Goal: Task Accomplishment & Management: Complete application form

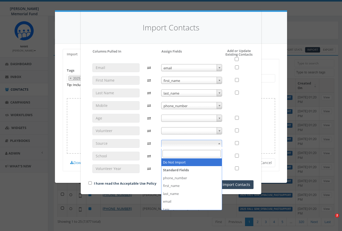
select select
select select "2025 Fall SDW Syracuse Past Volunteers - Old Phi Psi Brothers List"
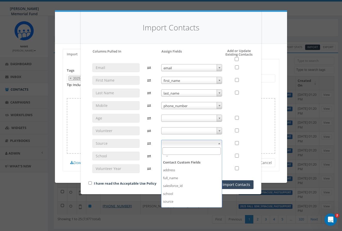
scroll to position [65, 0]
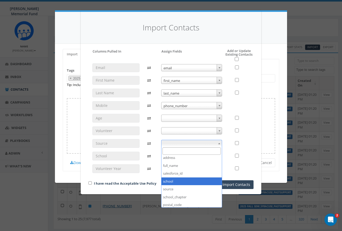
select select "school"
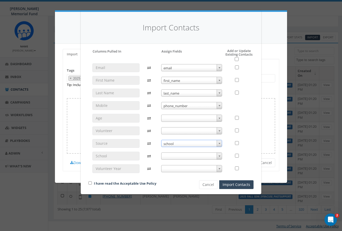
scroll to position [12, 0]
click at [210, 186] on button "Cancel" at bounding box center [208, 185] width 18 height 9
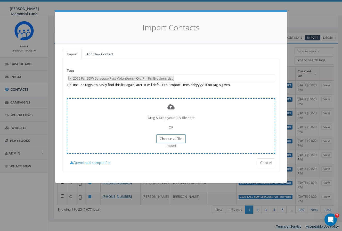
click at [166, 136] on span "Choose a File" at bounding box center [171, 138] width 23 height 5
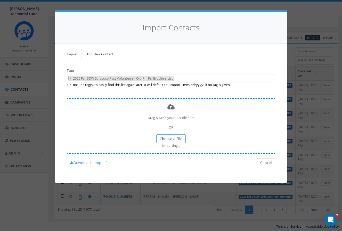
click at [175, 136] on body "Hunter Watson Memorial Fund Hunter Watson Memorial Fund Profile Sign Out 0.00 %…" at bounding box center [171, 103] width 342 height 231
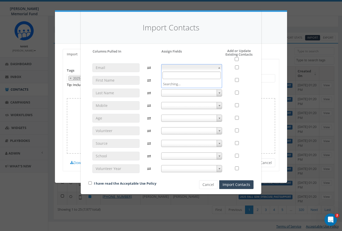
click at [202, 67] on span at bounding box center [191, 67] width 61 height 7
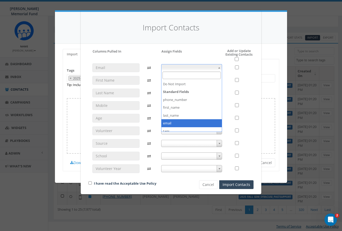
select select "email"
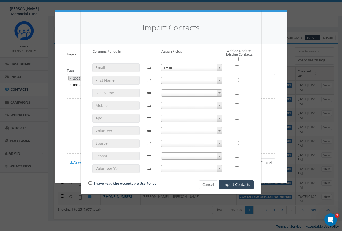
click at [192, 79] on span at bounding box center [191, 80] width 61 height 7
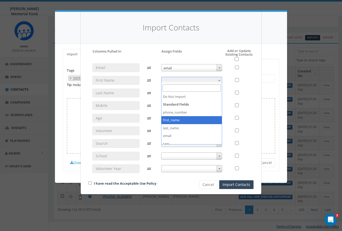
select select "first_name"
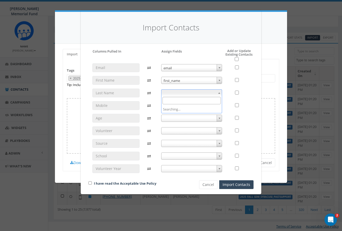
click at [193, 92] on span at bounding box center [191, 92] width 61 height 7
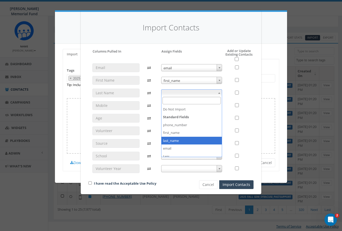
select select "last_name"
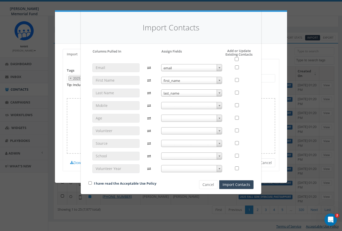
click at [193, 106] on span at bounding box center [191, 105] width 61 height 7
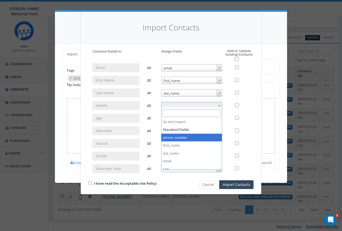
select select "phone_number"
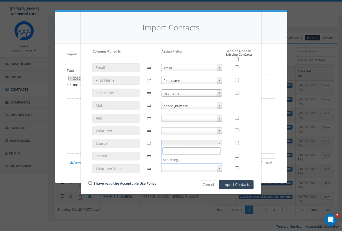
click at [185, 143] on span at bounding box center [191, 143] width 61 height 7
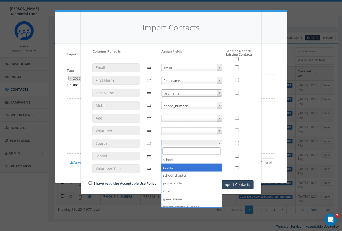
scroll to position [95, 0]
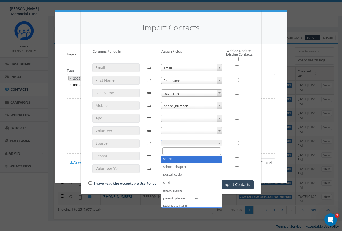
click at [226, 129] on div at bounding box center [240, 120] width 28 height 114
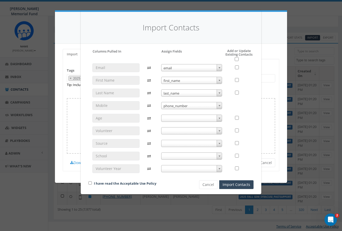
click at [197, 155] on span at bounding box center [191, 156] width 61 height 7
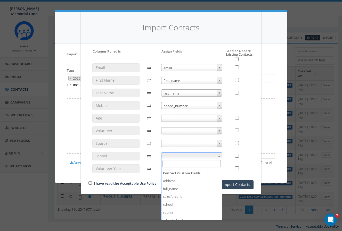
scroll to position [55, 0]
select select "school"
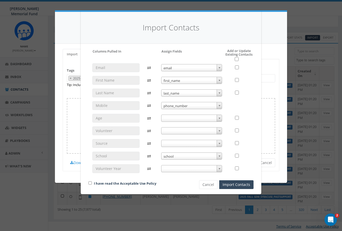
click at [89, 184] on div "I have read the Acceptable Use Policy" at bounding box center [135, 184] width 101 height 7
click at [89, 183] on input "checkbox" at bounding box center [89, 183] width 3 height 3
checkbox input "true"
click at [236, 59] on input "checkbox" at bounding box center [237, 59] width 4 height 4
checkbox input "true"
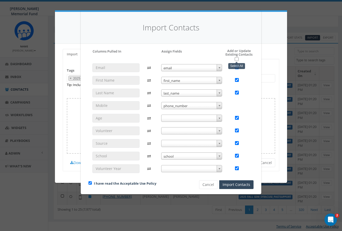
checkbox input "true"
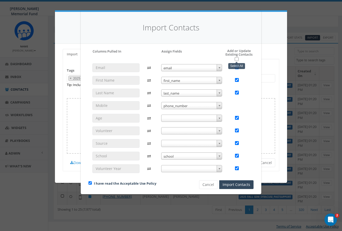
checkbox input "true"
click at [233, 185] on button "Import Contacts" at bounding box center [236, 185] width 34 height 9
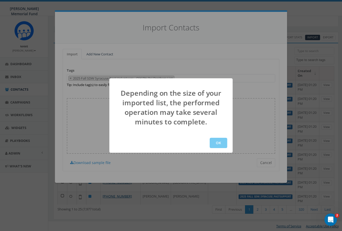
scroll to position [12, 0]
click at [216, 144] on button "OK" at bounding box center [219, 143] width 18 height 10
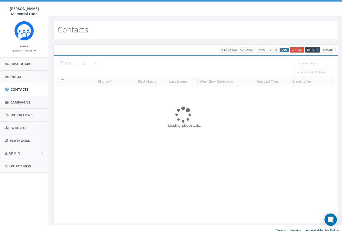
select select
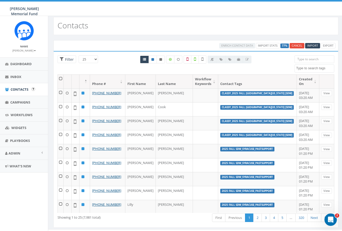
click at [20, 88] on span "Contacts" at bounding box center [20, 89] width 18 height 5
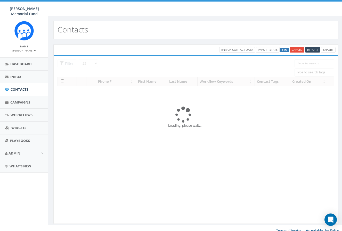
select select
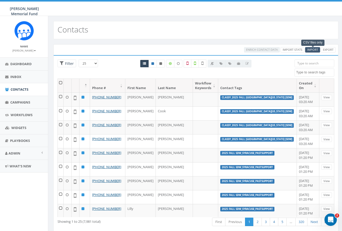
click at [313, 50] on span "Import" at bounding box center [312, 50] width 11 height 4
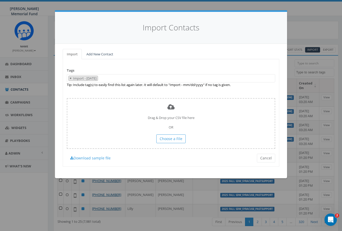
click at [70, 78] on span "×" at bounding box center [71, 78] width 2 height 5
select select
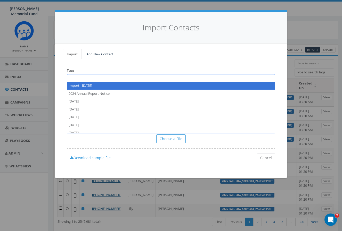
paste textarea "2025 Fall SDW 2024 Phi Psi Volunteers-2024 Brothers_ToUpload"
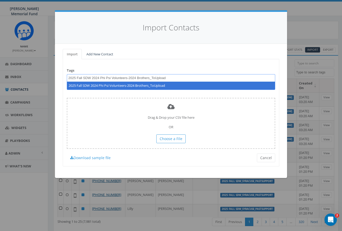
type textarea "2025 Fall SDW 2024 Phi Psi Volunteers-2024 Brothers_ToUpload"
select select "2025 Fall SDW 2024 Phi Psi Volunteers-2024 Brothers_ToUpload"
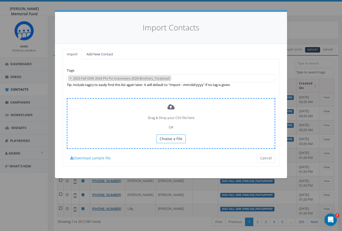
click at [173, 137] on span "Choose a File" at bounding box center [171, 138] width 23 height 5
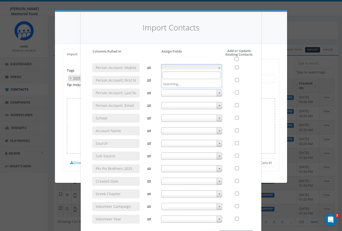
click at [221, 67] on span at bounding box center [219, 67] width 5 height 7
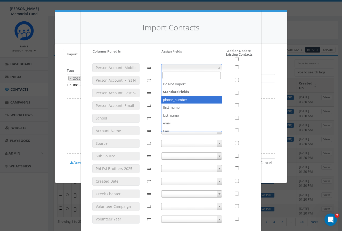
select select "phone_number"
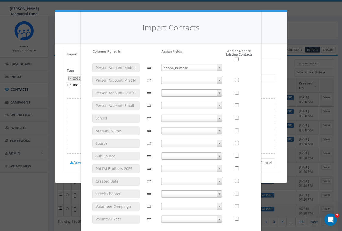
click at [217, 79] on span at bounding box center [219, 80] width 5 height 7
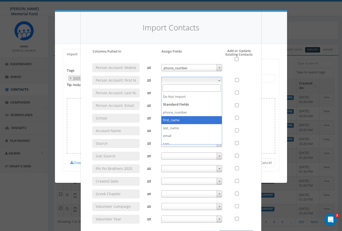
select select "first_name"
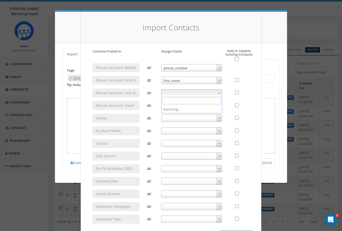
click at [220, 93] on b at bounding box center [219, 93] width 2 height 1
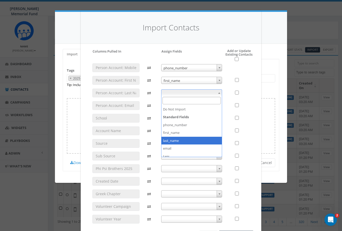
select select "last_name"
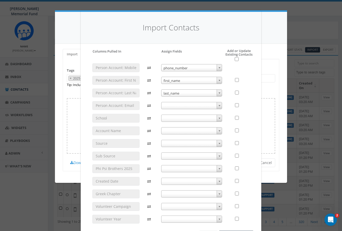
click at [218, 105] on span at bounding box center [219, 105] width 5 height 7
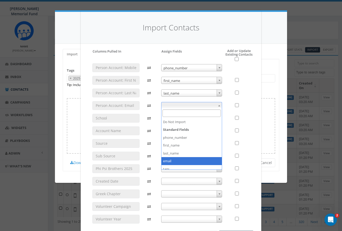
select select "email"
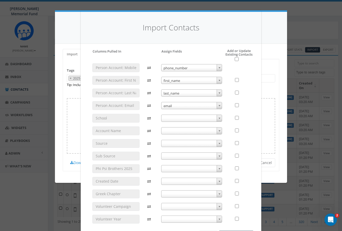
click at [220, 119] on span at bounding box center [219, 118] width 5 height 7
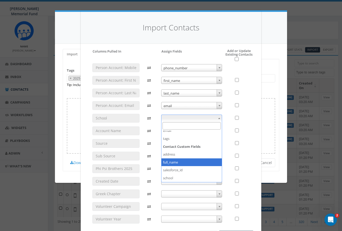
scroll to position [47, 0]
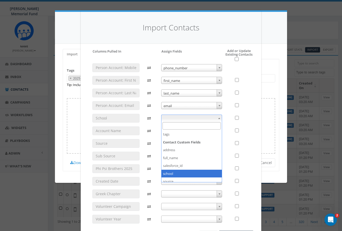
select select "school"
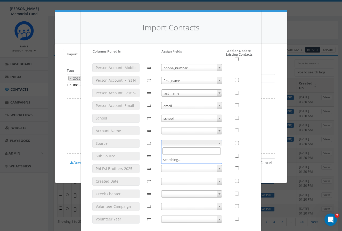
click at [183, 143] on span at bounding box center [191, 143] width 61 height 7
click at [228, 133] on div at bounding box center [240, 145] width 28 height 164
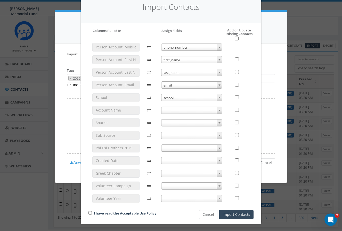
scroll to position [9, 0]
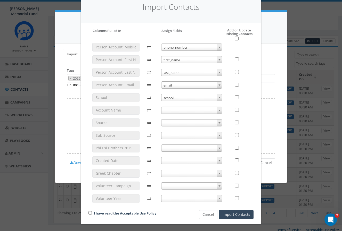
click at [218, 173] on b at bounding box center [219, 173] width 2 height 1
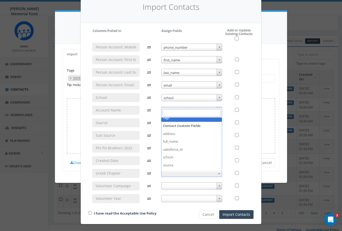
scroll to position [64, 0]
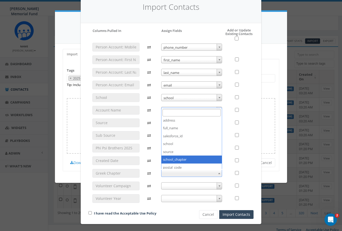
select select "school_chapter"
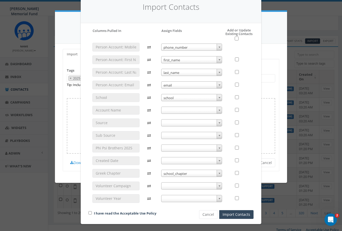
click at [90, 212] on input "checkbox" at bounding box center [89, 212] width 3 height 3
checkbox input "true"
click at [236, 37] on input "checkbox" at bounding box center [237, 39] width 4 height 4
checkbox input "true"
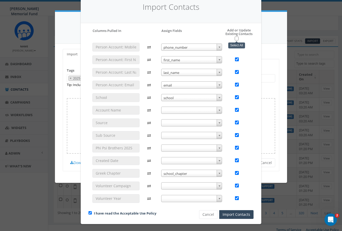
checkbox input "true"
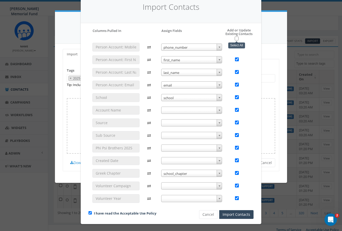
checkbox input "true"
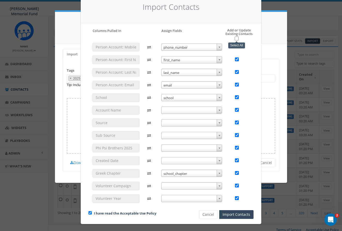
checkbox input "true"
click at [233, 215] on button "Import Contacts" at bounding box center [236, 214] width 34 height 9
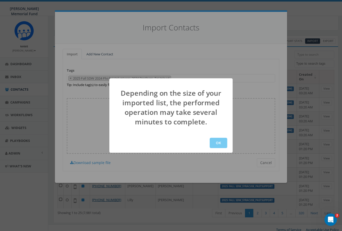
click at [218, 141] on button "OK" at bounding box center [219, 143] width 18 height 10
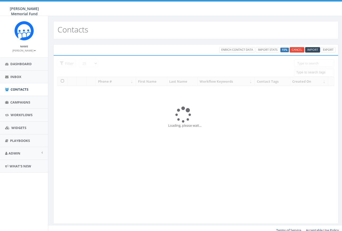
select select
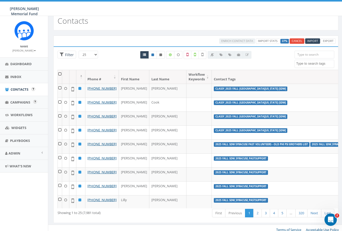
click at [22, 89] on span "Contacts" at bounding box center [20, 89] width 18 height 5
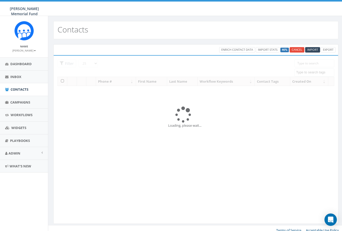
select select
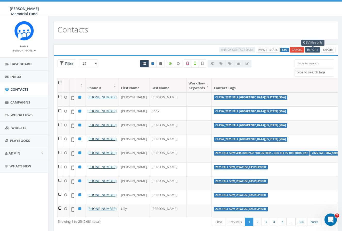
click at [313, 50] on span "Import" at bounding box center [312, 50] width 11 height 4
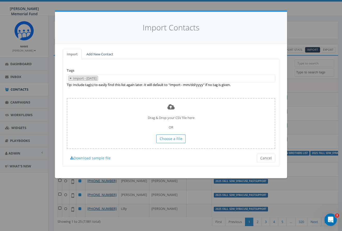
click at [71, 78] on span "×" at bounding box center [71, 78] width 2 height 5
select select
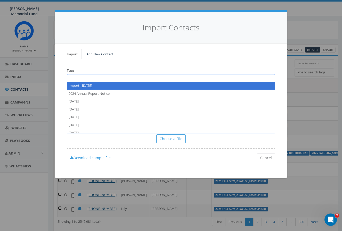
paste textarea "Syracuse Past Phi Psi Supporters_Past Donors"
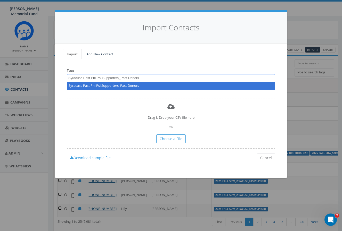
click at [68, 77] on span "Syracuse Past Phi Psi Supporters_Past Donors" at bounding box center [124, 78] width 115 height 5
click at [71, 77] on textarea "Syracuse Past Phi Psi Supporters_Past Donors" at bounding box center [124, 78] width 113 height 5
click at [68, 77] on textarea "Syracuse Past Phi Psi Supporters_Past Donors" at bounding box center [124, 78] width 113 height 5
type textarea "2025 Fall Syracuse Past Phi Psi Supporters_Past Donors"
select select "2025 Fall Syracuse Past Phi Psi Supporters_Past Donors"
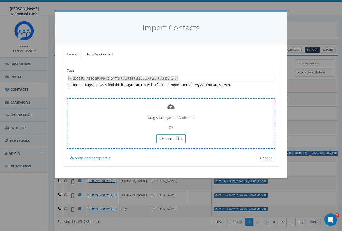
click at [177, 137] on span "Choose a File" at bounding box center [171, 138] width 23 height 5
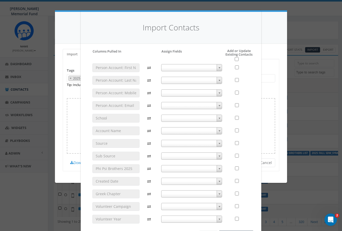
click at [190, 66] on span at bounding box center [191, 67] width 61 height 7
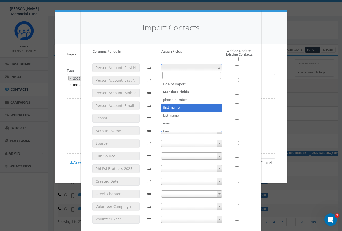
select select "first_name"
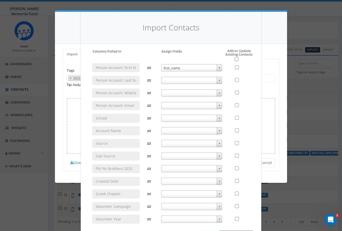
click at [190, 78] on span at bounding box center [191, 80] width 61 height 7
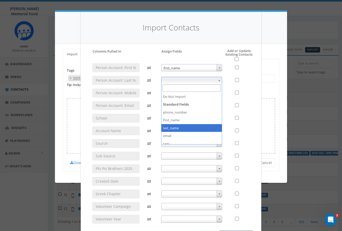
select select "last_name"
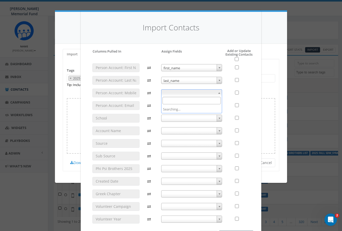
click at [190, 92] on span at bounding box center [191, 92] width 61 height 7
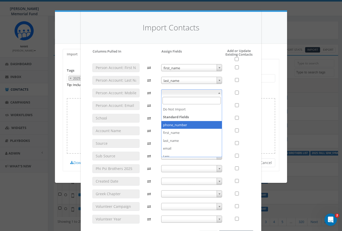
select select "phone_number"
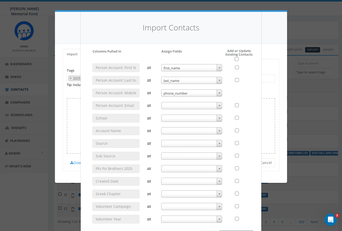
click at [180, 104] on span at bounding box center [191, 105] width 61 height 7
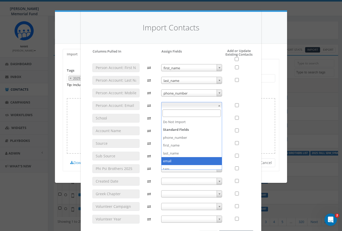
select select "email"
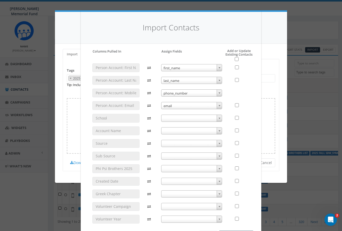
click at [192, 116] on span at bounding box center [191, 118] width 61 height 7
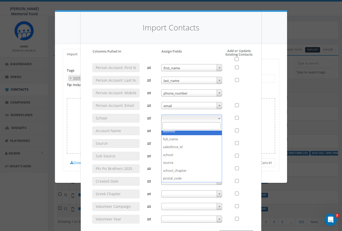
scroll to position [68, 0]
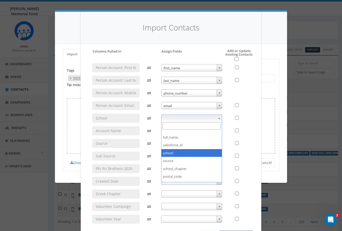
select select "school"
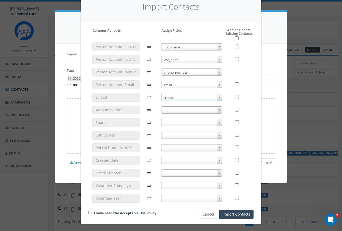
scroll to position [21, 0]
click at [173, 171] on span at bounding box center [191, 173] width 61 height 7
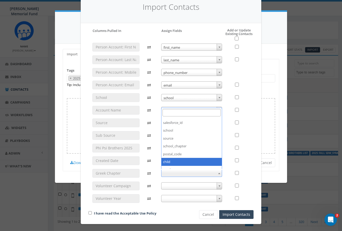
scroll to position [79, 0]
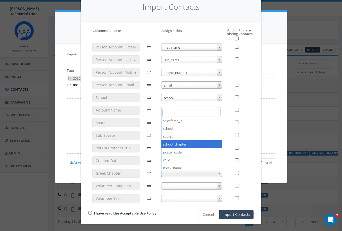
select select "school_chapter"
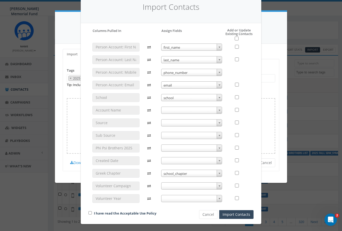
click at [90, 212] on input "checkbox" at bounding box center [89, 212] width 3 height 3
checkbox input "true"
click at [236, 37] on input "checkbox" at bounding box center [237, 39] width 4 height 4
checkbox input "true"
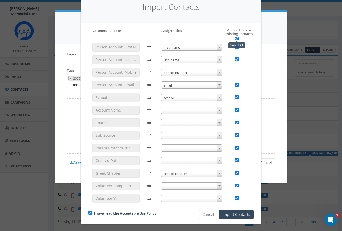
checkbox input "true"
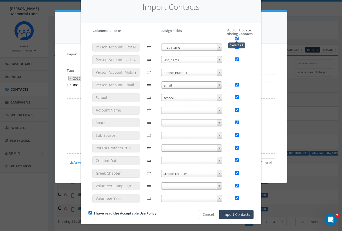
checkbox input "true"
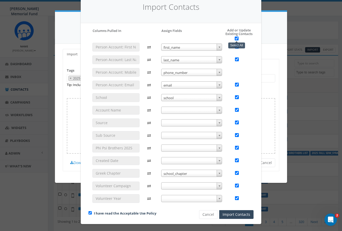
checkbox input "true"
click at [236, 215] on button "Import Contacts" at bounding box center [236, 214] width 34 height 9
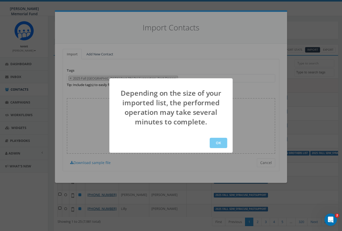
click at [217, 141] on button "OK" at bounding box center [219, 143] width 18 height 10
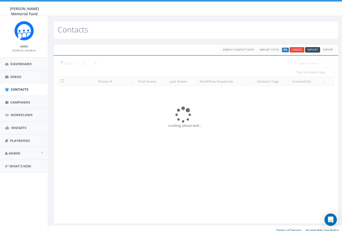
select select
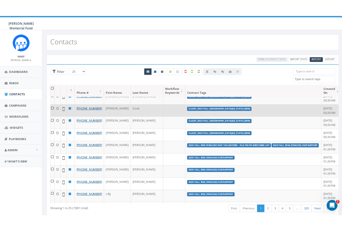
scroll to position [6, 0]
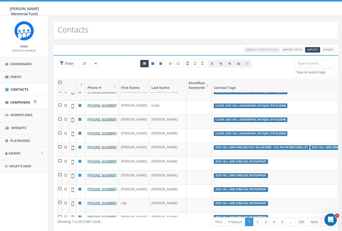
click at [20, 102] on span "Campaigns" at bounding box center [20, 102] width 20 height 5
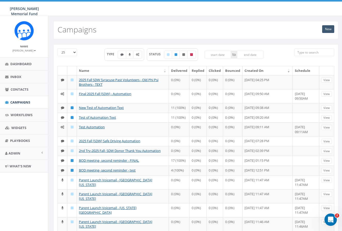
click at [326, 30] on link "New" at bounding box center [328, 29] width 12 height 8
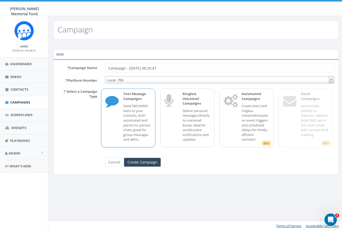
click at [112, 130] on div "Text Message Campaigns Send SMS/MMS texts to your contacts, both automated and …" at bounding box center [128, 118] width 54 height 59
click at [140, 67] on input "Campaign - [DATE] 06:20:47" at bounding box center [219, 68] width 229 height 9
paste input "2025 Fall SDW 2024 Phi Psi Volunteers-2024 Brothers_TEXT"
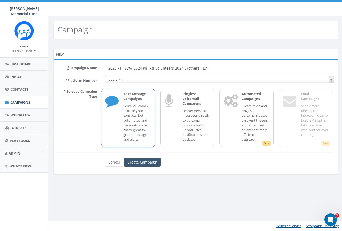
type input "2025 Fall SDW 2024 Phi Psi Volunteers-2024 Brothers_TEXT"
click at [143, 162] on input "Create Campaign" at bounding box center [142, 162] width 37 height 9
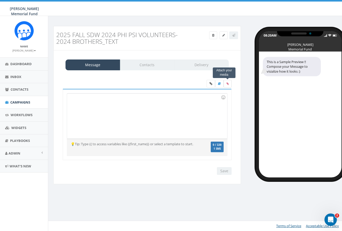
click at [228, 82] on icon at bounding box center [227, 83] width 2 height 3
click at [0, 0] on input "file" at bounding box center [0, 0] width 0 height 0
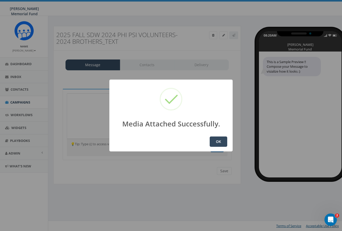
click at [220, 140] on button "OK" at bounding box center [219, 142] width 18 height 10
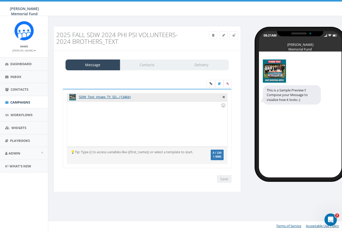
click at [83, 112] on div at bounding box center [147, 124] width 160 height 45
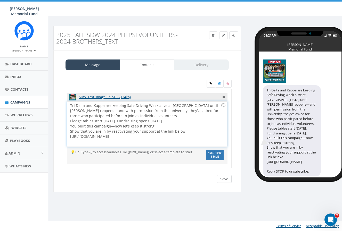
click at [224, 179] on input "Save" at bounding box center [224, 179] width 15 height 8
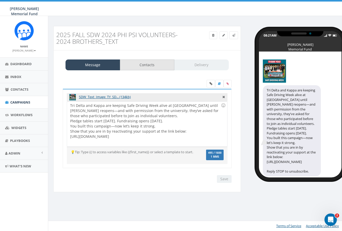
click at [146, 64] on link "Contacts" at bounding box center [147, 65] width 55 height 11
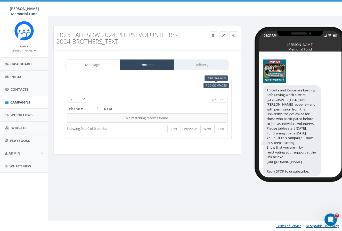
click at [212, 85] on span "Add Contacts" at bounding box center [216, 86] width 21 height 4
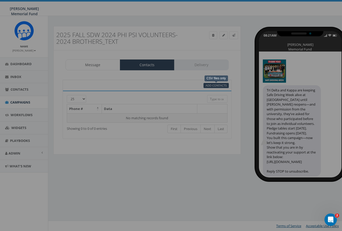
select select
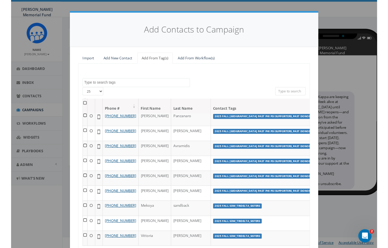
scroll to position [335, 0]
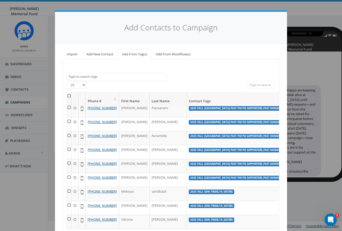
click at [313, 183] on div "Add Contacts to Campaign Import Add New Contact Add From Tag(s) Add From Workfl…" at bounding box center [171, 115] width 342 height 231
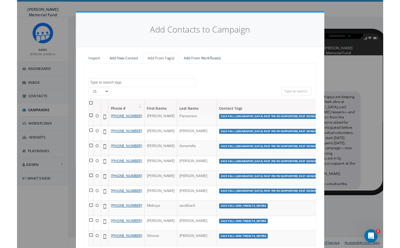
scroll to position [324, 0]
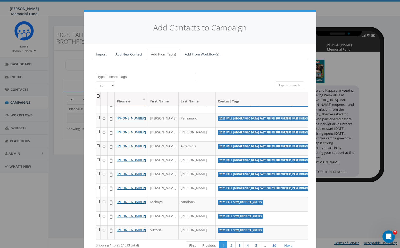
click at [143, 76] on textarea "Search" at bounding box center [146, 77] width 99 height 5
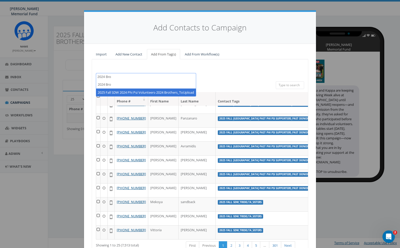
type textarea "2024 Bro"
select select "2025 Fall SDW 2024 Phi Psi Volunteers-2024 Brothers_ToUpload"
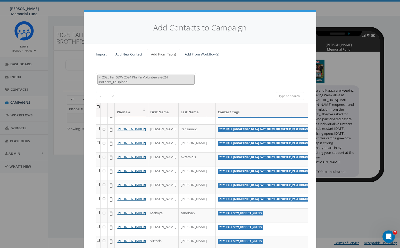
scroll to position [74, 0]
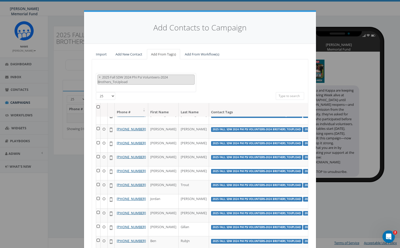
click at [98, 107] on th at bounding box center [98, 110] width 4 height 14
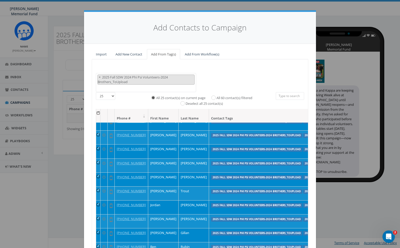
click at [214, 96] on input "All 60 contact(s) filtered" at bounding box center [214, 97] width 3 height 3
radio input "true"
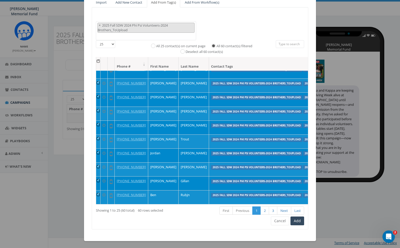
scroll to position [51, 0]
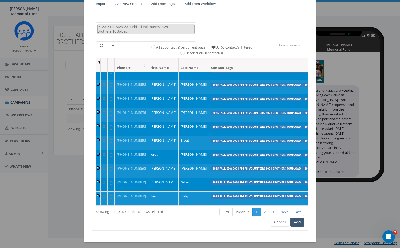
click at [298, 219] on button "Add" at bounding box center [298, 222] width 14 height 9
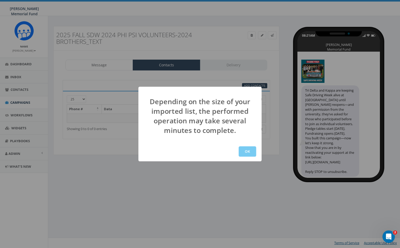
click at [252, 154] on button "OK" at bounding box center [248, 151] width 18 height 10
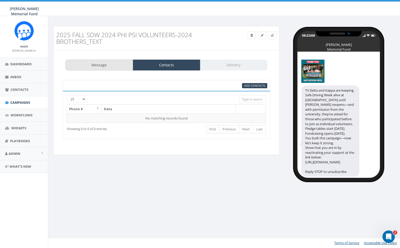
click at [102, 64] on link "Message" at bounding box center [100, 65] width 68 height 11
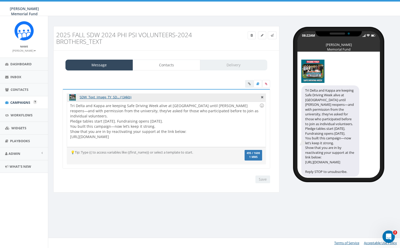
click at [21, 101] on span "Campaigns" at bounding box center [20, 102] width 20 height 5
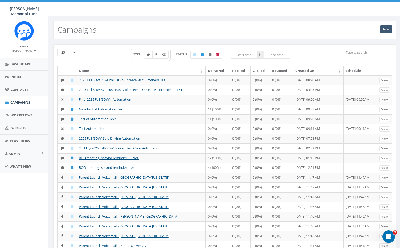
click at [386, 28] on link "New" at bounding box center [386, 29] width 12 height 8
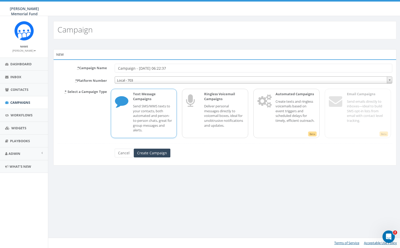
click at [156, 69] on input "Campaign - 09/03/2025, 06:22:37" at bounding box center [254, 68] width 278 height 9
paste input "2025 Fall [GEOGRAPHIC_DATA] Past Phi Psi Supporters_Past Donors"
type input "2025 Fall [GEOGRAPHIC_DATA] Past Phi Psi Supporters_Past Donors"
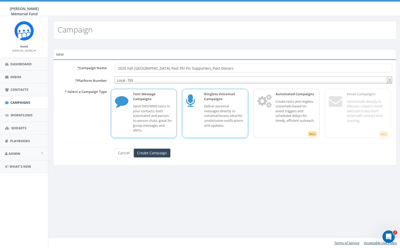
click at [214, 99] on p "Ringless Voicemail Campaigns" at bounding box center [224, 97] width 40 height 10
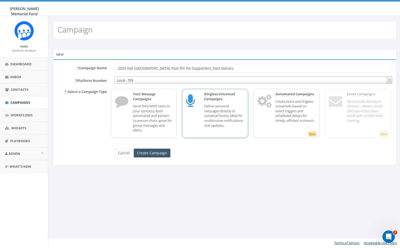
click at [163, 151] on input "Create Campaign" at bounding box center [152, 153] width 37 height 9
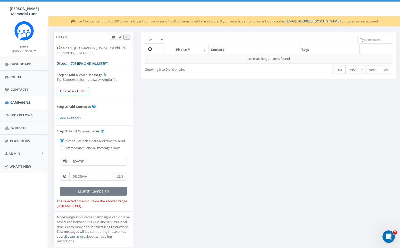
click at [72, 89] on button "Upload an Audio" at bounding box center [73, 91] width 32 height 9
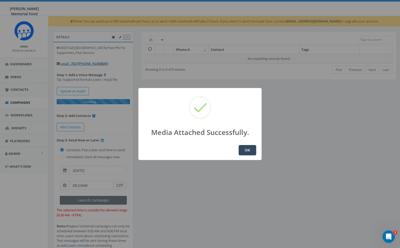
click at [248, 151] on button "OK" at bounding box center [248, 150] width 18 height 10
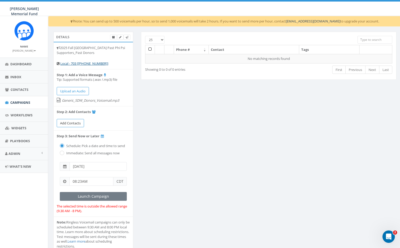
click at [75, 119] on link "Add Contacts" at bounding box center [70, 123] width 27 height 9
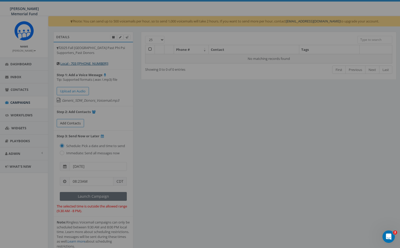
select select
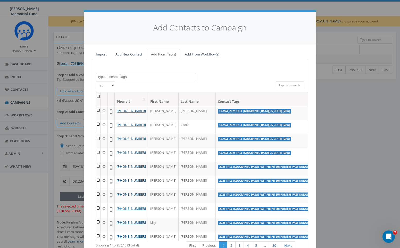
click at [102, 77] on textarea "Search" at bounding box center [146, 77] width 99 height 5
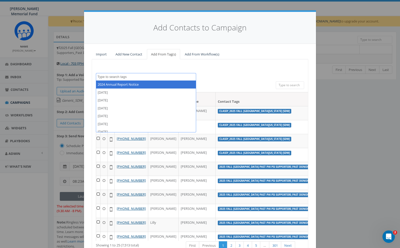
paste textarea "2025 Fall [GEOGRAPHIC_DATA] Past Phi Psi Supporters_Past Donors"
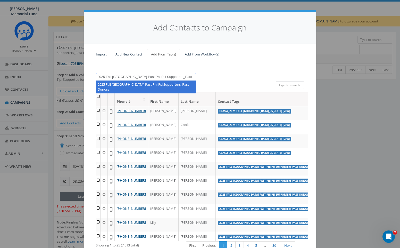
type textarea "2025 Fall [GEOGRAPHIC_DATA] Past Phi Psi Supporters_Past Donors"
select select "2025 Fall [GEOGRAPHIC_DATA] Past Phi Psi Supporters_Past Donors"
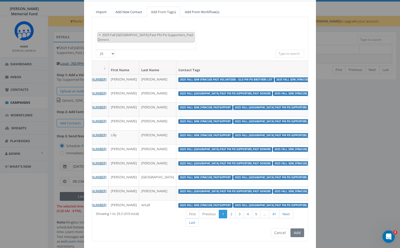
scroll to position [42, 0]
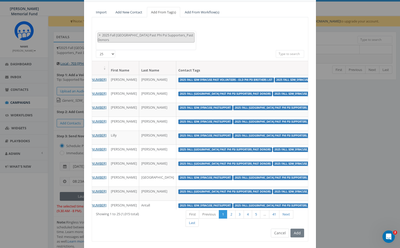
click at [281, 229] on button "Cancel" at bounding box center [280, 233] width 18 height 9
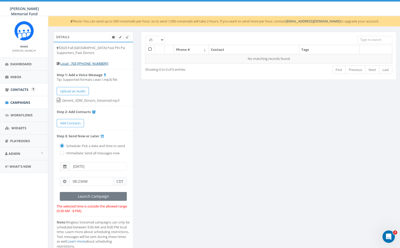
click at [21, 87] on span "Contacts" at bounding box center [20, 89] width 18 height 5
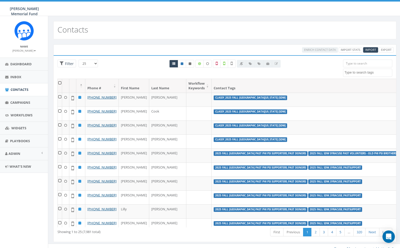
select select
click at [352, 72] on textarea "Search" at bounding box center [369, 72] width 48 height 5
paste textarea "2025 Fall [GEOGRAPHIC_DATA] Past Phi Psi Supporters_Past Donors"
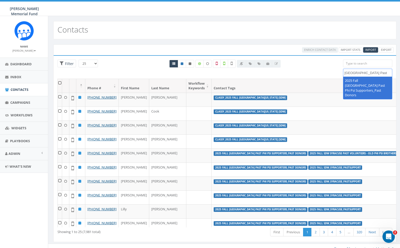
type textarea "2025 Fall [GEOGRAPHIC_DATA] Past Phi Psi Supporters_Past Donors"
select select "2025 Fall [GEOGRAPHIC_DATA] Past Phi Psi Supporters_Past Donors"
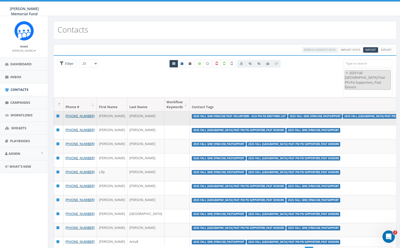
scroll to position [0, 22]
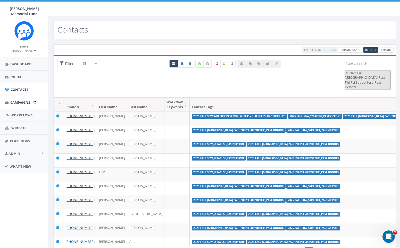
click at [17, 102] on span "Campaigns" at bounding box center [20, 102] width 20 height 5
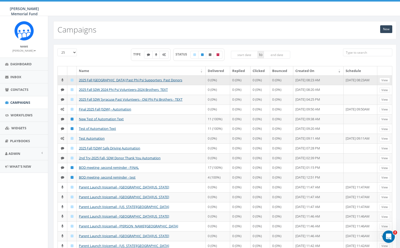
click at [111, 82] on td "2025 Fall [GEOGRAPHIC_DATA] Past Phi Psi Supporters_Past Donors" at bounding box center [141, 80] width 129 height 10
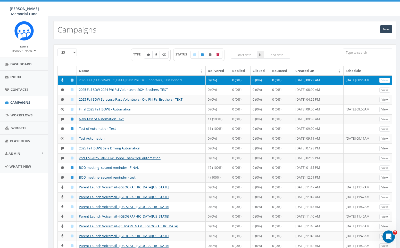
click at [113, 80] on link "2025 Fall [GEOGRAPHIC_DATA] Past Phi Psi Supporters_Past Donors" at bounding box center [130, 80] width 103 height 5
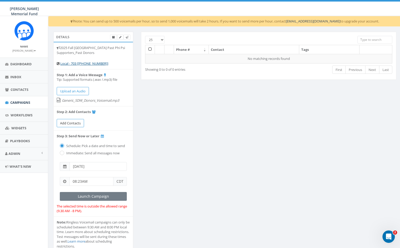
click at [65, 121] on span "Add Contacts" at bounding box center [70, 123] width 21 height 5
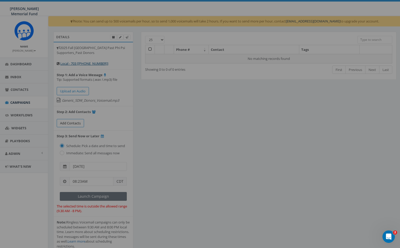
select select
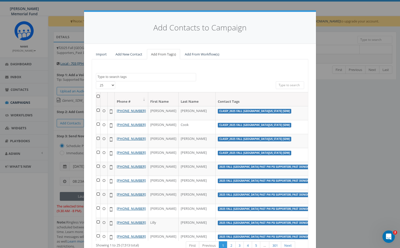
click at [151, 75] on textarea "Search" at bounding box center [146, 77] width 99 height 5
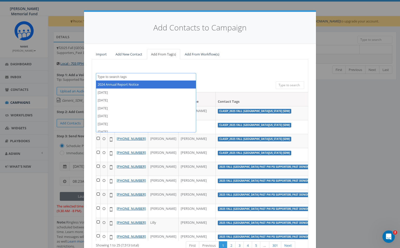
paste textarea "2025 Fall [GEOGRAPHIC_DATA] Past Phi Psi Supporters_Past Donors"
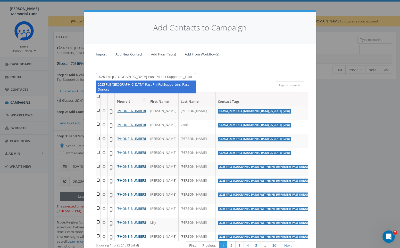
type textarea "2025 Fall [GEOGRAPHIC_DATA] Past Phi Psi Supporters_Past Donors"
select select "2025 Fall [GEOGRAPHIC_DATA] Past Phi Psi Supporters_Past Donors"
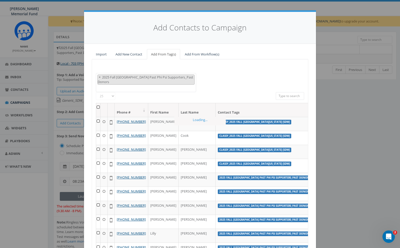
scroll to position [102, 0]
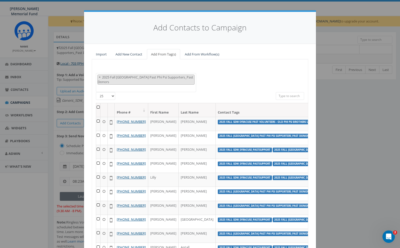
click at [97, 103] on th at bounding box center [98, 110] width 4 height 14
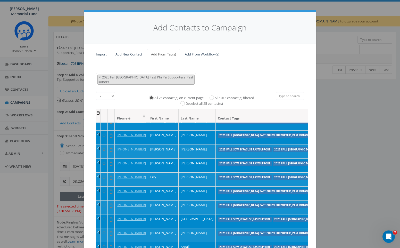
scroll to position [7, 0]
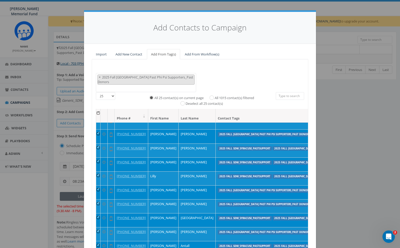
click at [211, 96] on input "All 1015 contact(s) filtered" at bounding box center [212, 97] width 3 height 3
radio input "true"
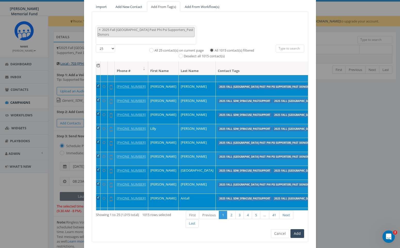
scroll to position [47, 0]
click at [297, 229] on button "Add" at bounding box center [298, 233] width 14 height 9
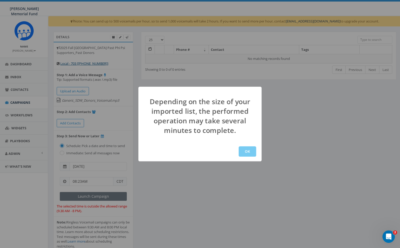
click at [245, 150] on button "OK" at bounding box center [248, 151] width 18 height 10
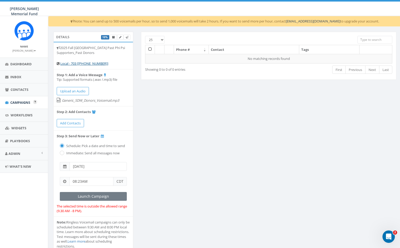
click at [19, 102] on span "Campaigns" at bounding box center [20, 102] width 20 height 5
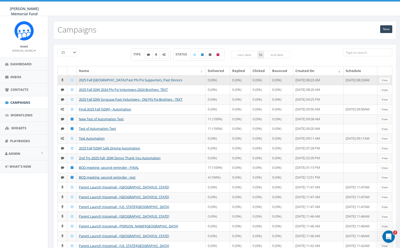
click at [143, 80] on link "2025 Fall [GEOGRAPHIC_DATA] Past Phi Psi Supporters_Past Donors" at bounding box center [130, 80] width 103 height 5
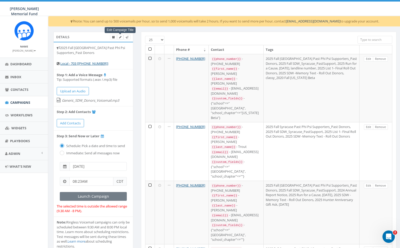
click at [119, 37] on icon at bounding box center [120, 37] width 2 height 3
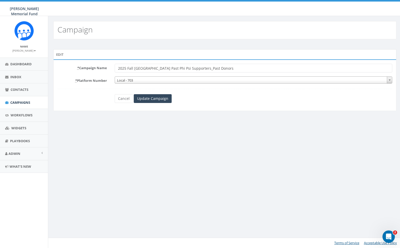
click at [214, 68] on input "2025 Fall [GEOGRAPHIC_DATA] Past Phi Psi Supporters_Past Donors" at bounding box center [254, 68] width 278 height 9
type input "2025 Fall [GEOGRAPHIC_DATA] Past Phi Psi Supporters_Past Donors - VOICEMAIL"
click at [160, 100] on input "Update Campaign" at bounding box center [153, 98] width 38 height 9
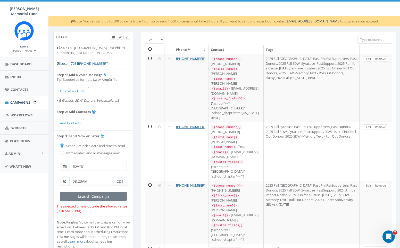
click at [15, 101] on span "Campaigns" at bounding box center [20, 102] width 20 height 5
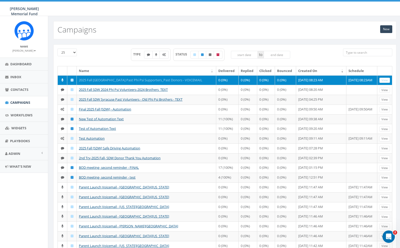
click at [110, 79] on link "2025 Fall [GEOGRAPHIC_DATA] Past Phi Psi Supporters_Past Donors - VOICEMAIL" at bounding box center [141, 80] width 124 height 5
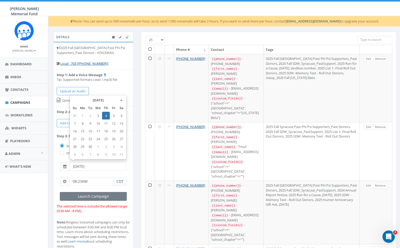
click at [92, 165] on input "2025-09-04" at bounding box center [98, 166] width 57 height 9
click at [75, 122] on td "7" at bounding box center [75, 123] width 8 height 8
type input "[DATE]"
drag, startPoint x: 88, startPoint y: 179, endPoint x: 70, endPoint y: 179, distance: 18.6
click at [70, 179] on input "08:23AM" at bounding box center [91, 181] width 44 height 9
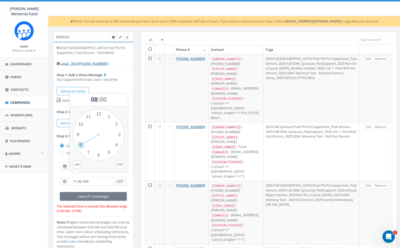
type input "11:00 AM"
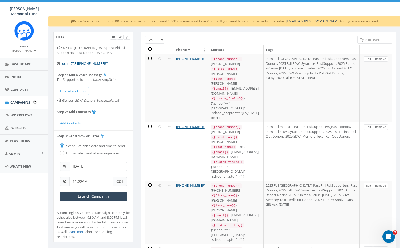
click at [21, 102] on span "Campaigns" at bounding box center [20, 102] width 20 height 5
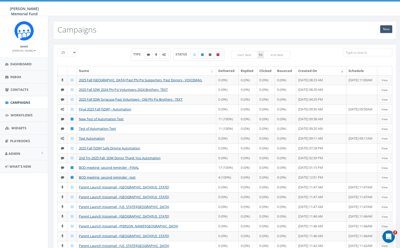
click at [385, 28] on link "New" at bounding box center [386, 29] width 12 height 8
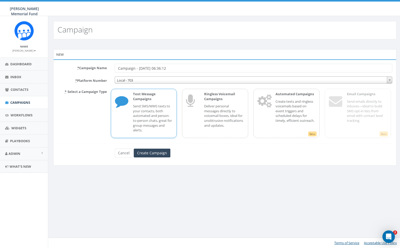
click at [145, 106] on p "Send SMS/MMS texts to your contacts, both automated and person-to-person chats,…" at bounding box center [153, 118] width 40 height 29
drag, startPoint x: 176, startPoint y: 68, endPoint x: 106, endPoint y: 66, distance: 70.7
click at [106, 66] on div "* Campaign Name Campaign - 09/03/2025, 06:36:12" at bounding box center [225, 68] width 343 height 9
paste input "2025 Fall Syracuse Past Phi Psi Supporters_Past Donors"
type input "2025 Fall [GEOGRAPHIC_DATA] Past Phi Psi Supporters_Past Donors TEXT"
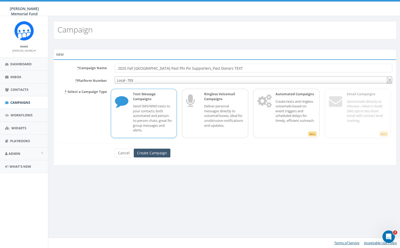
click at [154, 150] on input "Create Campaign" at bounding box center [152, 153] width 37 height 9
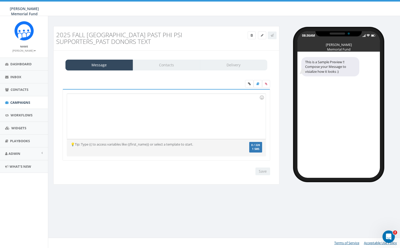
click at [97, 109] on div at bounding box center [166, 116] width 199 height 45
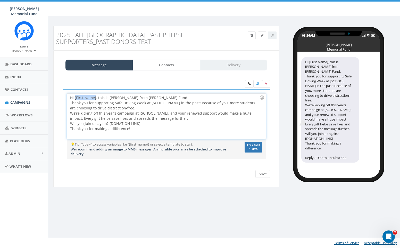
drag, startPoint x: 95, startPoint y: 96, endPoint x: 74, endPoint y: 98, distance: 21.2
click at [74, 98] on div "Hi [First Name], this is Jerry Watson from Hunter’s Fund. Thank you for support…" at bounding box center [166, 116] width 199 height 45
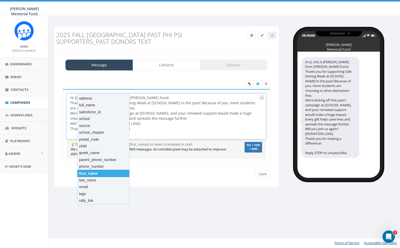
click at [102, 172] on div "first_name" at bounding box center [103, 173] width 52 height 7
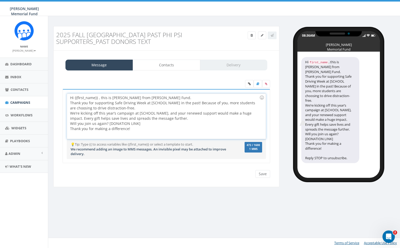
click at [99, 97] on div "Hi {{first_name}} , this is Jerry Watson from Hunter’s Fund. Thank you for supp…" at bounding box center [166, 116] width 199 height 45
click at [165, 112] on div "Hi {{first_name}}, this is Jerry Watson from Hunter’s Fund. Thank you for suppo…" at bounding box center [166, 116] width 199 height 45
drag, startPoint x: 177, startPoint y: 102, endPoint x: 149, endPoint y: 101, distance: 28.1
click at [149, 101] on div "Hi {{first_name}}, this is Jerry Watson from Hunter’s Fund. Thank you for suppo…" at bounding box center [166, 116] width 199 height 45
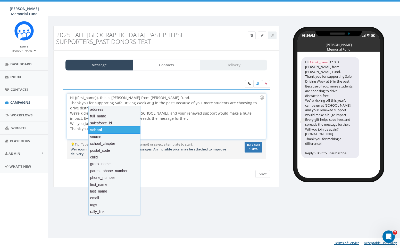
click at [105, 129] on div "school" at bounding box center [114, 129] width 52 height 7
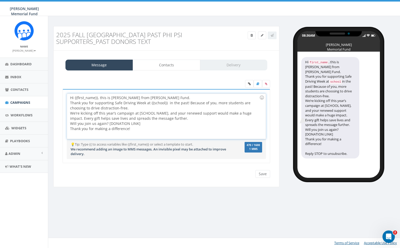
click at [166, 101] on div "Hi {{first_name}}, this is Jerry Watson from Hunter’s Fund. Thank you for suppo…" at bounding box center [166, 116] width 199 height 45
drag, startPoint x: 165, startPoint y: 112, endPoint x: 137, endPoint y: 112, distance: 27.9
click at [137, 112] on div "Hi {{first_name}}, this is Jerry Watson from Hunter’s Fund. Thank you for suppo…" at bounding box center [166, 116] width 199 height 45
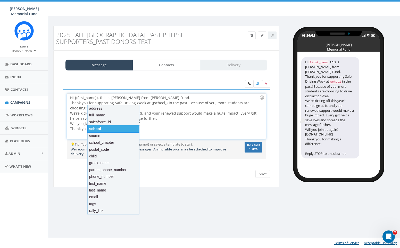
click at [109, 130] on div "school" at bounding box center [113, 128] width 52 height 7
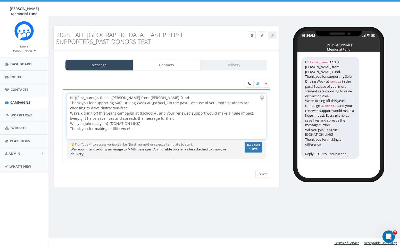
click at [155, 112] on div "Hi {{first_name}}, this is Jerry Watson from Hunter’s Fund. Thank you for suppo…" at bounding box center [166, 116] width 199 height 45
drag, startPoint x: 138, startPoint y: 123, endPoint x: 108, endPoint y: 121, distance: 30.2
click at [108, 121] on div "Hi {{first_name}}, this is Jerry Watson from Hunter’s Fund. Thank you for suppo…" at bounding box center [166, 116] width 199 height 45
click at [264, 173] on input "Save" at bounding box center [263, 174] width 15 height 8
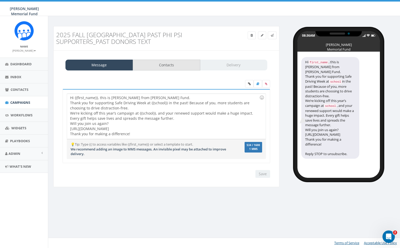
click at [161, 64] on link "Contacts" at bounding box center [167, 65] width 68 height 11
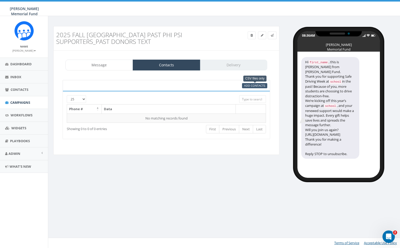
click at [249, 86] on span "Add Contacts" at bounding box center [254, 86] width 21 height 4
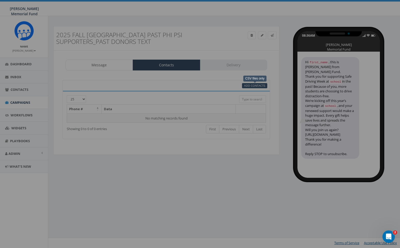
select select
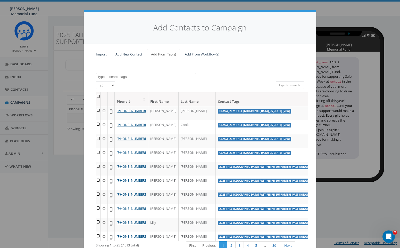
click at [153, 77] on textarea "Search" at bounding box center [146, 77] width 99 height 5
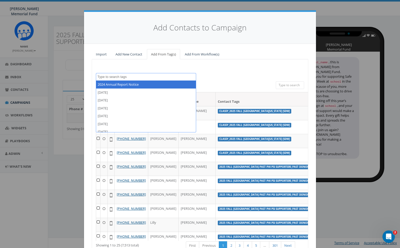
paste textarea "https://give.hunterwatson.org/campaign/2025-fall-syracuse-university-sdw/c712167"
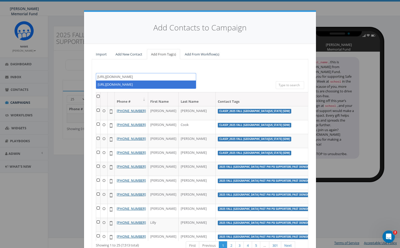
scroll to position [4, 0]
paste textarea "2025 Fall [GEOGRAPHIC_DATA] Past Phi Psi Supporters_Past Donors"
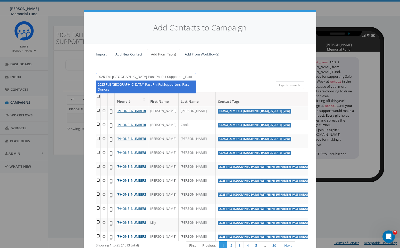
type textarea "2025 Fall Syracuse Past Phi Psi Supporters_Past Donors"
select select "2025 Fall [GEOGRAPHIC_DATA] Past Phi Psi Supporters_Past Donors"
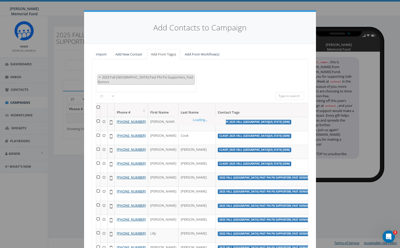
scroll to position [102, 0]
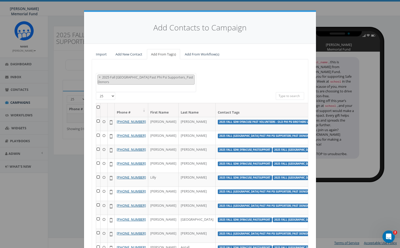
click at [98, 103] on th at bounding box center [98, 110] width 4 height 14
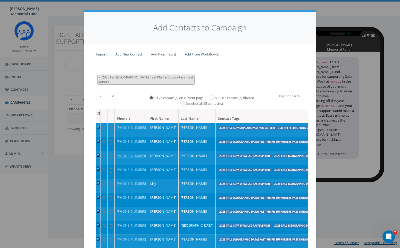
click at [215, 95] on label "All 1015 contact(s) filtered" at bounding box center [234, 97] width 39 height 5
click at [211, 96] on input "All 1015 contact(s) filtered" at bounding box center [212, 97] width 3 height 3
radio input "true"
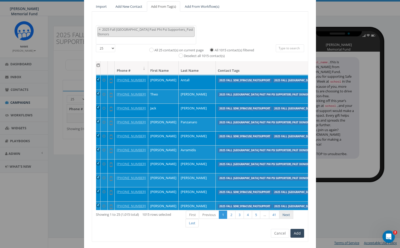
scroll to position [47, 0]
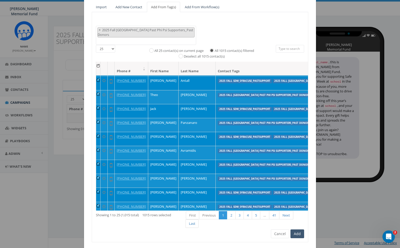
click at [298, 229] on button "Add" at bounding box center [298, 233] width 14 height 9
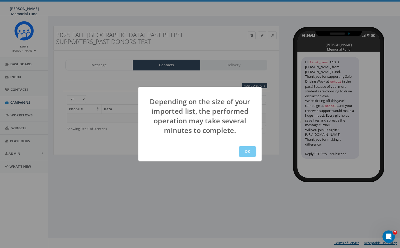
click at [248, 149] on button "OK" at bounding box center [248, 151] width 18 height 10
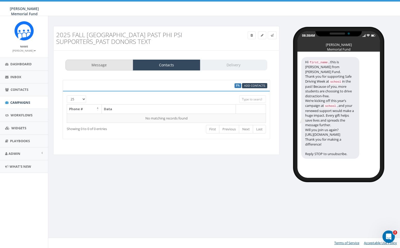
click at [102, 65] on link "Message" at bounding box center [100, 65] width 68 height 11
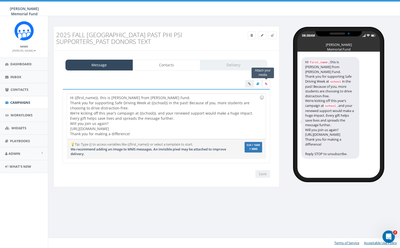
click at [266, 84] on icon at bounding box center [266, 83] width 2 height 3
click at [0, 0] on input "file" at bounding box center [0, 0] width 0 height 0
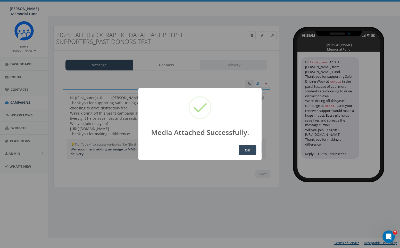
click at [248, 148] on button "OK" at bounding box center [248, 150] width 18 height 10
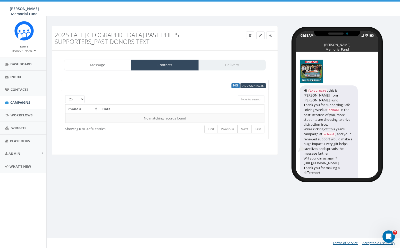
scroll to position [0, 2]
click at [23, 100] on span "Campaigns" at bounding box center [20, 102] width 20 height 5
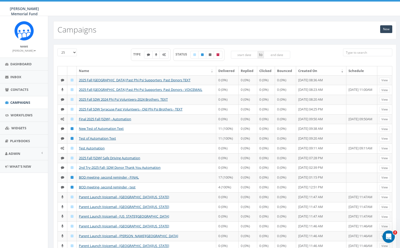
click at [356, 52] on input "search" at bounding box center [368, 52] width 50 height 8
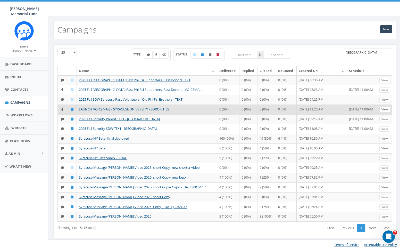
type input "[GEOGRAPHIC_DATA]"
click at [386, 112] on link "View" at bounding box center [385, 109] width 11 height 5
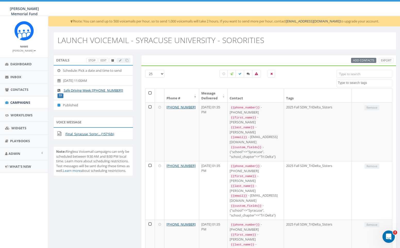
click at [112, 39] on h2 "LAUNCH VOICEMAIL - SYRACUSE UNIVERSITY - SORORITIES" at bounding box center [161, 40] width 207 height 9
click at [105, 60] on link "Edit" at bounding box center [104, 60] width 10 height 5
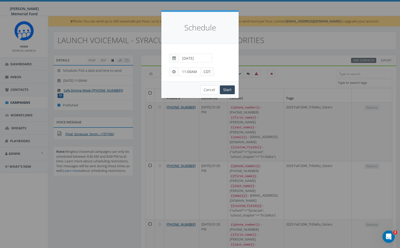
click at [208, 91] on button "Cancel" at bounding box center [209, 89] width 18 height 9
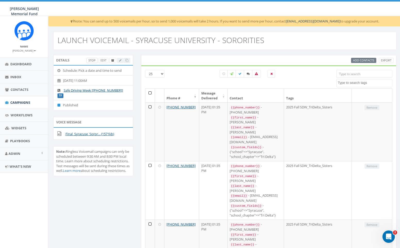
click at [91, 61] on link "Stop" at bounding box center [91, 60] width 11 height 5
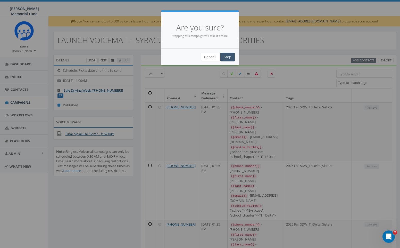
click at [229, 56] on input "Stop" at bounding box center [228, 57] width 14 height 9
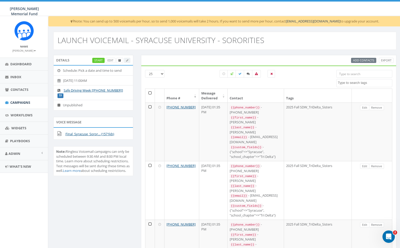
click at [127, 60] on div "Start Edit" at bounding box center [111, 60] width 38 height 5
click at [128, 37] on h2 "LAUNCH VOICEMAIL - SYRACUSE UNIVERSITY - SORORITIES" at bounding box center [161, 40] width 207 height 9
click at [388, 236] on icon "Open Intercom Messenger" at bounding box center [388, 236] width 9 height 9
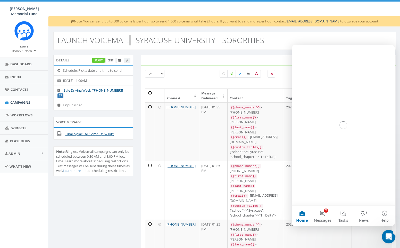
scroll to position [0, 0]
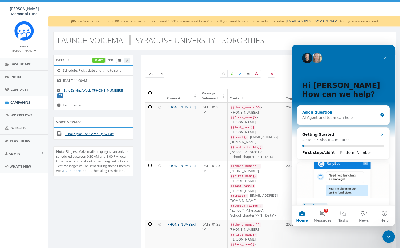
click at [330, 117] on div "AI Agent and team can help" at bounding box center [341, 117] width 76 height 5
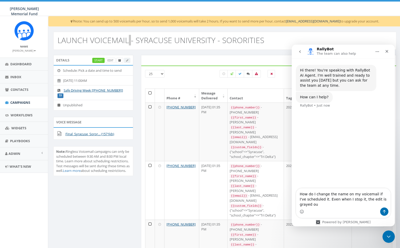
type textarea "How do I change the name on my voicemail if I've scheduled it. Even when I stop…"
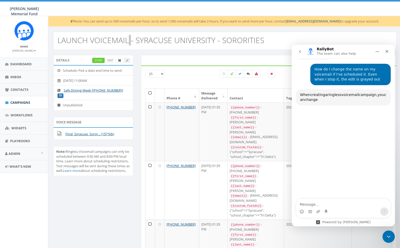
scroll to position [49, 0]
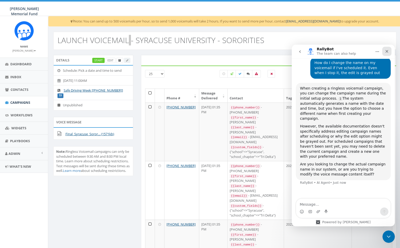
click at [386, 51] on icon "Close" at bounding box center [387, 51] width 3 height 3
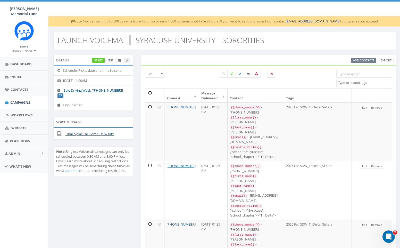
scroll to position [0, 0]
click at [23, 102] on span "Campaigns" at bounding box center [20, 102] width 20 height 5
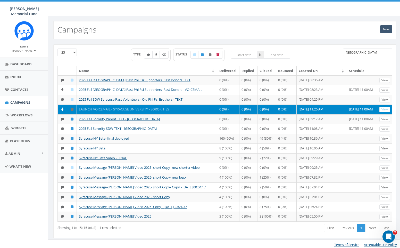
click at [388, 30] on link "New" at bounding box center [386, 29] width 12 height 8
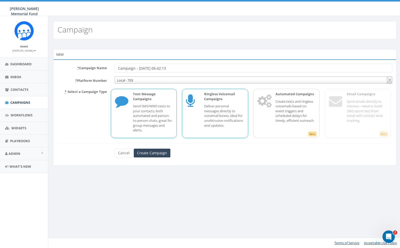
click at [220, 104] on p "Deliver personal messages directly to voicemail boxes, ideal for unobtrusive no…" at bounding box center [224, 116] width 40 height 24
click at [157, 69] on input "Campaign - [DATE] 06:42:13" at bounding box center [254, 68] width 278 height 9
click at [157, 69] on input "Campaign - 09/03/2025, 06:42:13" at bounding box center [254, 68] width 278 height 9
paste input "2025 Fall SDW"
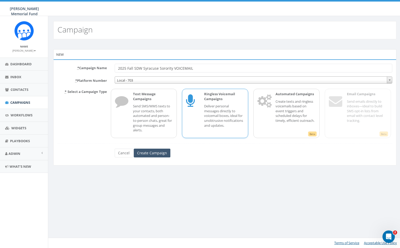
type input "2025 Fall SDW Syracuse Sorority VOICEMAIL"
click at [151, 152] on input "Create Campaign" at bounding box center [152, 153] width 37 height 9
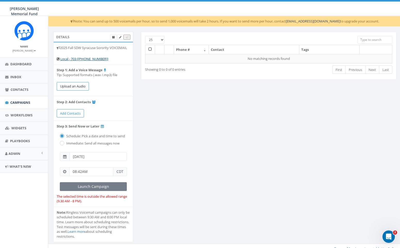
click at [75, 85] on button "Upload an Audio" at bounding box center [73, 86] width 32 height 9
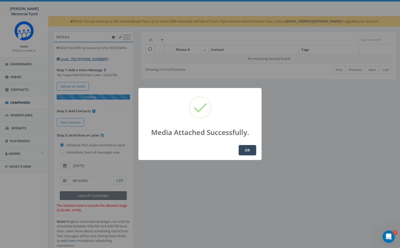
click at [247, 152] on button "OK" at bounding box center [248, 150] width 18 height 10
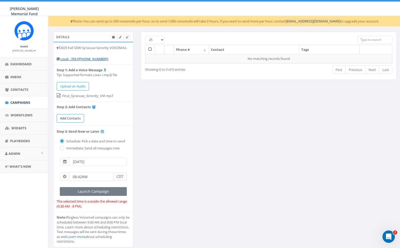
click at [70, 117] on span "Add Contacts" at bounding box center [70, 118] width 21 height 5
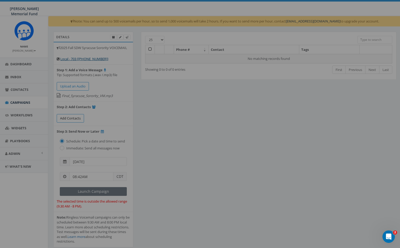
select select
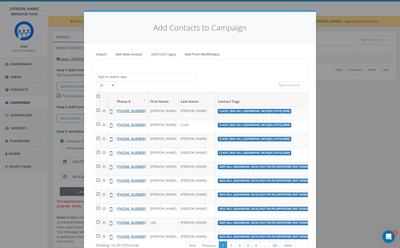
click at [136, 76] on textarea "Search" at bounding box center [146, 77] width 99 height 5
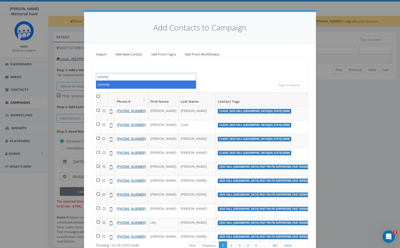
type textarea "sorority"
select select "sorority"
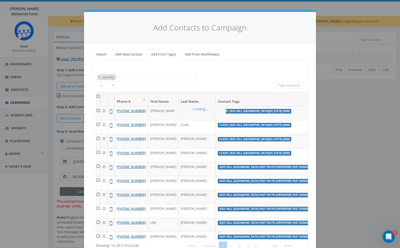
scroll to position [2646, 0]
click at [99, 76] on span "×" at bounding box center [100, 77] width 2 height 5
select select
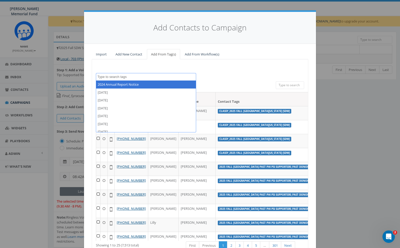
click at [118, 67] on div "2024 Annual Report Notice 2025/06/02 2025/06/13 2025/06/18 2025/06/19 2025/06/2…" at bounding box center [200, 165] width 217 height 213
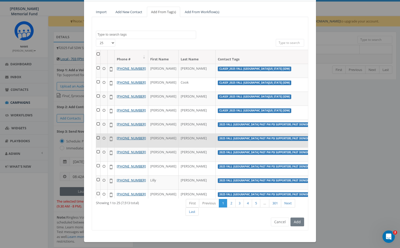
scroll to position [42, 0]
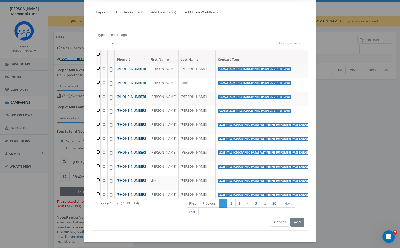
click at [276, 220] on button "Cancel" at bounding box center [280, 222] width 18 height 9
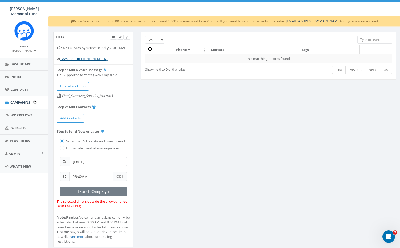
click at [27, 101] on span "Campaigns" at bounding box center [20, 102] width 20 height 5
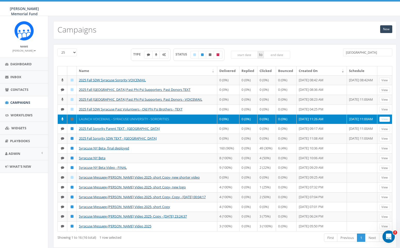
click at [103, 121] on link "LAUNCH VOICEMAIL - SYRACUSE UNIVERSITY - SORORITIES" at bounding box center [124, 119] width 90 height 5
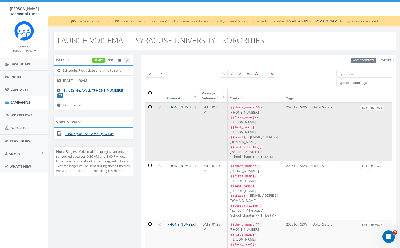
click at [290, 107] on td "2025 Fall SDW_TriDelta_Sisters" at bounding box center [318, 131] width 68 height 59
click at [317, 105] on td "2025 Fall SDW_TriDelta_Sisters" at bounding box center [318, 131] width 68 height 59
drag, startPoint x: 325, startPoint y: 106, endPoint x: 276, endPoint y: 108, distance: 49.6
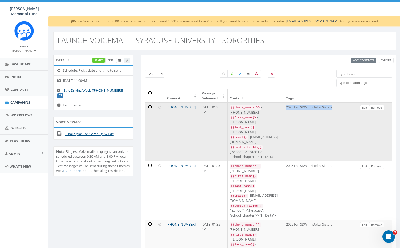
click at [284, 108] on td "2025 Fall SDW_TriDelta_Sisters" at bounding box center [318, 131] width 68 height 59
copy td "2025 Fall SDW_TriDelta_Sisters"
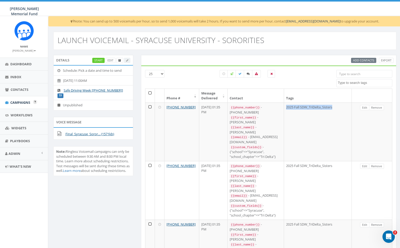
click at [24, 103] on span "Campaigns" at bounding box center [20, 102] width 20 height 5
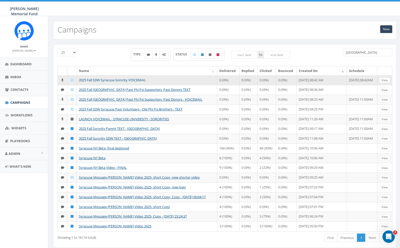
click at [127, 78] on link "2025 Fall SDW Syracuse Sorority VOICEMAIL" at bounding box center [112, 80] width 67 height 5
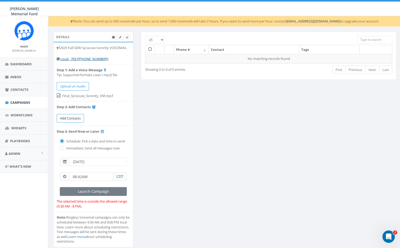
click at [73, 117] on span "Add Contacts" at bounding box center [70, 118] width 21 height 5
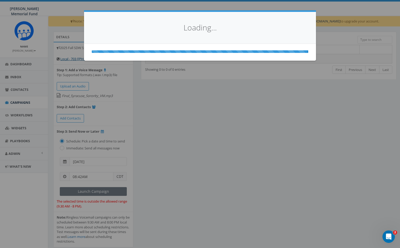
select select
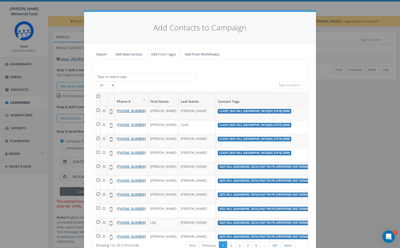
click at [119, 76] on textarea "Search" at bounding box center [146, 77] width 99 height 5
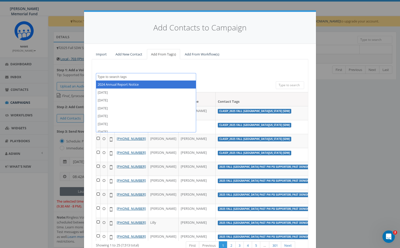
paste textarea "2025 Fall SDW_TriDelta_Sisters"
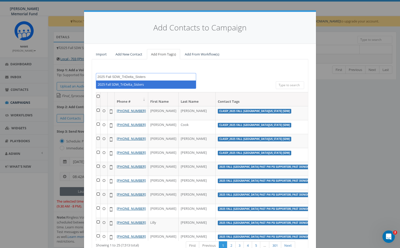
type textarea "2025 Fall SDW_TriDelta_Sisters"
select select "2025 Fall SDW_TriDelta_Sisters"
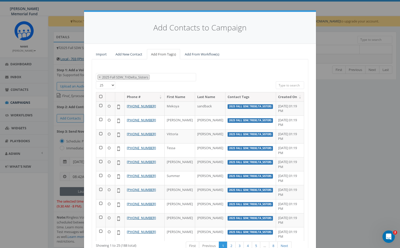
scroll to position [1, 0]
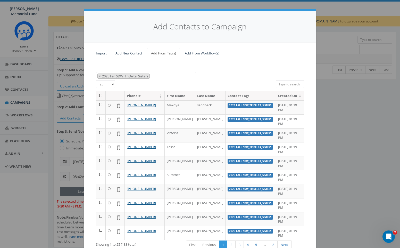
click at [101, 94] on th at bounding box center [101, 95] width 10 height 9
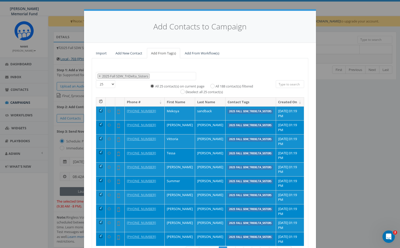
click at [214, 84] on input "All 188 contact(s) filtered" at bounding box center [213, 85] width 3 height 3
radio input "true"
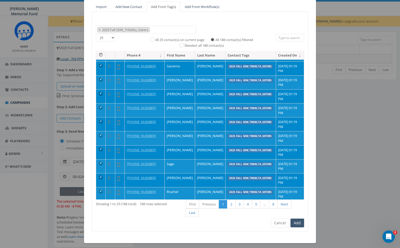
scroll to position [47, 0]
click at [296, 219] on button "Add" at bounding box center [298, 223] width 14 height 9
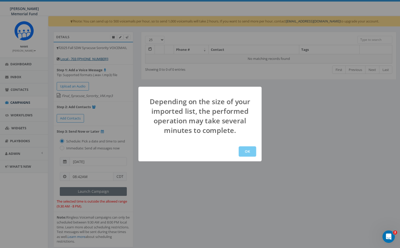
click at [246, 153] on button "OK" at bounding box center [248, 151] width 18 height 10
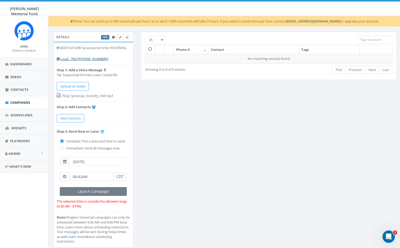
click at [94, 161] on input "[DATE]" at bounding box center [98, 161] width 57 height 9
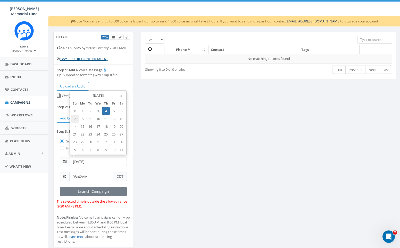
click at [74, 118] on td "7" at bounding box center [75, 119] width 8 height 8
type input "[DATE]"
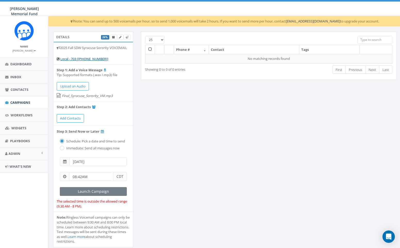
click at [89, 174] on input "08:42AM" at bounding box center [91, 176] width 44 height 9
drag, startPoint x: 88, startPoint y: 174, endPoint x: 66, endPoint y: 173, distance: 22.5
click at [66, 174] on div "08:42AM CDT" at bounding box center [93, 176] width 67 height 9
type input "11:00 AM"
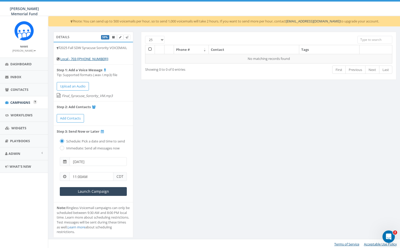
click at [19, 103] on span "Campaigns" at bounding box center [20, 102] width 20 height 5
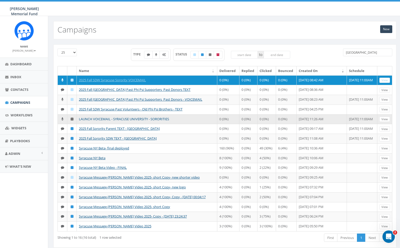
click at [115, 121] on link "LAUNCH VOICEMAIL - SYRACUSE UNIVERSITY - SORORITIES" at bounding box center [124, 119] width 90 height 5
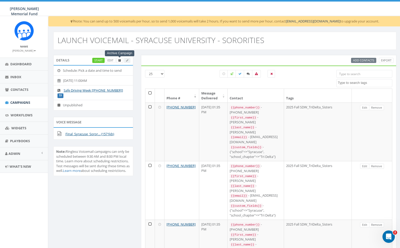
click at [119, 59] on icon at bounding box center [119, 60] width 3 height 3
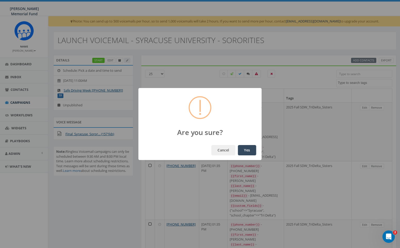
click at [243, 148] on button "Yes" at bounding box center [247, 150] width 18 height 10
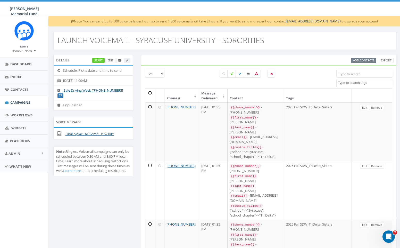
click at [18, 102] on span "Campaigns" at bounding box center [20, 102] width 20 height 5
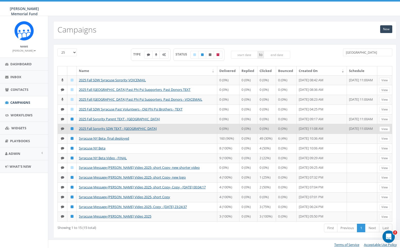
scroll to position [2, 0]
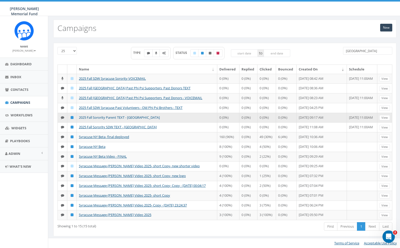
click at [95, 120] on link "2025 Fall Sorority Parent TEXT - [GEOGRAPHIC_DATA]" at bounding box center [119, 117] width 81 height 5
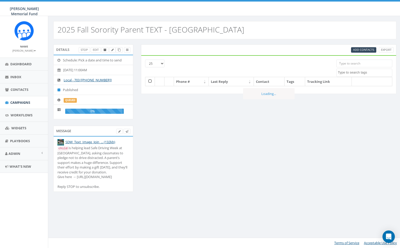
select select
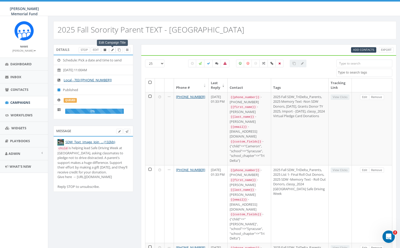
click at [113, 50] on icon at bounding box center [112, 49] width 2 height 3
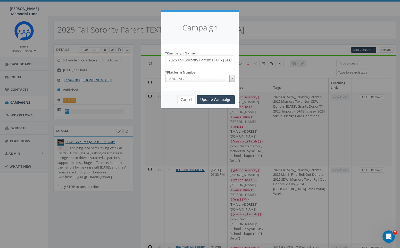
click at [185, 59] on input "2025 Fall Sorority Parent TEXT - Syracuse University" at bounding box center [200, 59] width 70 height 9
type input "2025 Fall Syracuse Sorority Parent TEXT - [GEOGRAPHIC_DATA]"
click at [208, 100] on input "Update Campaign" at bounding box center [216, 99] width 38 height 9
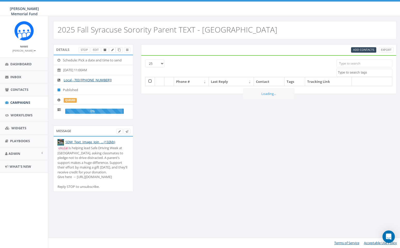
select select
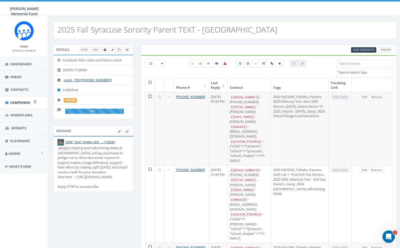
click at [27, 101] on span "Campaigns" at bounding box center [20, 102] width 20 height 5
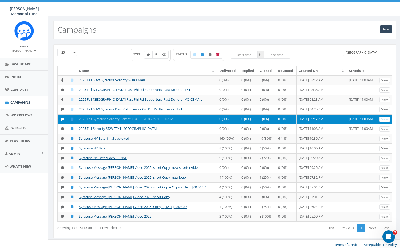
click at [107, 121] on link "2025 Fall Syracuse Sorority Parent TEXT - [GEOGRAPHIC_DATA]" at bounding box center [126, 119] width 95 height 5
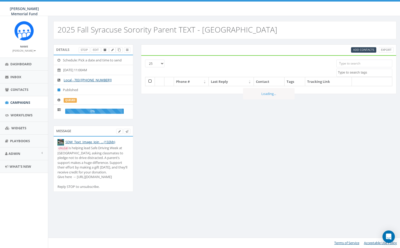
select select
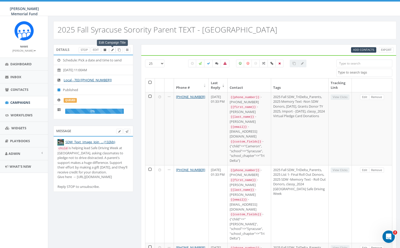
click at [112, 51] on icon at bounding box center [112, 49] width 2 height 3
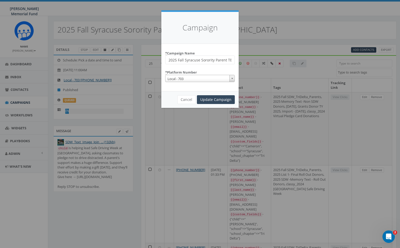
click at [219, 59] on input "2025 Fall Syracuse Sorority Parent TEXT - Syracuse University" at bounding box center [200, 59] width 70 height 9
drag, startPoint x: 231, startPoint y: 59, endPoint x: 239, endPoint y: 59, distance: 8.8
click at [239, 59] on div "Campaign * Campaign Name 2025 Fall Syracuse Sorority Parent TEXT - Syracuse Uni…" at bounding box center [200, 124] width 400 height 248
click at [210, 58] on input "2025 Fall Syracuse Sorority Parent TEXT - Syracuse University" at bounding box center [200, 59] width 70 height 9
drag, startPoint x: 196, startPoint y: 59, endPoint x: 249, endPoint y: 62, distance: 53.5
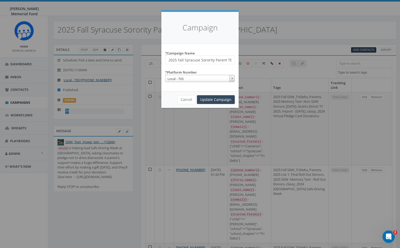
click at [249, 62] on div "Campaign * Campaign Name 2025 Fall Syracuse Sorority Parent TEXT - Syracuse Uni…" at bounding box center [200, 124] width 400 height 248
type input "2025 Fall Syracuse Sorority Parent TEXT"
click at [222, 100] on input "Update Campaign" at bounding box center [216, 99] width 38 height 9
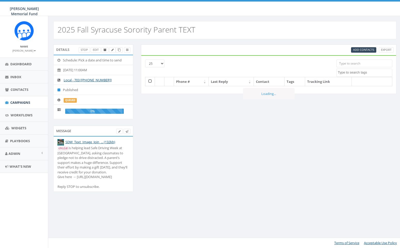
select select
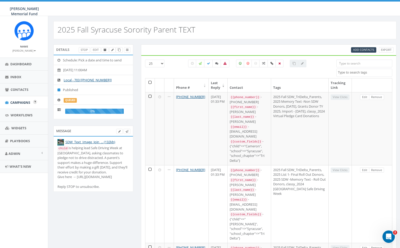
click at [19, 101] on span "Campaigns" at bounding box center [20, 102] width 20 height 5
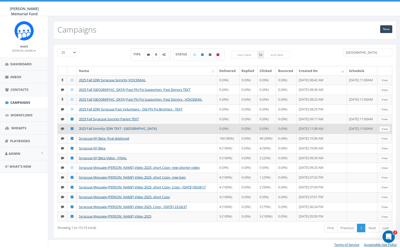
click at [117, 131] on link "2025 Fall Sorority SDW TEXT - [GEOGRAPHIC_DATA]" at bounding box center [118, 128] width 78 height 5
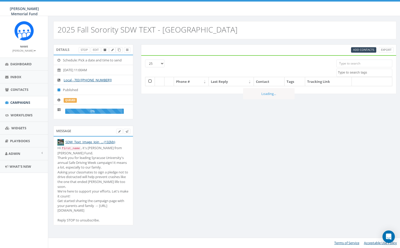
select select
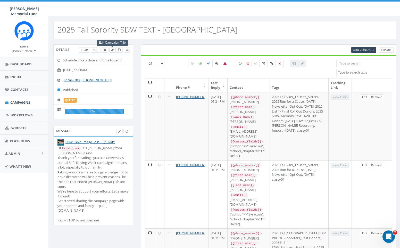
click at [113, 51] on icon at bounding box center [112, 49] width 2 height 3
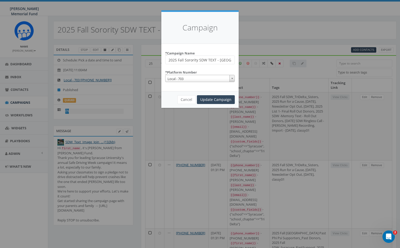
click at [184, 59] on input "2025 Fall Sorority SDW TEXT - Syracuse University" at bounding box center [200, 59] width 70 height 9
drag, startPoint x: 223, startPoint y: 60, endPoint x: 215, endPoint y: 59, distance: 8.5
click at [215, 59] on input "2025 Fall Syracuse Sorority SDW TEXT - Syracuse University" at bounding box center [200, 59] width 70 height 9
click at [184, 59] on input "2025 Fall Syracuse Sorority TEXT - Syracuse University" at bounding box center [200, 59] width 70 height 9
paste input "DW S"
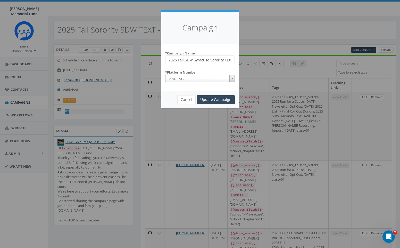
drag, startPoint x: 228, startPoint y: 59, endPoint x: 241, endPoint y: 59, distance: 12.6
click at [241, 59] on div "Campaign * Campaign Name 2025 Fall SDW Syracuse Sorority TEXT - Syracuse Univer…" at bounding box center [200, 124] width 400 height 248
click at [205, 59] on input "2025 Fall SDW Syracuse Sorority TEXT - Syracuse University" at bounding box center [200, 59] width 70 height 9
drag, startPoint x: 195, startPoint y: 59, endPoint x: 243, endPoint y: 62, distance: 47.5
click at [243, 63] on div "Campaign * Campaign Name 2025 Fall SDW Syracuse Sorority TEXT - Syracuse Univer…" at bounding box center [200, 124] width 400 height 248
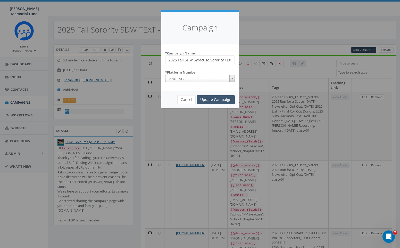
type input "2025 Fall SDW Syracuse Sorority TEXT"
click at [223, 100] on input "Update Campaign" at bounding box center [216, 99] width 38 height 9
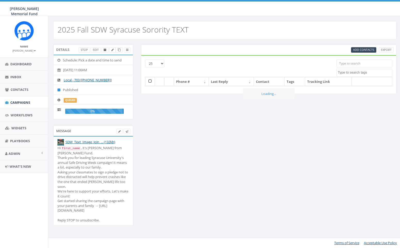
select select
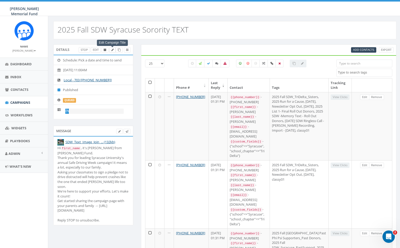
click at [113, 50] on icon at bounding box center [112, 49] width 2 height 3
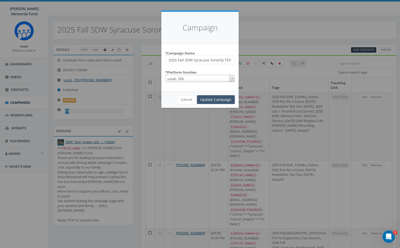
click at [208, 100] on input "Update Campaign" at bounding box center [216, 99] width 38 height 9
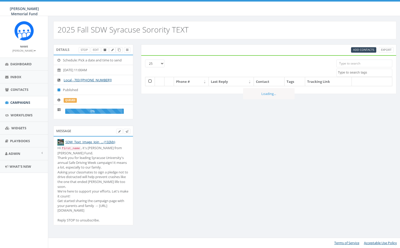
select select
click at [26, 101] on span "Campaigns" at bounding box center [20, 102] width 20 height 5
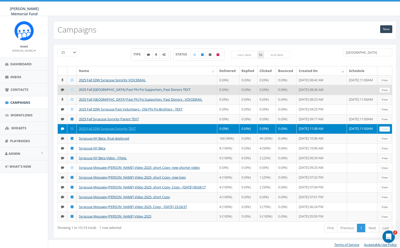
click at [108, 92] on link "2025 Fall [GEOGRAPHIC_DATA] Past Phi Psi Supporters_Past Donors TEXT" at bounding box center [135, 89] width 112 height 5
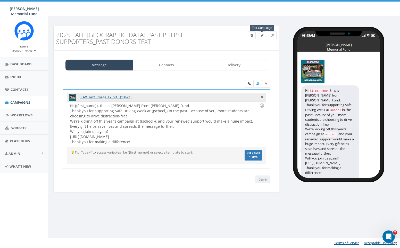
click at [261, 35] on icon at bounding box center [262, 35] width 3 height 3
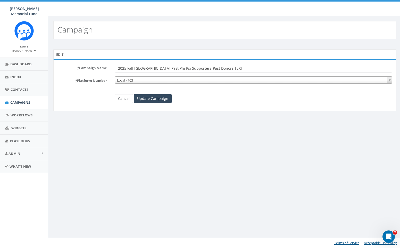
click at [134, 67] on input "2025 Fall [GEOGRAPHIC_DATA] Past Phi Psi Supporters_Past Donors TEXT" at bounding box center [254, 68] width 278 height 9
type input "2025 Fall SDW Syracuse Past Phi Psi Supporters_Past Donors TEXT"
click at [148, 98] on input "Update Campaign" at bounding box center [153, 98] width 38 height 9
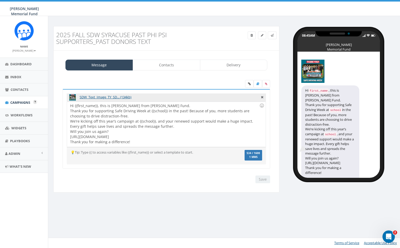
click at [31, 103] on link "Campaigns" at bounding box center [24, 102] width 48 height 13
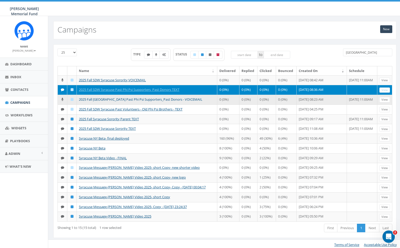
click at [117, 102] on link "2025 Fall Syracuse Past Phi Psi Supporters_Past Donors - VOICEMAIL" at bounding box center [141, 99] width 124 height 5
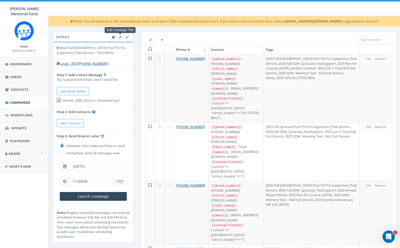
click at [120, 37] on icon at bounding box center [120, 37] width 2 height 3
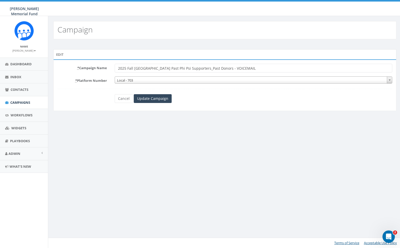
click at [134, 67] on input "2025 Fall [GEOGRAPHIC_DATA] Past Phi Psi Supporters_Past Donors - VOICEMAIL" at bounding box center [254, 68] width 278 height 9
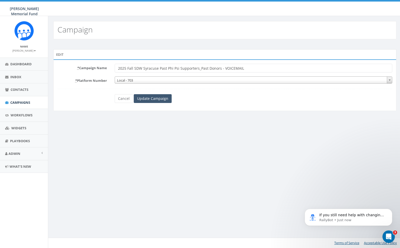
type input "2025 Fall SDW Syracuse Past Phi Psi Supporters_Past Donors - VOICEMAIL"
click at [152, 98] on input "Update Campaign" at bounding box center [153, 98] width 38 height 9
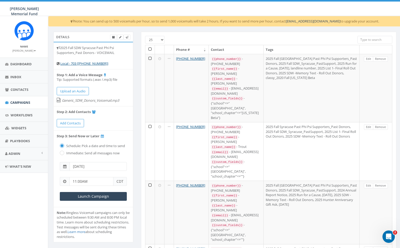
click at [22, 100] on span "Campaigns" at bounding box center [20, 102] width 20 height 5
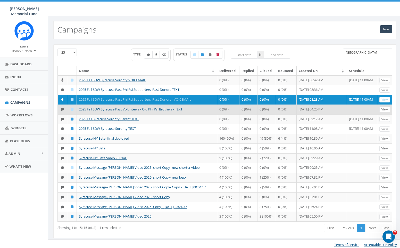
click at [107, 111] on link "2025 Fall SDW Syracuse Past Volunteers - Old Phi Psi Brothers - TEXT" at bounding box center [131, 109] width 104 height 5
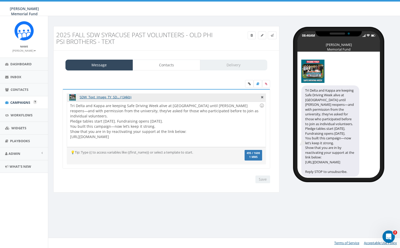
click at [22, 100] on span "Campaigns" at bounding box center [20, 102] width 20 height 5
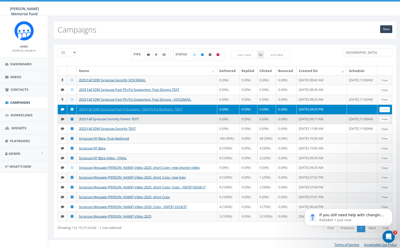
click at [99, 121] on link "2025 Fall Syracuse Sorority Parent TEXT" at bounding box center [109, 119] width 60 height 5
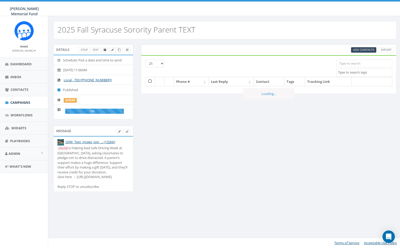
select select
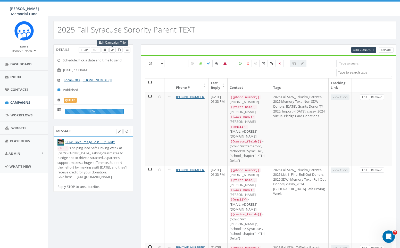
click at [112, 50] on icon at bounding box center [112, 49] width 2 height 3
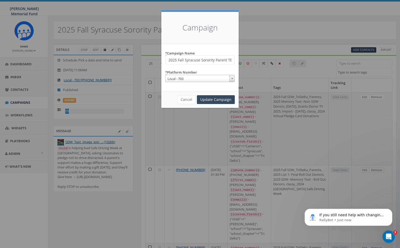
click at [178, 59] on input "2025 Fall Syracuse Sorority Parent TEXT" at bounding box center [200, 59] width 70 height 9
click at [185, 59] on input "2025 Fall Syracuse Sorority Parent TEXT" at bounding box center [200, 59] width 70 height 9
drag, startPoint x: 225, startPoint y: 59, endPoint x: 240, endPoint y: 60, distance: 15.0
click at [240, 60] on div "Campaign * Campaign Name 2025 Fall SDW Syracuse Sorority Parent TEXT * Platform…" at bounding box center [200, 124] width 400 height 248
type input "2025 Fall SDW Syracuse Sorority Parent TEXT"
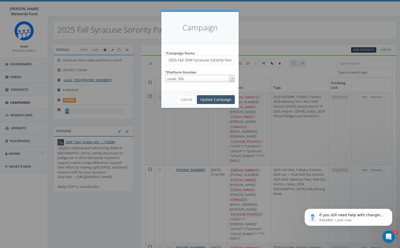
click at [215, 99] on input "Update Campaign" at bounding box center [216, 99] width 38 height 9
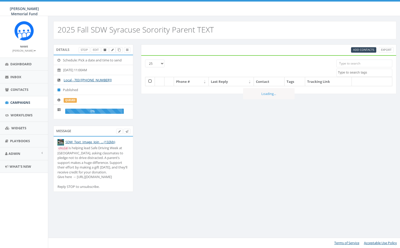
select select
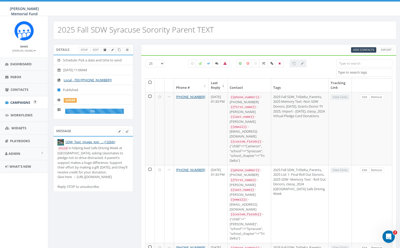
click at [19, 101] on span "Campaigns" at bounding box center [20, 102] width 20 height 5
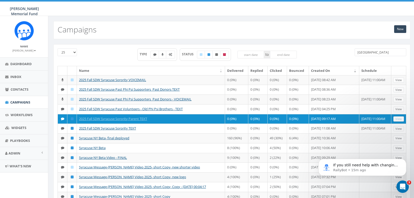
click at [359, 53] on input "syracuse" at bounding box center [380, 52] width 52 height 8
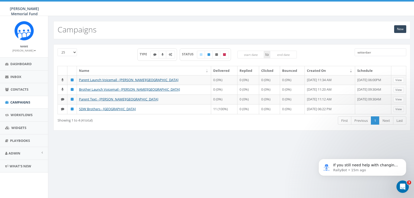
type input "wittenber"
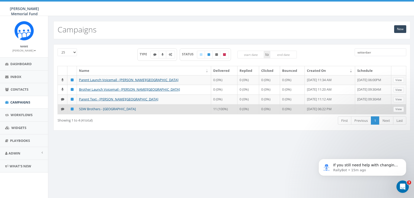
drag, startPoint x: 359, startPoint y: 53, endPoint x: 99, endPoint y: 108, distance: 265.8
click at [99, 108] on link "SDW Brothers - Wittenberg University" at bounding box center [107, 109] width 57 height 5
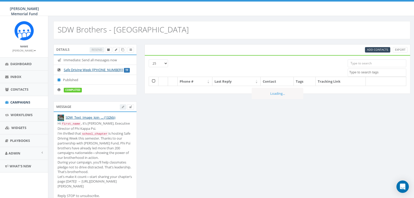
select select
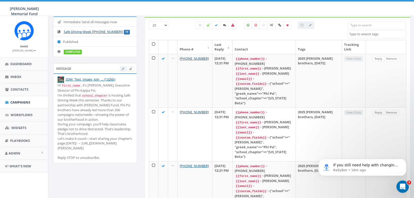
click at [20, 102] on span "Campaigns" at bounding box center [20, 102] width 20 height 5
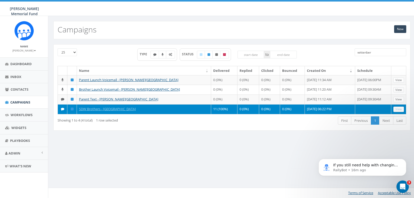
click at [360, 53] on input "wittenber" at bounding box center [380, 52] width 52 height 8
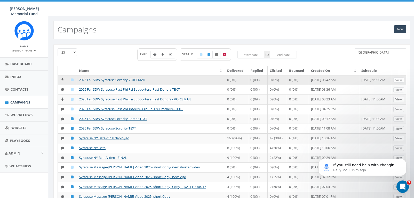
type input "syracuse"
click at [107, 80] on link "2025 Fall SDW Syracuse Sorority VOICEMAIL" at bounding box center [112, 80] width 67 height 5
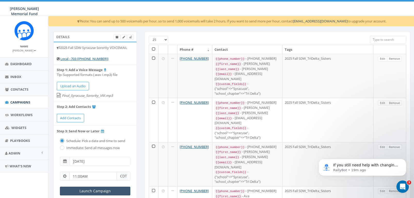
click at [94, 188] on input "Launch Campaign" at bounding box center [95, 191] width 70 height 9
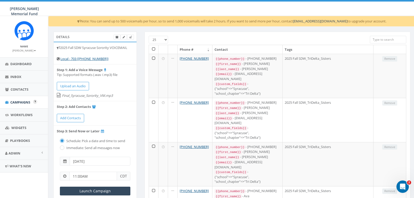
click at [25, 101] on span "Campaigns" at bounding box center [20, 102] width 20 height 5
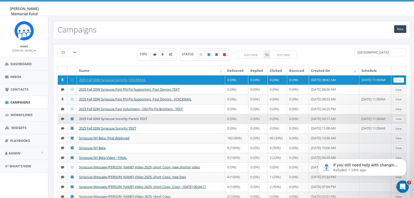
click at [124, 121] on link "2025 Fall SDW Syracuse Sorority Parent TEXT" at bounding box center [113, 119] width 68 height 5
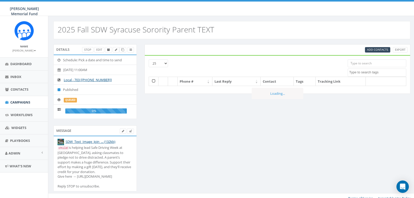
select select
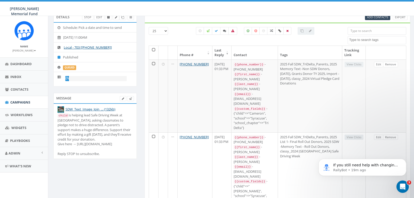
drag, startPoint x: 68, startPoint y: 152, endPoint x: 105, endPoint y: 154, distance: 36.7
click at [105, 154] on div "child is helping lead Safe Driving Week at Syracuse, asking classmates to pledg…" at bounding box center [95, 134] width 75 height 43
drag, startPoint x: 63, startPoint y: 151, endPoint x: 91, endPoint y: 152, distance: 27.1
click at [91, 152] on div "child is helping lead Safe Driving Week at Syracuse, asking classmates to pledg…" at bounding box center [95, 134] width 75 height 43
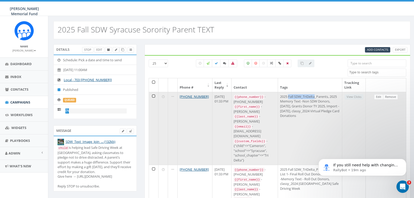
drag, startPoint x: 296, startPoint y: 96, endPoint x: 324, endPoint y: 97, distance: 27.9
click at [324, 97] on td "2025 Fall SDW_TriDelta_Parents, 2025 Memory Text -Non SDW Donors, 2025/06/19, G…" at bounding box center [310, 128] width 64 height 73
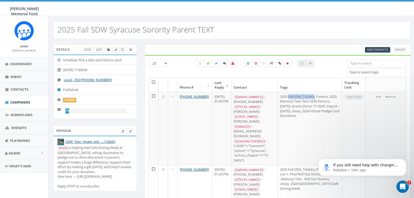
click at [99, 50] on link "Edit" at bounding box center [99, 49] width 10 height 5
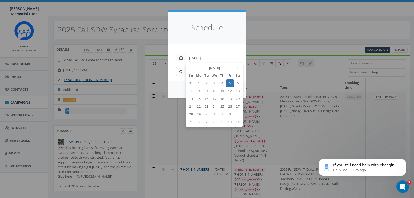
click at [209, 58] on input "2025-09-05" at bounding box center [203, 58] width 34 height 9
click at [214, 90] on td "10" at bounding box center [214, 91] width 8 height 8
type input "2025-09-10"
click at [181, 88] on div "Cancel Start" at bounding box center [206, 89] width 77 height 17
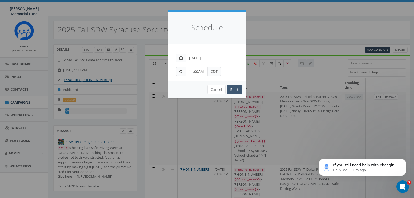
click at [234, 90] on input "Start" at bounding box center [234, 89] width 15 height 9
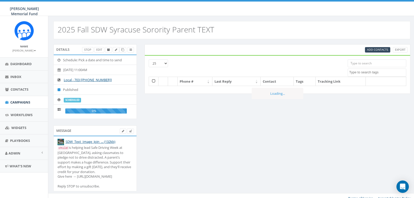
select select
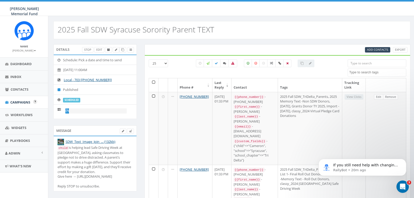
click at [21, 102] on span "Campaigns" at bounding box center [20, 102] width 20 height 5
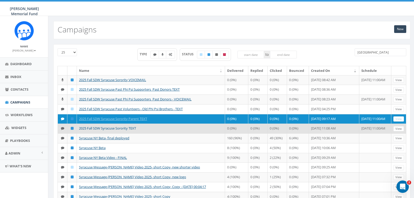
click at [105, 131] on link "2025 Fall SDW Syracuse Sorority TEXT" at bounding box center [107, 128] width 57 height 5
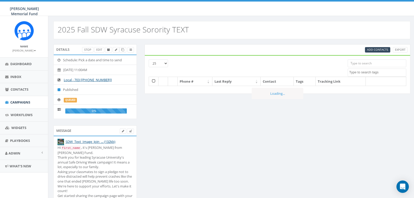
select select
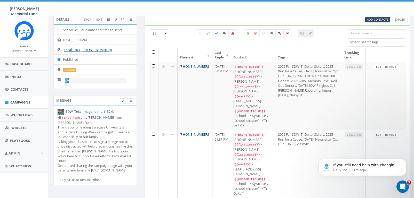
drag, startPoint x: 61, startPoint y: 177, endPoint x: 97, endPoint y: 178, distance: 35.9
click at [97, 178] on div "Hi first_name , it's Jerry Watson from Hunter's Fund. Thank you for leading Syr…" at bounding box center [95, 148] width 75 height 67
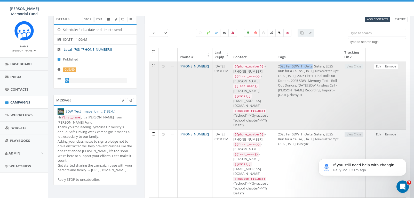
drag, startPoint x: 291, startPoint y: 65, endPoint x: 325, endPoint y: 64, distance: 34.6
click at [325, 64] on td "2025 Fall SDW_TriDelta_Sisters, 2025 Run for a Cause, 2025/06/26, Newsletter Op…" at bounding box center [309, 96] width 66 height 68
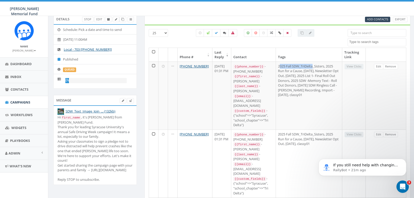
click at [20, 101] on span "Campaigns" at bounding box center [20, 102] width 20 height 5
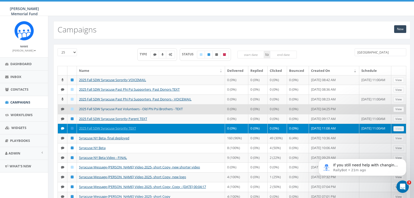
click at [160, 111] on link "2025 Fall SDW Syracuse Past Volunteers - Old Phi Psi Brothers - TEXT" at bounding box center [131, 109] width 104 height 5
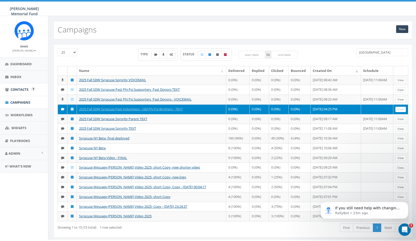
click at [22, 88] on span "Contacts" at bounding box center [20, 89] width 18 height 5
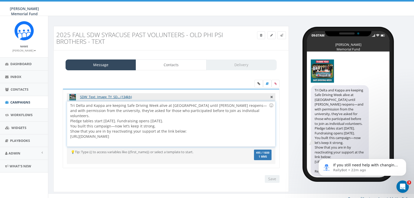
drag, startPoint x: 150, startPoint y: 131, endPoint x: 194, endPoint y: 133, distance: 43.9
click at [194, 133] on div "Tri Delta and Kappa are keeping Safe Driving Week alive at Syracuse until Phi P…" at bounding box center [171, 124] width 208 height 45
click at [173, 64] on link "Contacts" at bounding box center [171, 65] width 70 height 11
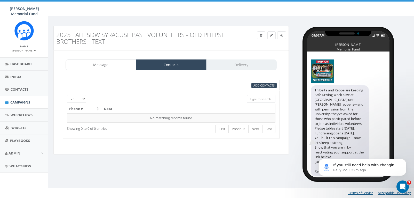
click at [150, 35] on h3 "2025 Fall SDW Syracuse Past Volunteers - Old Phi Psi Brothers - TEXT" at bounding box center [141, 38] width 170 height 14
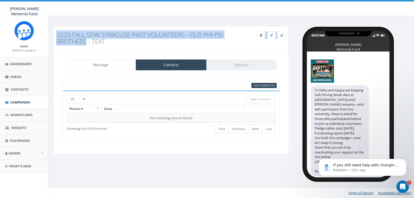
drag, startPoint x: 83, startPoint y: 41, endPoint x: 52, endPoint y: 37, distance: 31.4
click at [52, 37] on div "2025 Fall SDW Syracuse Past Volunteers - Old Phi Psi Brothers - TEXT Test Messa…" at bounding box center [171, 93] width 243 height 135
copy div "2025 Fall SDW Syracuse Past Volunteers - Old Phi Psi Brothers"
click at [266, 85] on span "Add Contacts" at bounding box center [263, 86] width 21 height 4
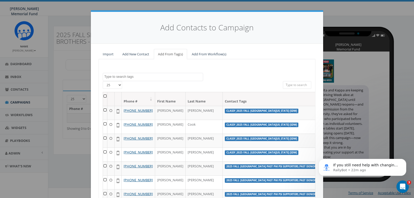
click at [156, 77] on textarea "Search" at bounding box center [153, 77] width 99 height 5
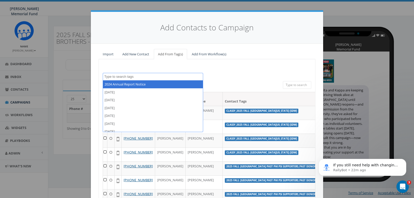
paste textarea "2025 FALL SDW SYRACUSE PAST VOLUNTEERS - OLD PHI PSI BROTHERS"
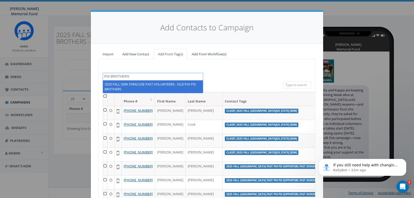
type textarea "2025 FALL SDW SYRACUSE PAST VOLUNTEERS - OLD PHI PSI BROTHERS"
select select "2025 FALL SDW SYRACUSE PAST VOLUNTEERS - OLD PHI PSI BROTHERS"
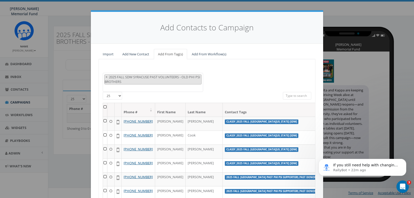
click at [105, 106] on th at bounding box center [105, 110] width 4 height 14
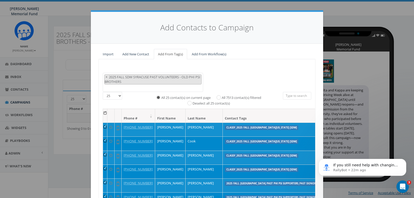
click at [105, 111] on th at bounding box center [105, 116] width 4 height 14
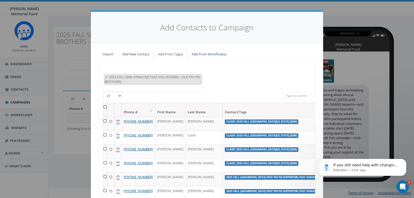
click at [141, 76] on BROTHERS "2025 FALL SDW SYRACUSE PAST VOLUNTEERS - OLD PHI PSI BROTHERS" at bounding box center [152, 80] width 96 height 10
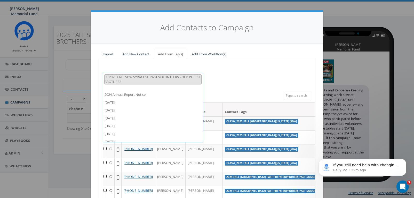
scroll to position [7189, 0]
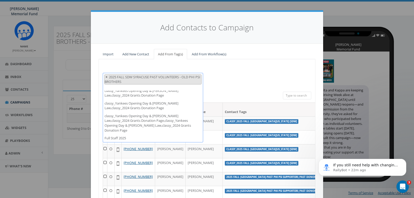
click at [107, 76] on span "×" at bounding box center [106, 77] width 2 height 5
select select
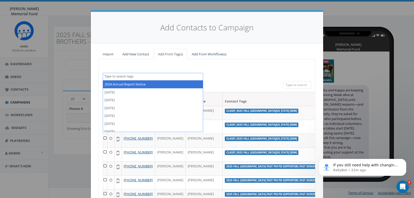
click at [110, 76] on textarea "Search" at bounding box center [153, 77] width 99 height 5
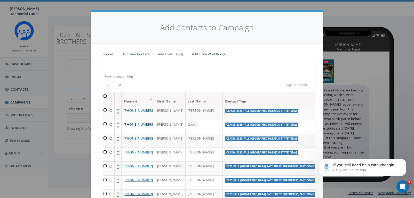
paste textarea "2025 FALL SDW SYRACUSE PAST VOLUNTEERS - OLD PHI PSI BROTHERS"
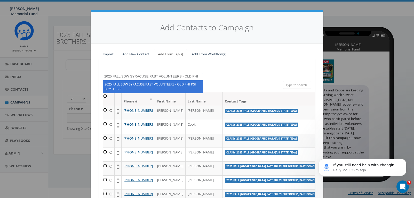
scroll to position [9, 0]
type textarea "2025 FALL SDW SYRACUSE PAST VOLUNTEERS - OLD PHI PSI BROTHERS"
select select "2025 FALL SDW SYRACUSE PAST VOLUNTEERS - OLD PHI PSI BROTHERS"
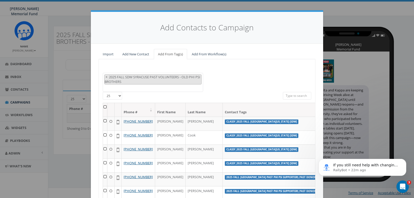
click at [104, 106] on th at bounding box center [105, 110] width 4 height 14
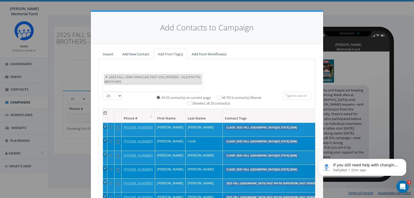
click at [107, 76] on span "×" at bounding box center [106, 77] width 2 height 5
select select
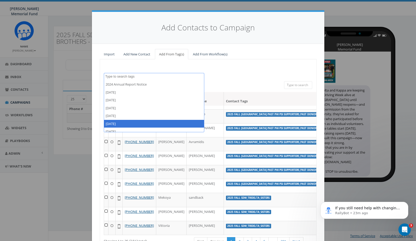
scroll to position [329, 0]
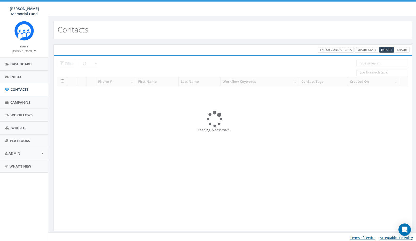
select select
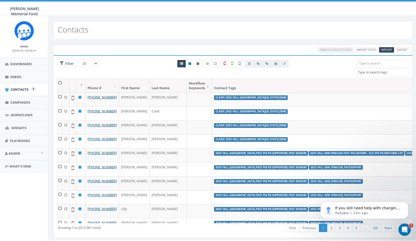
click at [17, 91] on span "Contacts" at bounding box center [20, 89] width 18 height 5
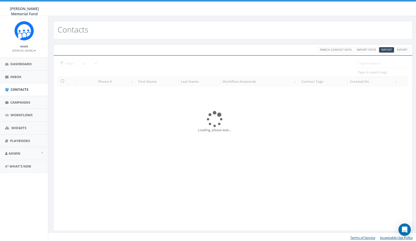
select select
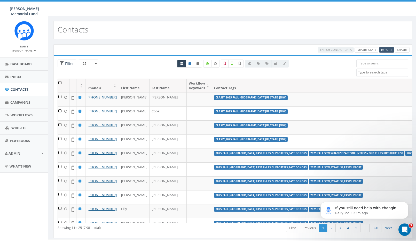
drag, startPoint x: 396, startPoint y: 78, endPoint x: 386, endPoint y: 49, distance: 30.1
click at [386, 49] on span "Import" at bounding box center [386, 50] width 11 height 4
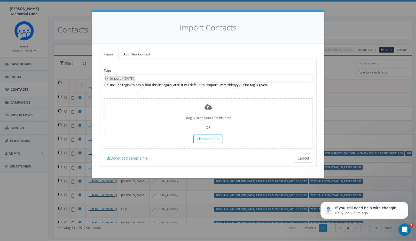
click at [108, 78] on span "×" at bounding box center [108, 78] width 2 height 5
select select
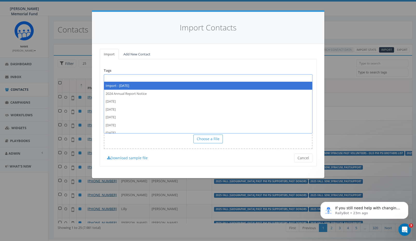
click at [112, 78] on span at bounding box center [208, 78] width 208 height 8
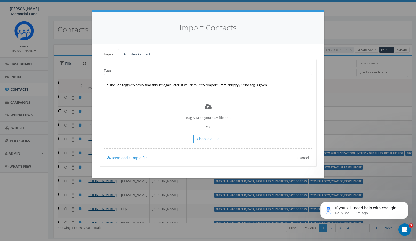
paste textarea "2025 Fall SDW Syracuse Past Volunteers - Old Phi Psi Brothers List"
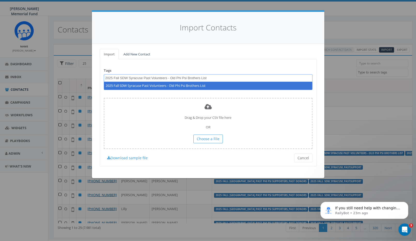
type textarea "2025 Fall SDW Syracuse Past Volunteers - Old Phi Psi Brothers List"
select select "2025 Fall SDW Syracuse Past Volunteers - Old Phi Psi Brothers List"
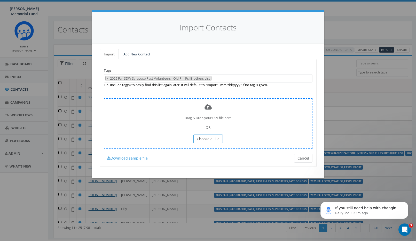
click at [207, 136] on span "Choose a File" at bounding box center [208, 138] width 23 height 5
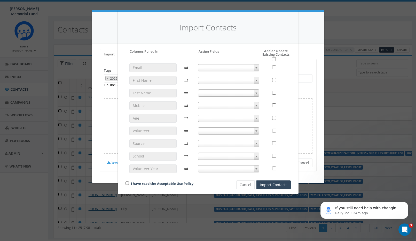
click at [253, 67] on span at bounding box center [228, 67] width 61 height 7
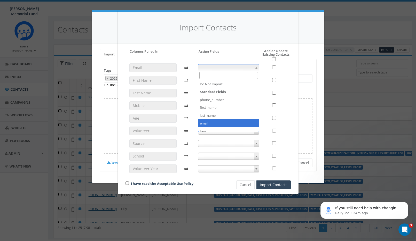
select select "email"
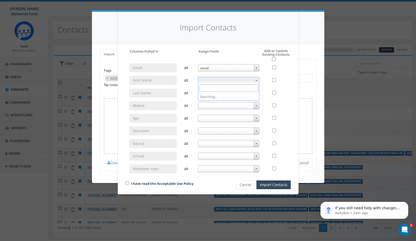
click at [247, 80] on span at bounding box center [228, 80] width 61 height 7
select select "first_name"
click at [254, 92] on span at bounding box center [256, 93] width 5 height 7
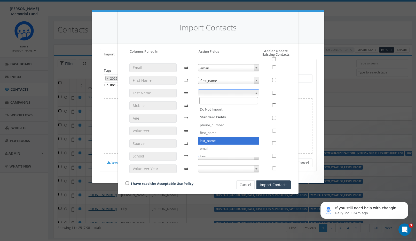
select select "last_name"
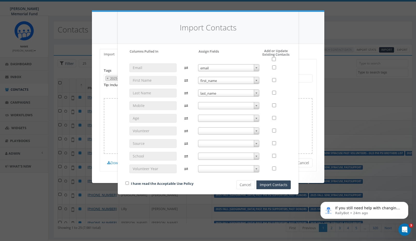
click at [254, 103] on span at bounding box center [256, 105] width 5 height 7
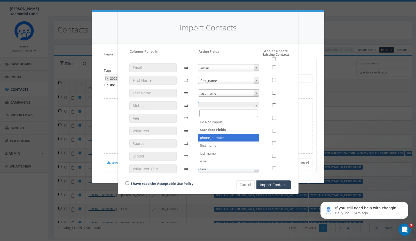
select select "phone_number"
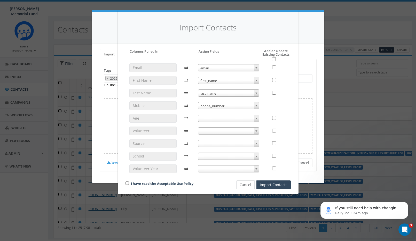
click at [246, 186] on button "Cancel" at bounding box center [245, 185] width 18 height 9
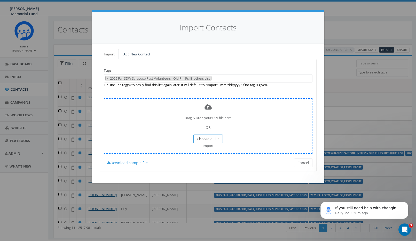
click at [216, 137] on span "Choose a File" at bounding box center [208, 138] width 23 height 5
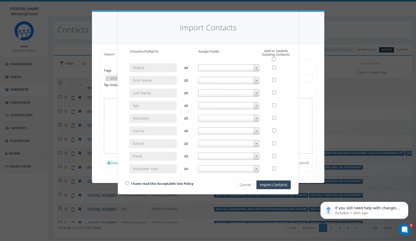
click at [256, 69] on span at bounding box center [256, 67] width 5 height 7
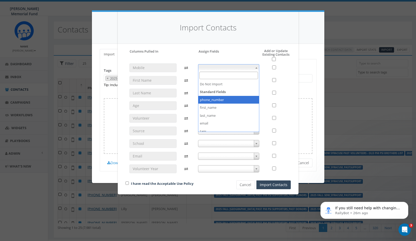
select select "phone_number"
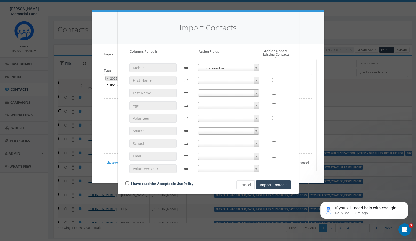
click at [257, 79] on span at bounding box center [256, 80] width 5 height 7
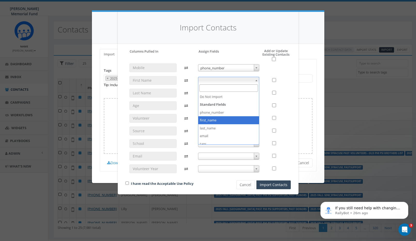
select select "first_name"
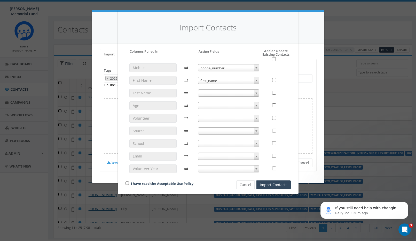
click at [257, 93] on b at bounding box center [256, 93] width 2 height 1
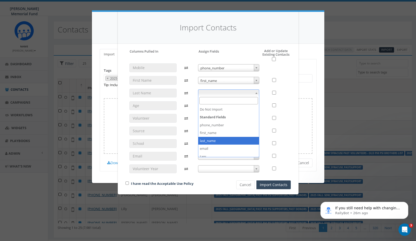
select select "last_name"
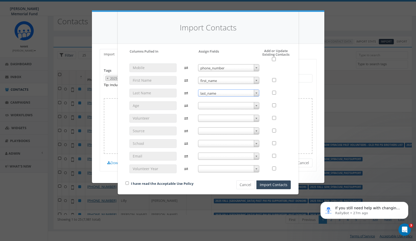
scroll to position [8, 0]
click at [235, 141] on span at bounding box center [228, 143] width 61 height 7
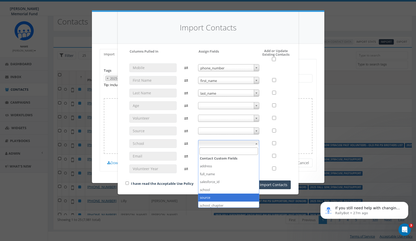
scroll to position [60, 0]
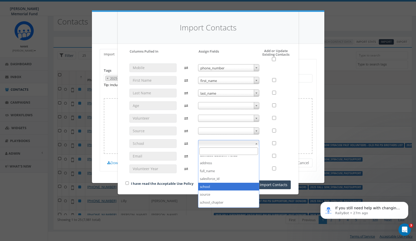
select select "school"
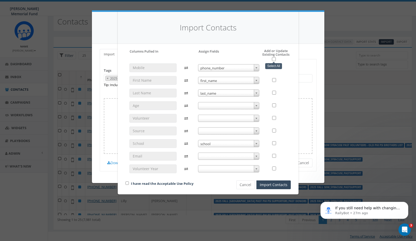
click at [274, 58] on input "checkbox" at bounding box center [274, 59] width 4 height 4
checkbox input "true"
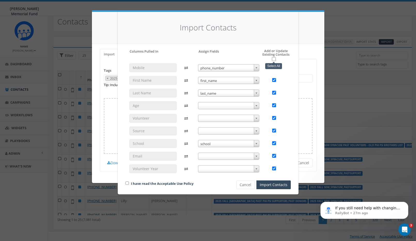
checkbox input "true"
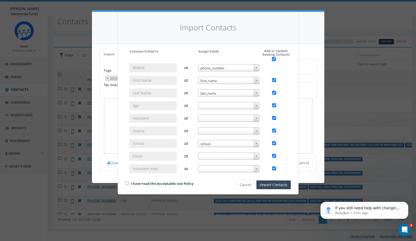
scroll to position [8, 0]
click at [127, 182] on input "checkbox" at bounding box center [126, 183] width 3 height 3
checkbox input "true"
click at [278, 184] on button "Import Contacts" at bounding box center [273, 185] width 34 height 9
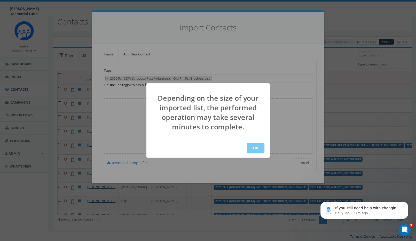
click at [255, 149] on button "OK" at bounding box center [256, 148] width 18 height 10
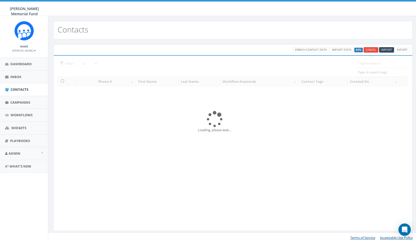
select select
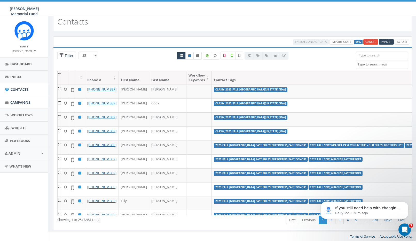
click at [15, 103] on span "Campaigns" at bounding box center [20, 102] width 20 height 5
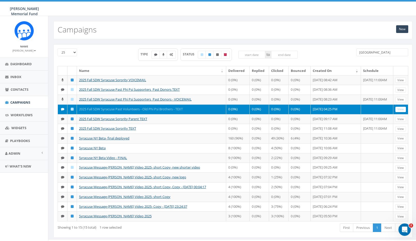
click at [141, 111] on link "2025 Fall SDW Syracuse Past Volunteers - Old Phi Psi Brothers - TEXT" at bounding box center [131, 109] width 104 height 5
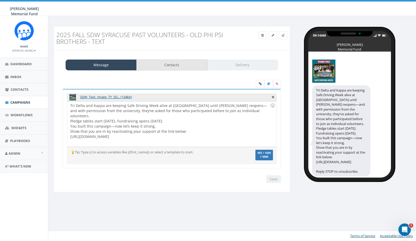
click at [177, 66] on link "Contacts" at bounding box center [171, 65] width 71 height 11
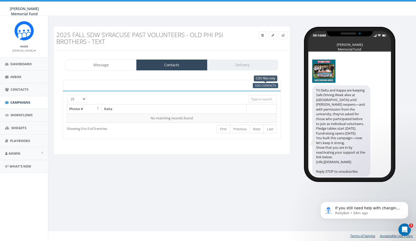
click at [272, 86] on span "Add Contacts" at bounding box center [265, 86] width 21 height 4
select select
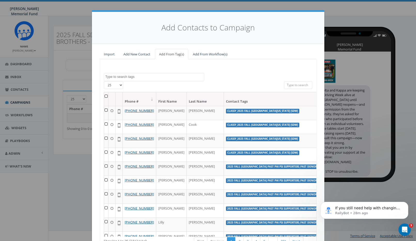
click at [129, 76] on textarea "Search" at bounding box center [154, 77] width 99 height 5
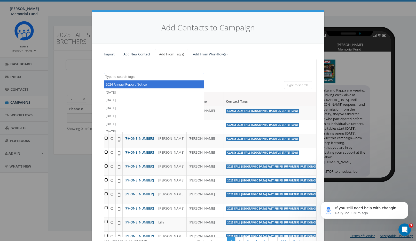
paste textarea "2025 Fall SDW Syracuse Past Volunteers - Old Phi Psi Brothers List"
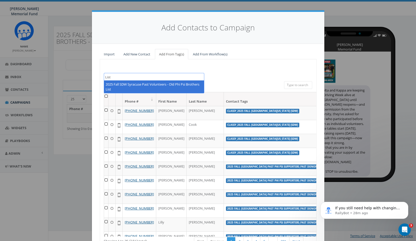
type textarea "2025 Fall SDW Syracuse Past Volunteers - Old Phi Psi Brothers List"
select select "2025 Fall SDW Syracuse Past Volunteers - Old Phi Psi Brothers List"
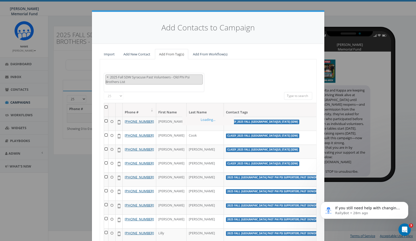
scroll to position [0, 0]
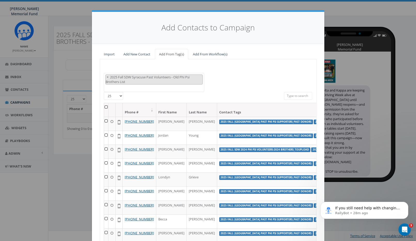
click at [105, 106] on th at bounding box center [106, 110] width 4 height 14
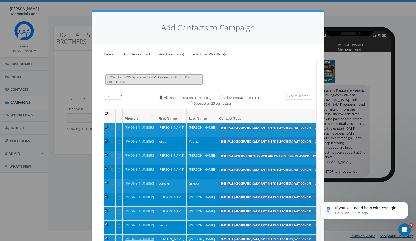
click at [223, 96] on input "All 66 contact(s) filtered" at bounding box center [222, 97] width 3 height 3
radio input "true"
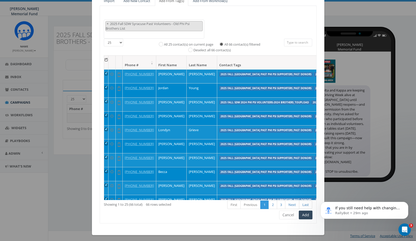
scroll to position [0, 0]
click at [306, 212] on button "Add" at bounding box center [305, 215] width 14 height 9
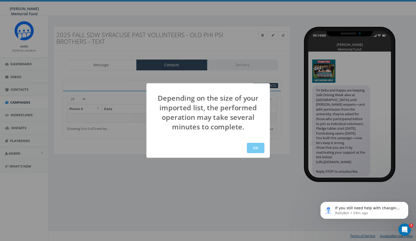
click at [254, 149] on button "OK" at bounding box center [256, 148] width 18 height 10
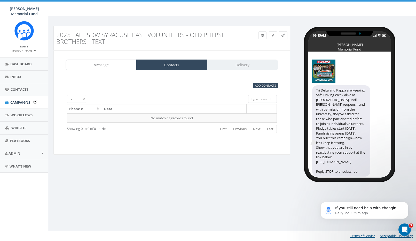
click at [28, 101] on span "Campaigns" at bounding box center [20, 102] width 20 height 5
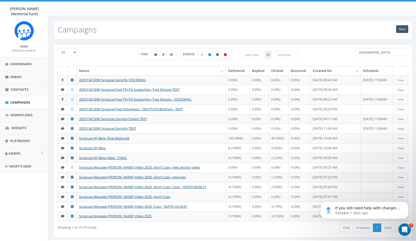
click at [400, 30] on link "New" at bounding box center [402, 29] width 12 height 8
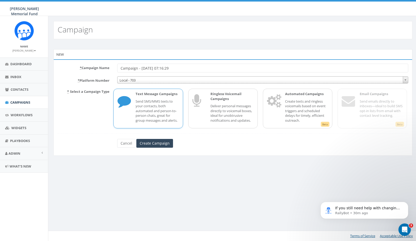
paste input "2025 Fall SDW 2024 Phi Psi Volunteers-2024 Brothers_TEXT"
type input "2025 Fall SDW 2024 Phi Psi Volunteers-2024 Brothers_TEXT"
click at [158, 143] on input "Create Campaign" at bounding box center [154, 143] width 37 height 9
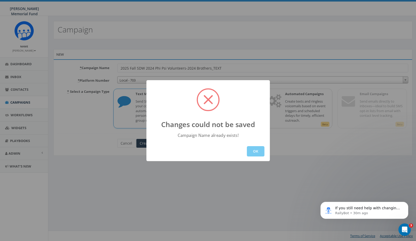
click at [260, 154] on button "OK" at bounding box center [256, 151] width 18 height 10
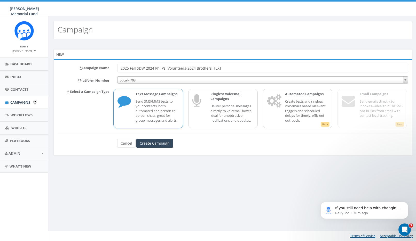
click at [26, 100] on span "Campaigns" at bounding box center [20, 102] width 20 height 5
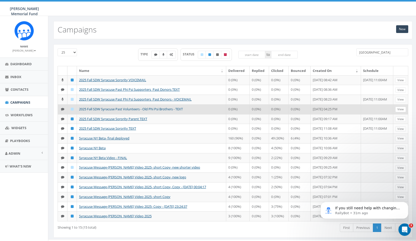
click at [117, 111] on link "2025 Fall SDW Syracuse Past Volunteers - Old Phi Psi Brothers - TEXT" at bounding box center [131, 109] width 104 height 5
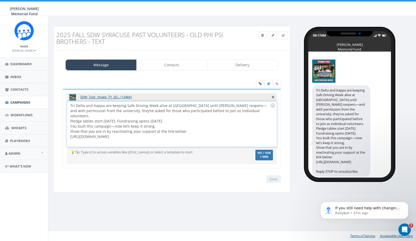
drag, startPoint x: 218, startPoint y: 133, endPoint x: 64, endPoint y: 106, distance: 155.5
click at [64, 106] on div "SDW_Text_Image_TY_SD... (134kb) Tri Delta and Kappa are keeping Safe Driving We…" at bounding box center [172, 128] width 218 height 79
click at [275, 181] on input "Save" at bounding box center [273, 179] width 15 height 8
click at [25, 101] on span "Campaigns" at bounding box center [20, 102] width 20 height 5
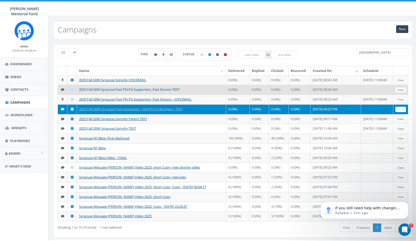
click at [121, 92] on link "2025 Fall SDW Syracuse Past Phi Psi Supporters_Past Donors TEXT" at bounding box center [129, 89] width 101 height 5
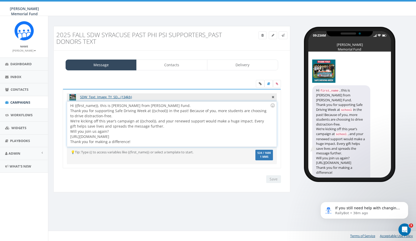
drag, startPoint x: 153, startPoint y: 137, endPoint x: 199, endPoint y: 135, distance: 45.7
click at [199, 135] on div "Hi {{first_name}}, this is Jerry Watson from Hunter’s Fund. Thank you for suppo…" at bounding box center [171, 124] width 209 height 45
click at [173, 64] on link "Contacts" at bounding box center [171, 65] width 71 height 11
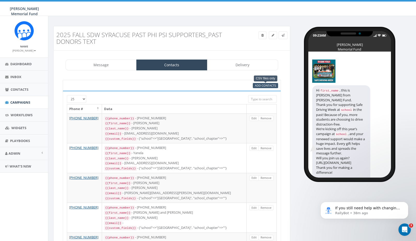
click at [264, 86] on span "Add Contacts" at bounding box center [265, 86] width 21 height 4
select select
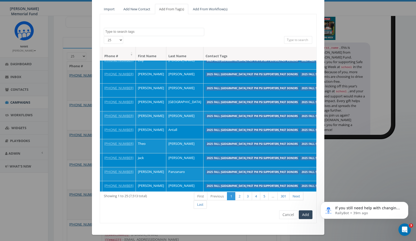
scroll to position [45, 0]
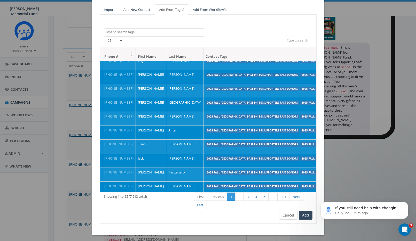
click at [284, 212] on button "Cancel" at bounding box center [288, 215] width 18 height 9
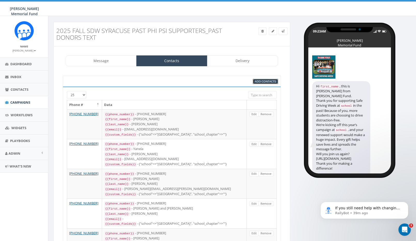
scroll to position [5, 0]
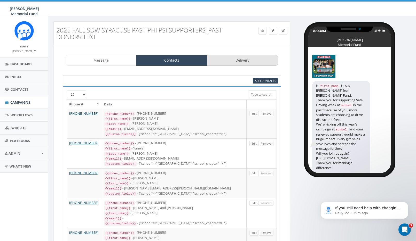
click at [239, 61] on link "Delivery" at bounding box center [242, 60] width 71 height 11
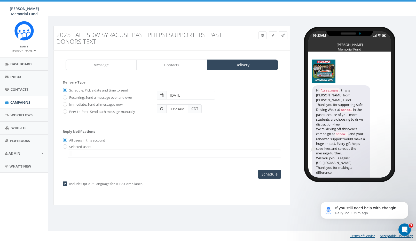
click at [184, 93] on input "[DATE]" at bounding box center [190, 95] width 48 height 9
click at [172, 127] on td "7" at bounding box center [172, 128] width 8 height 8
type input "2025-09-07"
click at [158, 120] on form "Delivery Type Schedule: Pick a date and time to send Recurring: Send a message …" at bounding box center [172, 102] width 218 height 44
click at [170, 111] on input "09:23AM" at bounding box center [177, 108] width 22 height 9
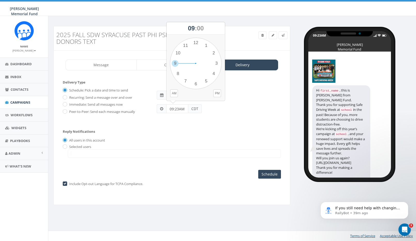
click at [170, 111] on input "09:23AM" at bounding box center [177, 108] width 22 height 9
type input "0"
type input "11:00 AM"
click at [249, 102] on div "11:00 AM CDT" at bounding box center [219, 107] width 132 height 14
click at [185, 96] on input "2025-09-07" at bounding box center [190, 95] width 48 height 9
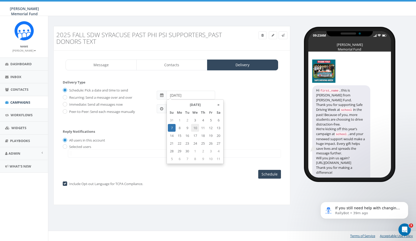
click at [195, 129] on td "10" at bounding box center [195, 128] width 8 height 8
type input "2025-09-10"
click at [241, 142] on div "Reply Notifications All users in this account Selected users watson@hunterwatso…" at bounding box center [172, 142] width 218 height 36
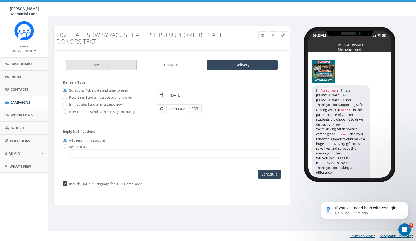
click at [100, 64] on link "Message" at bounding box center [101, 65] width 71 height 11
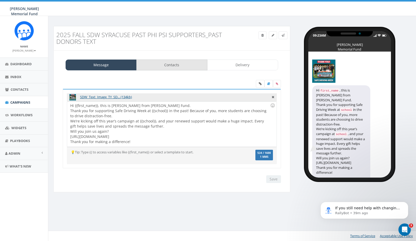
click at [157, 62] on link "Contacts" at bounding box center [171, 65] width 71 height 11
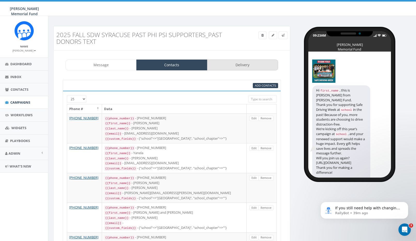
click at [239, 67] on link "Delivery" at bounding box center [242, 65] width 71 height 11
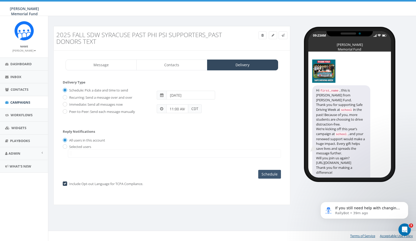
click at [273, 174] on input "Schedule" at bounding box center [269, 174] width 23 height 9
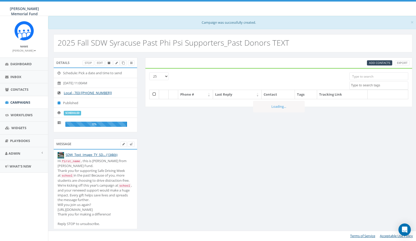
select select
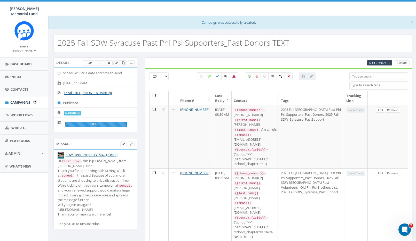
click at [23, 101] on span "Campaigns" at bounding box center [20, 102] width 20 height 5
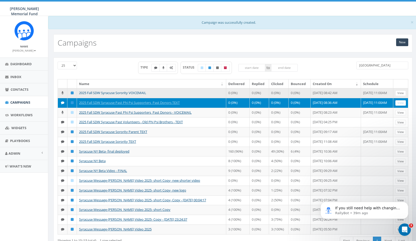
click at [114, 93] on link "2025 Fall SDW Syracuse Sorority VOICEMAIL" at bounding box center [112, 93] width 67 height 5
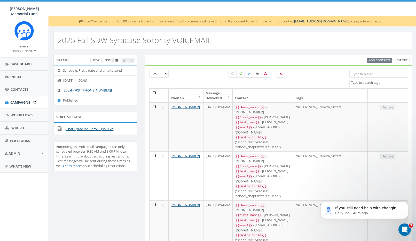
click at [21, 100] on span "Campaigns" at bounding box center [20, 102] width 20 height 5
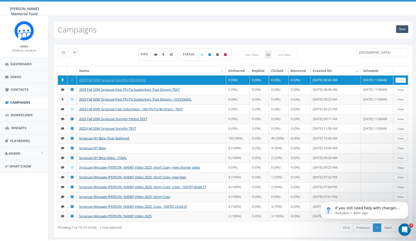
click at [402, 28] on link "New" at bounding box center [402, 29] width 12 height 8
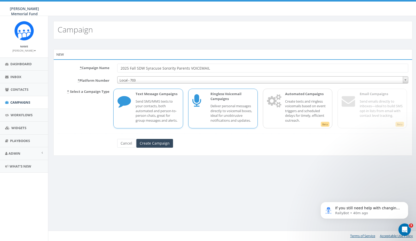
type input "2025 Fall SDW Syracuse Sorority Parents VOICEMAIL"
click at [219, 99] on p "Ringless Voicemail Campaigns" at bounding box center [231, 97] width 43 height 10
click at [157, 143] on input "Create Campaign" at bounding box center [154, 143] width 37 height 9
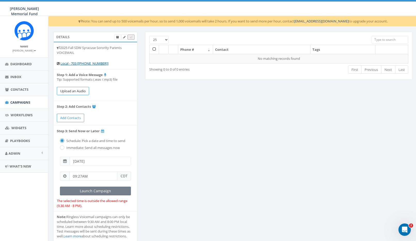
click at [78, 89] on button "Upload an Audio" at bounding box center [73, 91] width 32 height 9
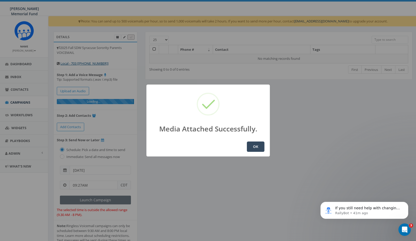
click at [254, 148] on button "OK" at bounding box center [256, 147] width 18 height 10
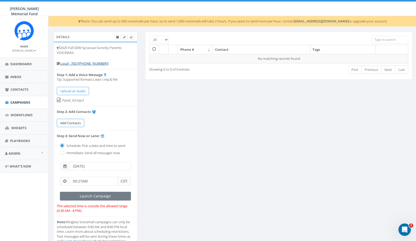
click at [72, 121] on span "Add Contacts" at bounding box center [70, 123] width 21 height 5
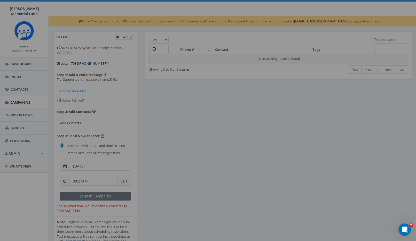
select select
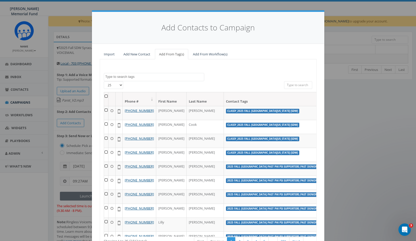
click at [172, 76] on textarea "Search" at bounding box center [154, 77] width 99 height 5
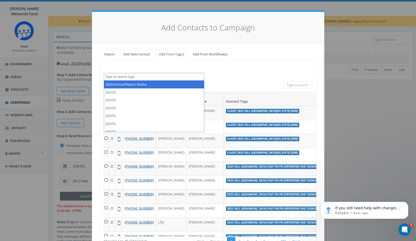
paste textarea "Syracuse Sorority Voicemail"
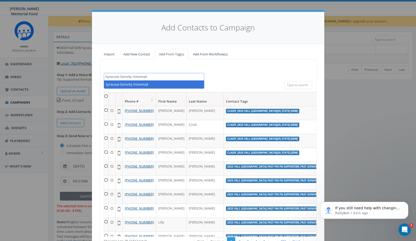
type textarea "Syracuse Sorority Voicemail"
select select "Syracuse Sorority Voicemail"
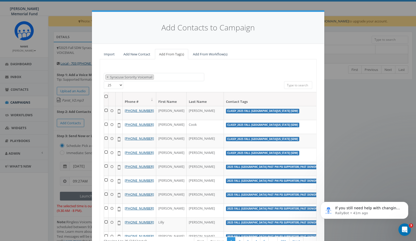
click at [105, 96] on th at bounding box center [106, 99] width 4 height 14
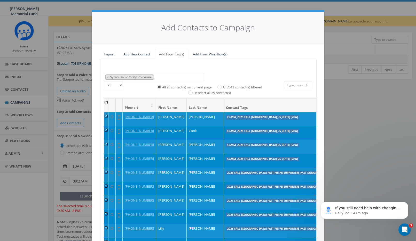
click at [105, 101] on th at bounding box center [106, 106] width 4 height 14
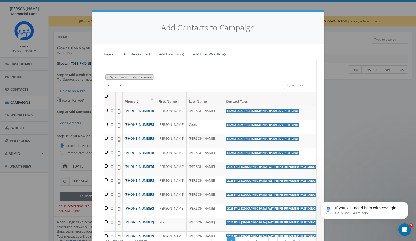
click at [107, 76] on span "×" at bounding box center [108, 77] width 2 height 5
select select
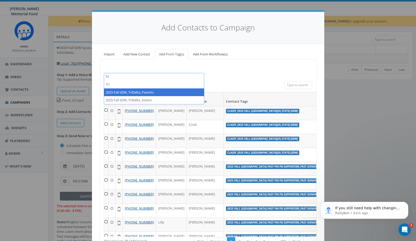
type textarea "Tri"
select select "2025 Fall SDW_TriDelta_Parents"
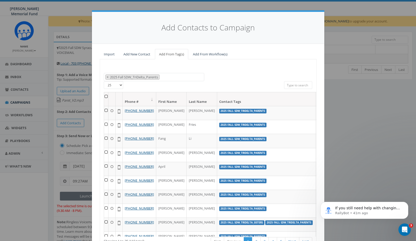
click at [107, 97] on th at bounding box center [106, 99] width 4 height 14
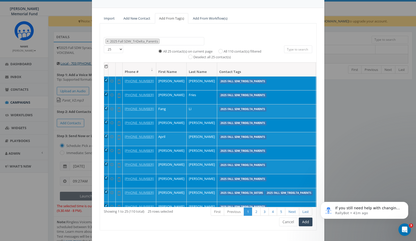
scroll to position [37, 0]
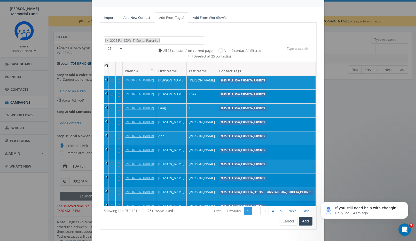
click at [223, 48] on label "All 110 contact(s) filtered" at bounding box center [242, 50] width 38 height 5
click at [220, 48] on input "All 110 contact(s) filtered" at bounding box center [221, 49] width 3 height 3
radio input "true"
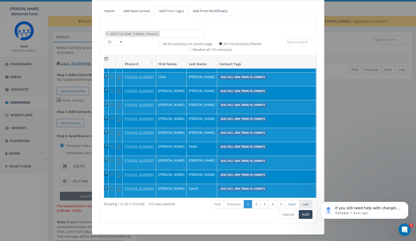
scroll to position [43, 0]
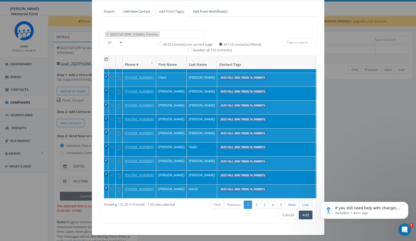
click at [302, 212] on button "Add" at bounding box center [305, 215] width 14 height 9
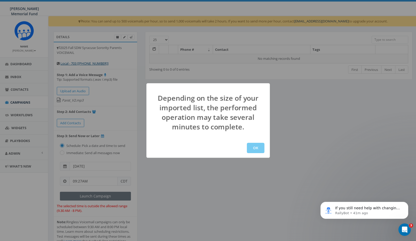
click at [253, 148] on button "OK" at bounding box center [256, 148] width 18 height 10
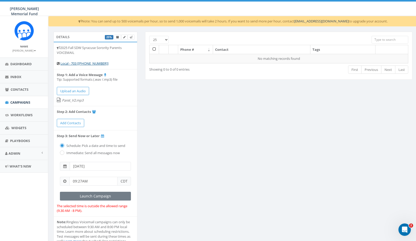
click at [62, 152] on input "radio" at bounding box center [61, 152] width 3 height 3
radio input "true"
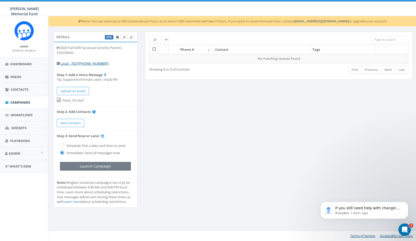
click at [63, 142] on div "Schedule: Pick a date and time to send" at bounding box center [95, 145] width 71 height 7
click at [65, 143] on label "Schedule: Pick a date and time to send" at bounding box center [95, 145] width 60 height 5
click at [21, 100] on span "Campaigns" at bounding box center [20, 102] width 20 height 5
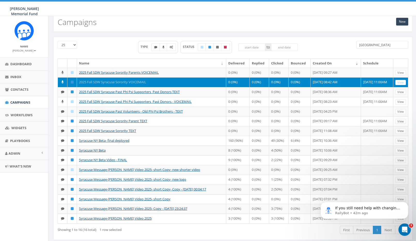
click at [131, 84] on link "2025 Fall SDW Syracuse Sorority VOICEMAIL" at bounding box center [112, 82] width 67 height 5
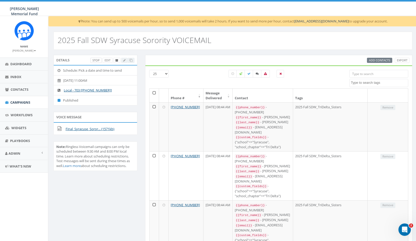
click at [97, 60] on link "Stop" at bounding box center [95, 60] width 11 height 5
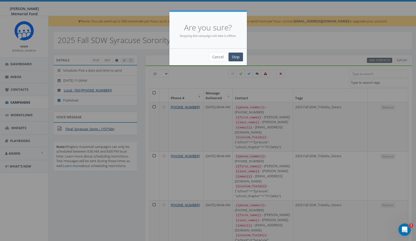
click at [236, 56] on input "Stop" at bounding box center [235, 57] width 14 height 9
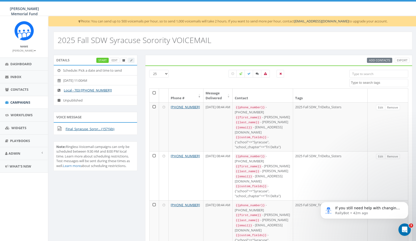
click at [85, 78] on li "[DATE] 11:00AM" at bounding box center [95, 80] width 83 height 10
click at [115, 59] on link "Edit" at bounding box center [114, 60] width 10 height 5
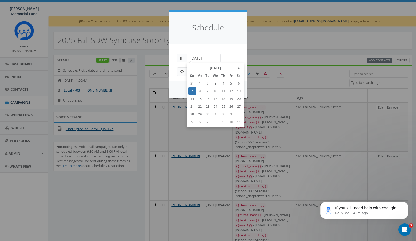
click at [210, 58] on input "2025-09-07" at bounding box center [204, 58] width 34 height 9
click at [216, 91] on td "10" at bounding box center [215, 91] width 8 height 8
type input "2025-09-10"
click at [182, 85] on div "Cancel Start" at bounding box center [207, 89] width 77 height 17
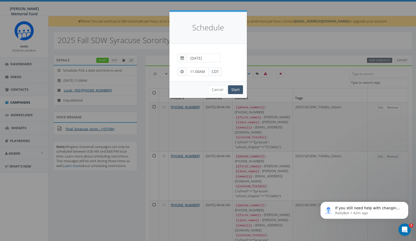
click at [237, 88] on input "Start" at bounding box center [235, 89] width 15 height 9
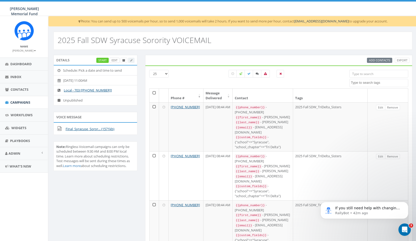
click at [112, 60] on link "Edit" at bounding box center [114, 60] width 10 height 5
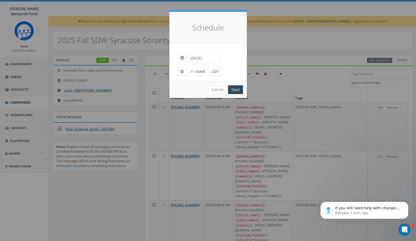
click at [206, 58] on input "2025-09-10" at bounding box center [204, 58] width 34 height 9
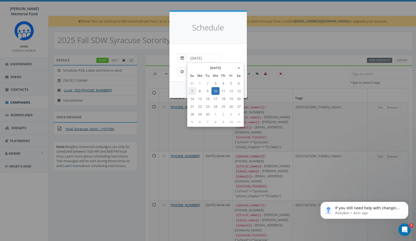
click at [192, 89] on td "7" at bounding box center [192, 91] width 8 height 8
type input "2025-09-07"
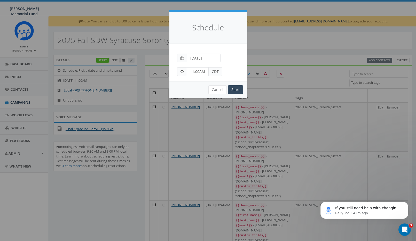
click at [196, 44] on div "Peer-to-Peer: Send each message manually Immediate: Send all messages now Sched…" at bounding box center [207, 62] width 77 height 37
click at [235, 89] on input "Start" at bounding box center [235, 89] width 15 height 9
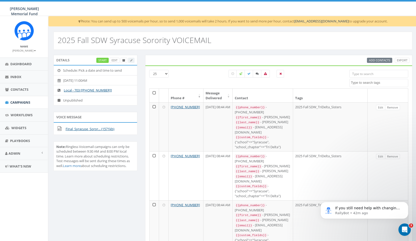
click at [103, 59] on link "Start" at bounding box center [102, 60] width 12 height 5
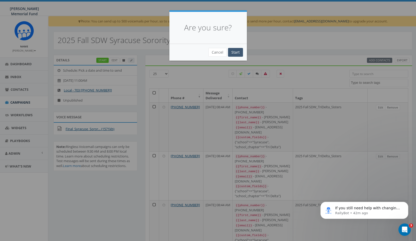
click at [235, 54] on input "Start" at bounding box center [235, 52] width 15 height 9
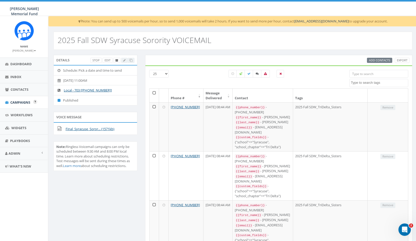
click at [22, 103] on span "Campaigns" at bounding box center [20, 102] width 20 height 5
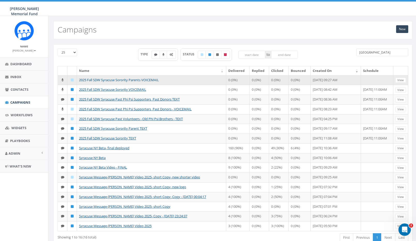
click at [119, 78] on link "2025 Fall SDW Syracuse Sorority Parents VOICEMAIL" at bounding box center [119, 80] width 80 height 5
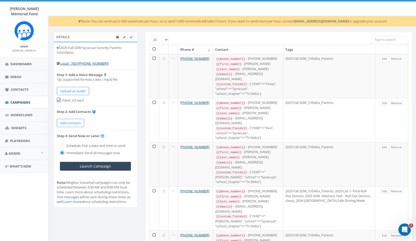
click at [65, 145] on label "Schedule: Pick a date and time to send" at bounding box center [95, 145] width 60 height 5
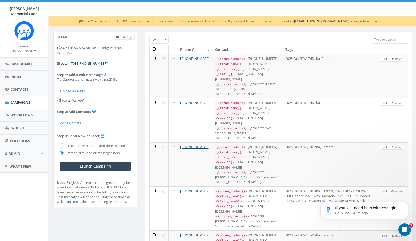
click at [62, 144] on input "radio" at bounding box center [61, 145] width 3 height 3
radio input "true"
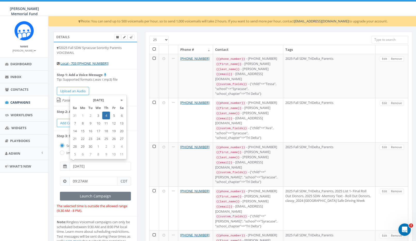
click at [95, 164] on input "2025-09-04" at bounding box center [100, 166] width 61 height 9
click at [98, 124] on td "10" at bounding box center [98, 123] width 8 height 8
type input "[DATE]"
drag, startPoint x: 91, startPoint y: 180, endPoint x: 66, endPoint y: 179, distance: 25.3
click at [66, 179] on div "09:27AM CDT" at bounding box center [95, 181] width 71 height 9
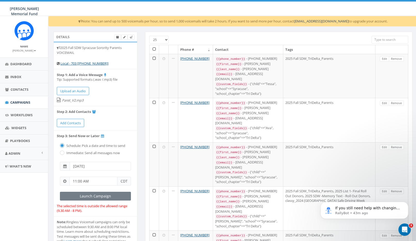
type input "11:00 AM"
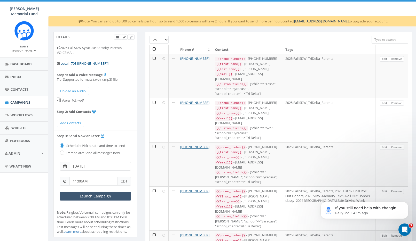
click at [73, 193] on input "Launch Campaign" at bounding box center [95, 196] width 71 height 9
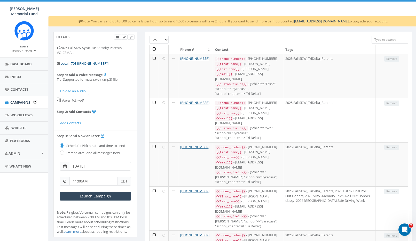
click at [23, 103] on span "Campaigns" at bounding box center [20, 102] width 20 height 5
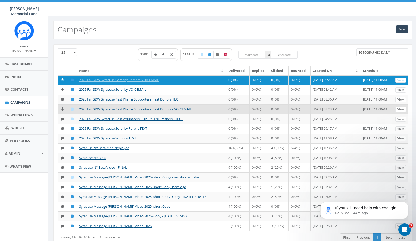
click at [102, 111] on link "2025 Fall SDW Syracuse Past Phi Psi Supporters_Past Donors - VOICEMAIL" at bounding box center [135, 109] width 112 height 5
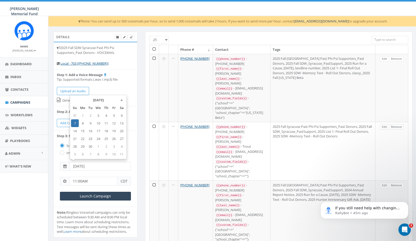
click at [76, 162] on input "2025-09-07" at bounding box center [100, 166] width 61 height 9
click at [99, 124] on td "10" at bounding box center [98, 123] width 8 height 8
type input "[DATE]"
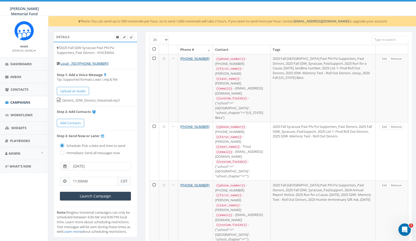
click at [56, 171] on li "Step 3: Send Now or Later Schedule: Pick a date and time to send Immediate: Sen…" at bounding box center [95, 169] width 83 height 76
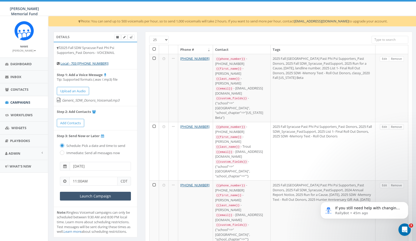
click at [81, 193] on input "Launch Campaign" at bounding box center [95, 196] width 71 height 9
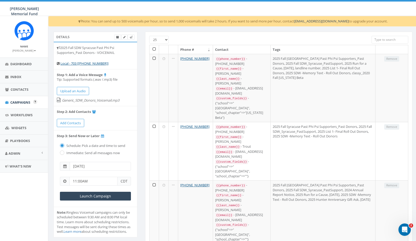
click at [22, 101] on span "Campaigns" at bounding box center [20, 102] width 20 height 5
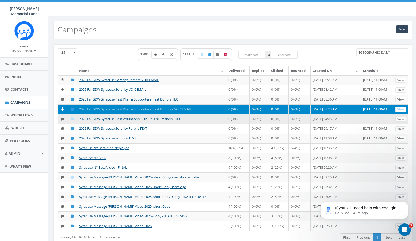
click at [104, 121] on link "2025 Fall SDW Syracuse Past Volunteers - Old Phi Psi Brothers - TEXT" at bounding box center [131, 119] width 104 height 5
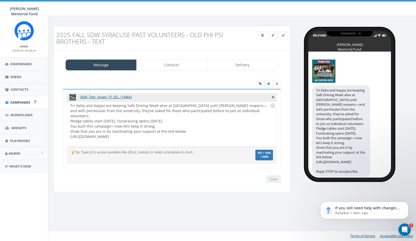
click at [20, 102] on span "Campaigns" at bounding box center [20, 102] width 20 height 5
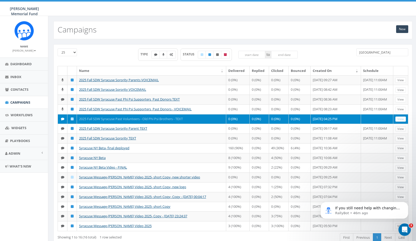
click at [105, 121] on link "2025 Fall SDW Syracuse Past Volunteers - Old Phi Psi Brothers - TEXT" at bounding box center [131, 119] width 104 height 5
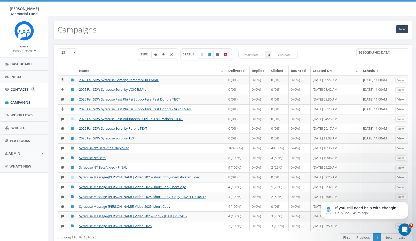
click at [18, 89] on span "Contacts" at bounding box center [20, 89] width 18 height 5
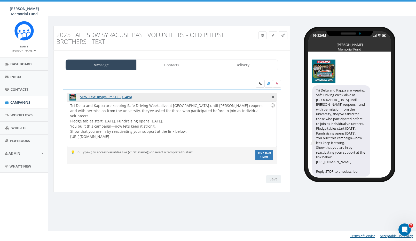
click at [112, 118] on div "Tri Delta and Kappa are keeping Safe Driving Week alive at Syracuse until Phi P…" at bounding box center [171, 124] width 209 height 45
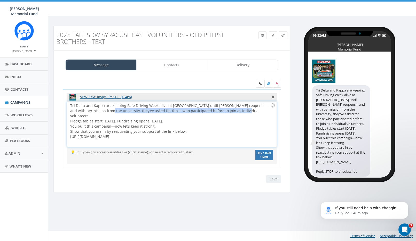
drag, startPoint x: 93, startPoint y: 111, endPoint x: 227, endPoint y: 110, distance: 134.4
click at [227, 110] on div "Tri Delta and Kappa are keeping Safe Driving Week alive at Syracuse until Phi P…" at bounding box center [171, 124] width 209 height 45
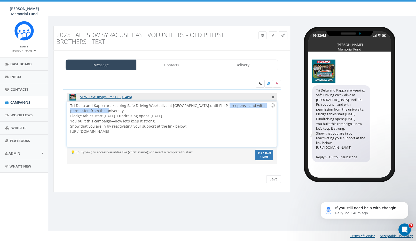
drag, startPoint x: 219, startPoint y: 105, endPoint x: 92, endPoint y: 110, distance: 127.0
click at [92, 110] on div "Tri Delta and Kappa are keeping Safe Driving Week alive at Syracuse until Phi P…" at bounding box center [171, 124] width 209 height 45
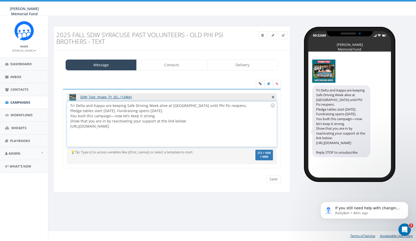
click at [121, 110] on div "Tri Delta and Kappa are keeping Safe Driving Week alive at Syracuse until Phi P…" at bounding box center [171, 124] width 209 height 45
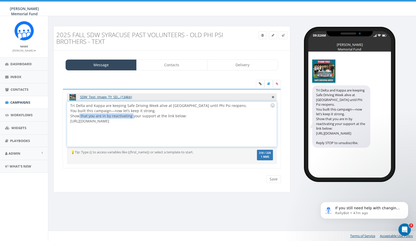
drag, startPoint x: 80, startPoint y: 115, endPoint x: 132, endPoint y: 116, distance: 51.8
click at [132, 116] on div "Tri Delta and Kappa are keeping Safe Driving Week alive at Syracuse until Phi P…" at bounding box center [171, 124] width 209 height 45
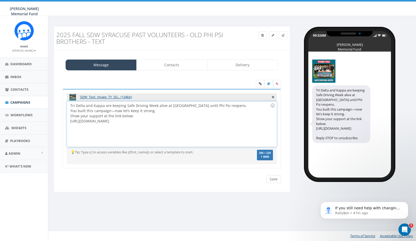
click at [275, 177] on input "Save" at bounding box center [273, 179] width 15 height 8
click at [169, 64] on link "Contacts" at bounding box center [171, 65] width 71 height 11
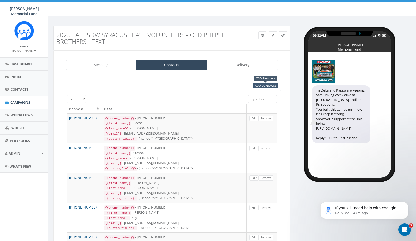
click at [264, 85] on span "Add Contacts" at bounding box center [265, 86] width 21 height 4
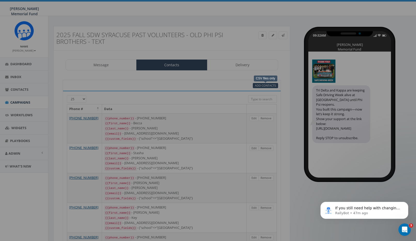
select select
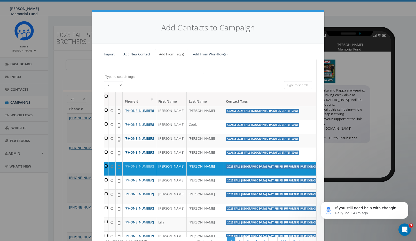
click at [144, 75] on textarea "Search" at bounding box center [154, 77] width 99 height 5
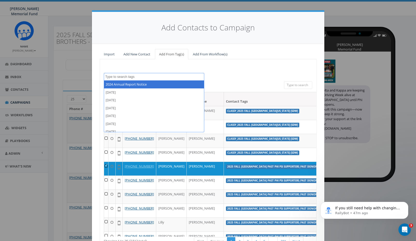
paste textarea "2025 Fall SDW Syracuse Past Volunteers - Old Phi Psi Brothers"
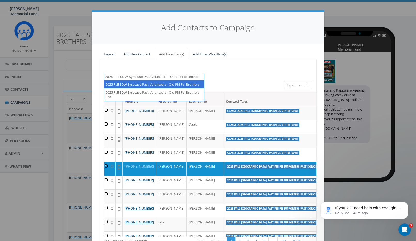
click at [125, 75] on textarea "2025 Fall SDW Syracuse Past Volunteers - Old Phi Psi Brothers" at bounding box center [154, 77] width 99 height 5
paste textarea "List-PhoneFirst"
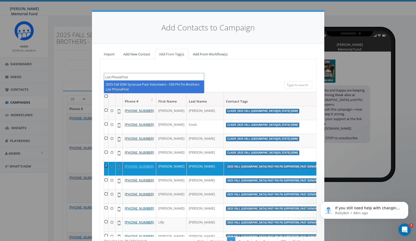
type textarea "2025 Fall SDW Syracuse Past Volunteers - Old Phi Psi Brothers List-PhoneFirst"
select select "2025 Fall SDW Syracuse Past Volunteers - Old Phi Psi Brothers List-PhoneFirst"
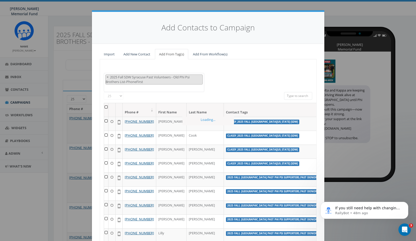
scroll to position [0, 0]
click at [105, 106] on th at bounding box center [106, 110] width 4 height 14
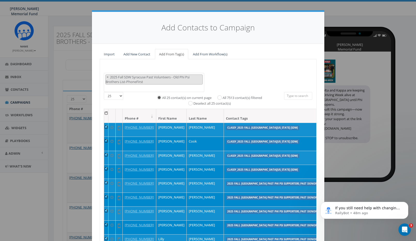
click at [105, 111] on th at bounding box center [106, 116] width 4 height 14
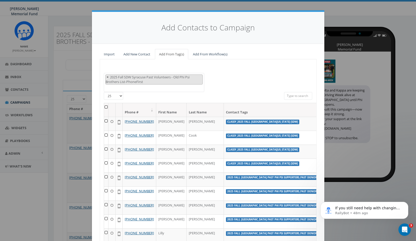
click at [108, 76] on span "×" at bounding box center [108, 77] width 2 height 5
select select
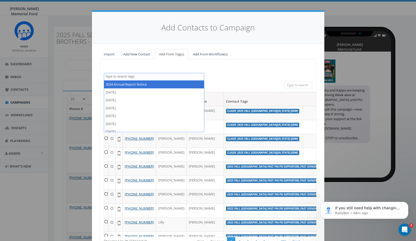
paste textarea "2025 Fall SDW Syracuse Past Volunteers - Old Phi Psi Brothers List-PhoneFirst"
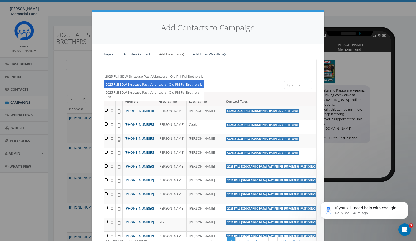
type textarea "2025 Fall SDW Syracuse Past Volunteers - Old Phi Psi Brothers"
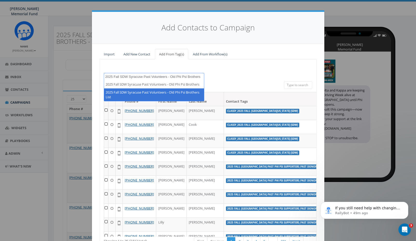
scroll to position [0, 0]
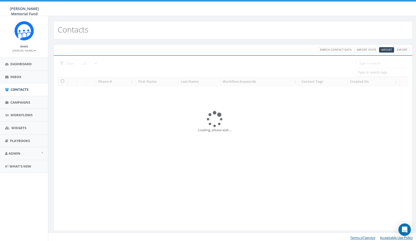
select select
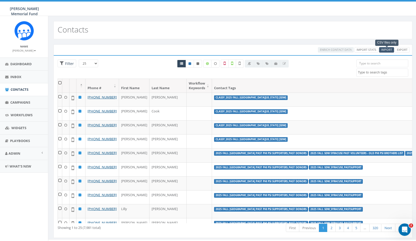
click at [388, 49] on span "Import" at bounding box center [386, 50] width 11 height 4
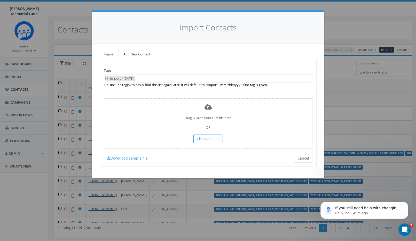
click at [109, 78] on button "×" at bounding box center [107, 78] width 4 height 5
select select
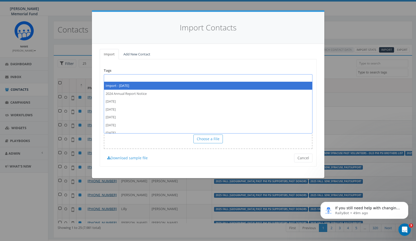
click at [110, 77] on span at bounding box center [208, 78] width 208 height 8
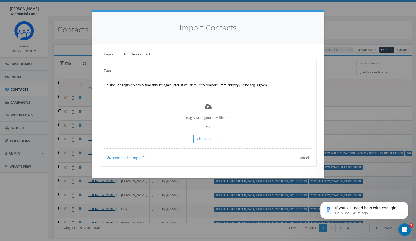
paste textarea "Fall 2025 SDW Syracuse Past Volunteers - Old Phi Psi Brothers List-Phone"
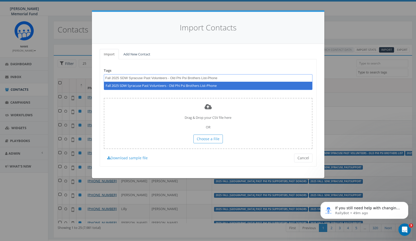
type textarea "Fall 2025 SDW Syracuse Past Volunteers - Old Phi Psi Brothers List-Phone"
select select "Fall 2025 SDW Syracuse Past Volunteers - Old Phi Psi Brothers List-Phone"
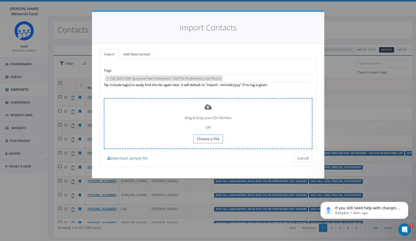
click at [205, 137] on span "Choose a File" at bounding box center [208, 138] width 23 height 5
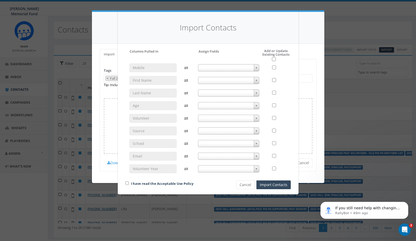
click at [250, 66] on span at bounding box center [228, 67] width 61 height 7
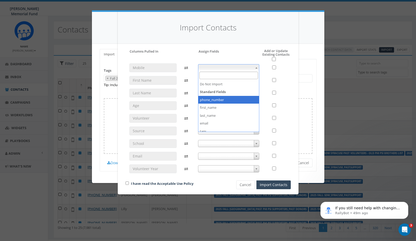
select select "phone_number"
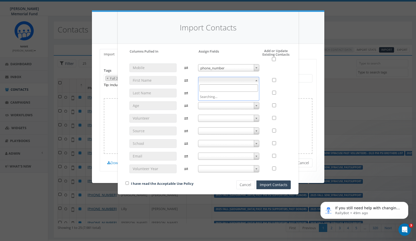
click at [240, 81] on span at bounding box center [228, 80] width 61 height 7
select select "first_name"
click at [242, 92] on span at bounding box center [228, 92] width 61 height 7
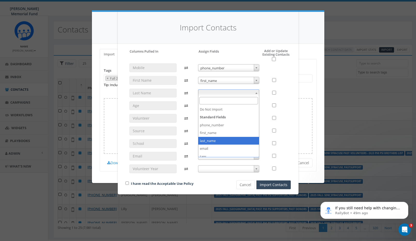
select select "last_name"
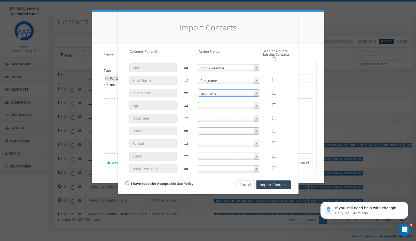
scroll to position [8, 0]
click at [246, 144] on span at bounding box center [228, 143] width 61 height 7
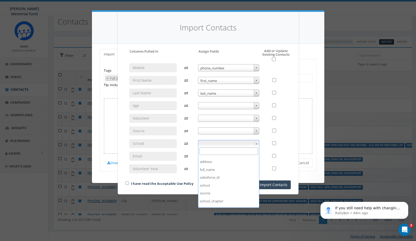
scroll to position [66, 0]
select select "school"
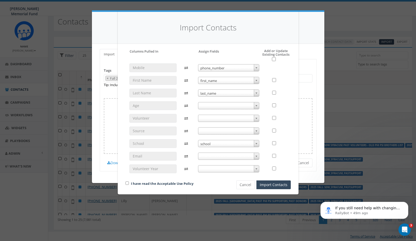
click at [127, 183] on input "checkbox" at bounding box center [126, 183] width 3 height 3
checkbox input "true"
click at [273, 59] on input "checkbox" at bounding box center [274, 59] width 4 height 4
checkbox input "true"
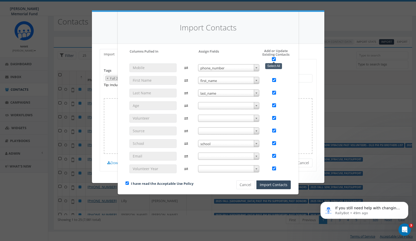
checkbox input "true"
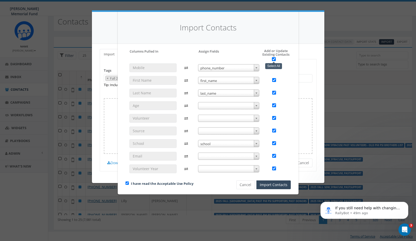
checkbox input "true"
click at [279, 184] on button "Import Contacts" at bounding box center [273, 185] width 34 height 9
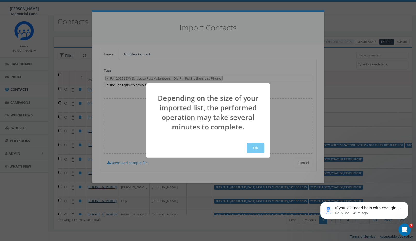
click at [251, 147] on button "OK" at bounding box center [256, 148] width 18 height 10
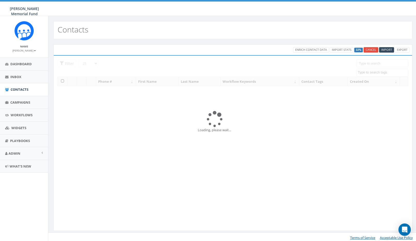
select select
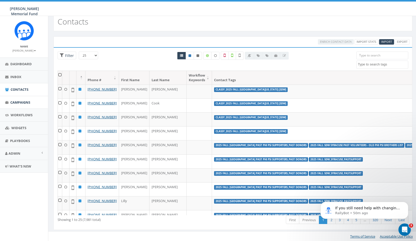
click at [25, 102] on span "Campaigns" at bounding box center [20, 102] width 20 height 5
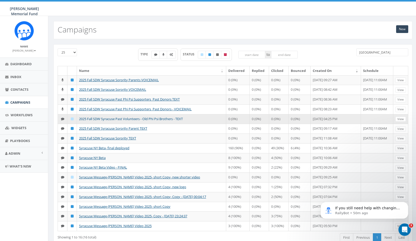
click at [140, 121] on link "2025 Fall SDW Syracuse Past Volunteers - Old Phi Psi Brothers - TEXT" at bounding box center [131, 119] width 104 height 5
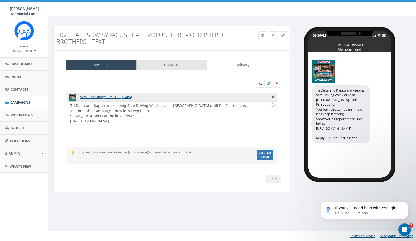
click at [163, 63] on link "Contacts" at bounding box center [171, 65] width 71 height 11
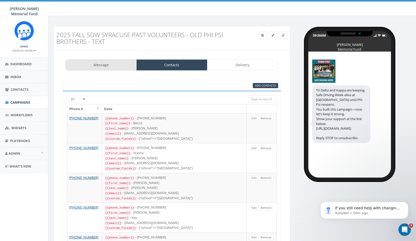
click at [104, 65] on link "Message" at bounding box center [101, 65] width 71 height 11
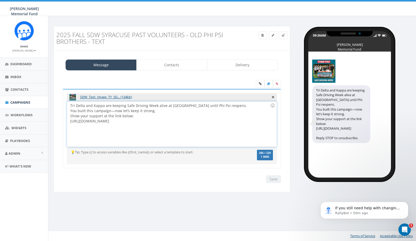
drag, startPoint x: 223, startPoint y: 123, endPoint x: 71, endPoint y: 102, distance: 153.5
click at [71, 102] on div "Tri Delta and Kappa are keeping Safe Driving Week alive at Syracuse until Phi P…" at bounding box center [171, 124] width 209 height 45
copy div "Tri Delta and Kappa are keeping Safe Driving Week alive at Syracuse until Phi P…"
click at [262, 34] on icon at bounding box center [262, 35] width 2 height 3
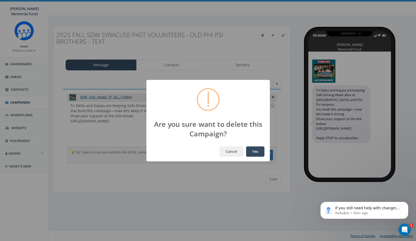
click at [254, 152] on button "Yes" at bounding box center [255, 151] width 18 height 10
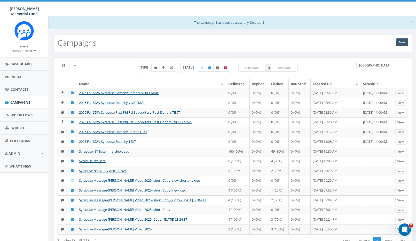
click at [401, 41] on link "New" at bounding box center [402, 42] width 12 height 8
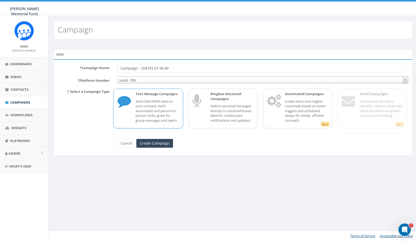
drag, startPoint x: 156, startPoint y: 69, endPoint x: 101, endPoint y: 68, distance: 55.0
click at [101, 68] on div "* Campaign Name Campaign - [DATE] 07:36:49" at bounding box center [233, 68] width 358 height 9
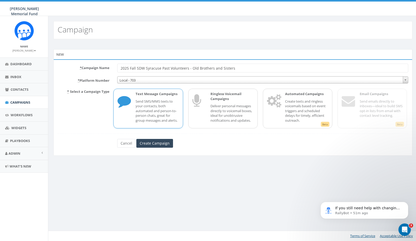
type input "2025 Fall SDW Syracuse Past Volunteers - Old Brothers and Sisters"
click at [147, 108] on p "Send SMS/MMS texts to your contacts, both automated and person-to-person chats,…" at bounding box center [156, 111] width 43 height 24
click at [158, 142] on input "Create Campaign" at bounding box center [154, 143] width 37 height 9
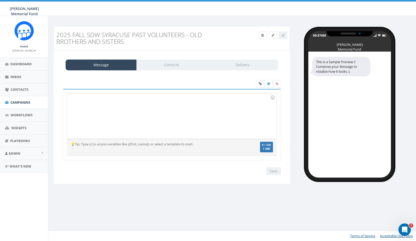
click at [143, 107] on div at bounding box center [171, 116] width 209 height 45
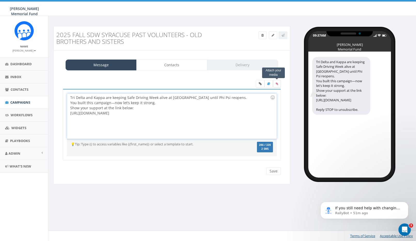
click at [277, 84] on icon at bounding box center [276, 83] width 2 height 3
click at [0, 0] on input "file" at bounding box center [0, 0] width 0 height 0
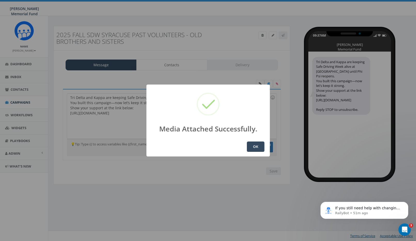
click at [257, 145] on button "OK" at bounding box center [256, 147] width 18 height 10
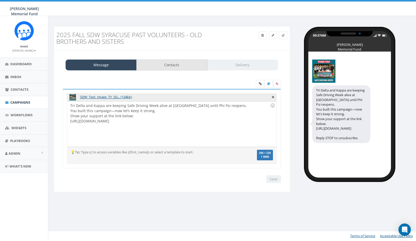
click at [177, 61] on link "Contacts" at bounding box center [171, 65] width 71 height 11
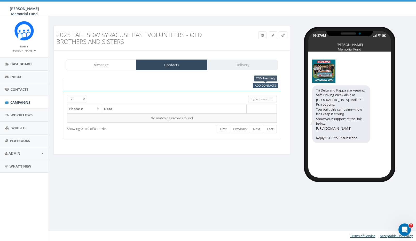
click at [261, 85] on span "Add Contacts" at bounding box center [265, 86] width 21 height 4
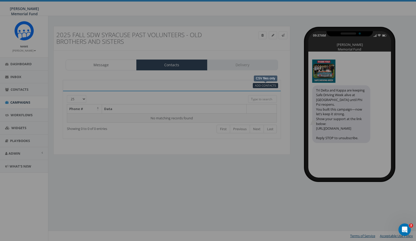
select select
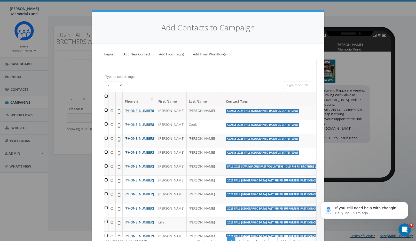
click at [126, 76] on textarea "Search" at bounding box center [154, 77] width 99 height 5
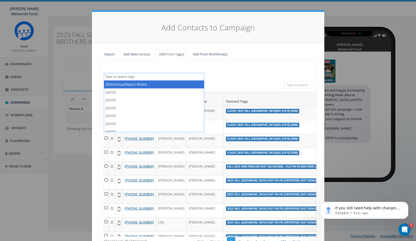
paste textarea "Tri Delta and Kappa are keeping Safe Driving Week alive at [GEOGRAPHIC_DATA] un…"
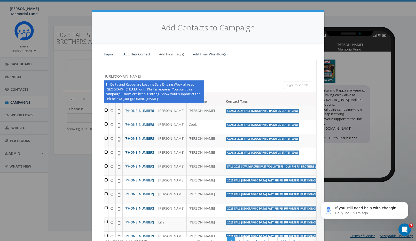
type textarea "Tri Delta and Kappa are keeping Safe Driving Week alive at [GEOGRAPHIC_DATA] un…"
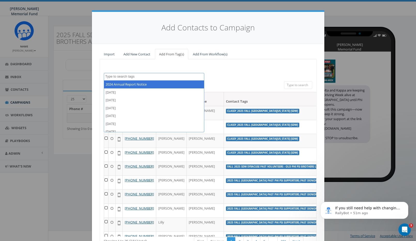
scroll to position [0, 0]
paste textarea "Fall 2025 SDW Syracuse Past Volunteers - Old Phi Psi Brothers List-Phone"
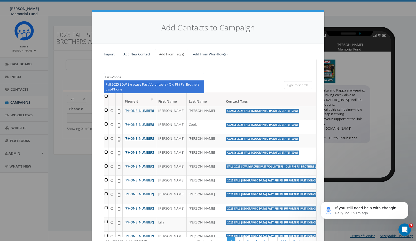
type textarea "Fall 2025 SDW Syracuse Past Volunteers - Old Phi Psi Brothers List-Phone"
select select "Fall 2025 SDW Syracuse Past Volunteers - Old Phi Psi Brothers List-Phone"
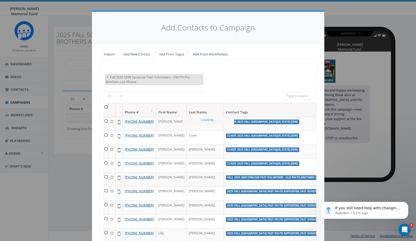
scroll to position [0, 0]
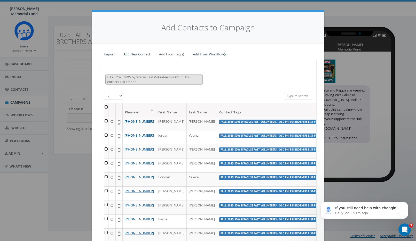
click at [105, 106] on th at bounding box center [106, 110] width 4 height 14
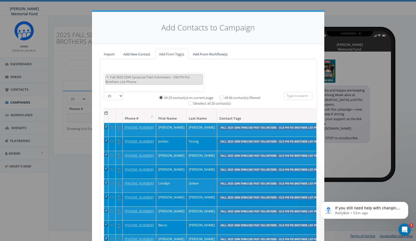
click at [222, 96] on input "All 66 contact(s) filtered" at bounding box center [222, 97] width 3 height 3
radio input "true"
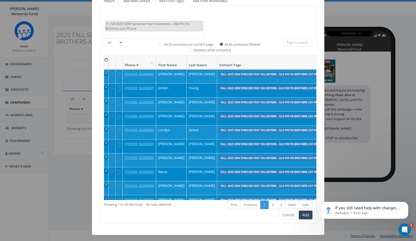
scroll to position [0, 0]
click at [308, 212] on button "Add" at bounding box center [305, 215] width 14 height 9
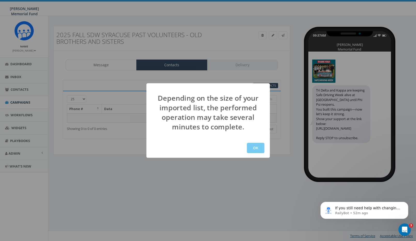
click at [254, 150] on button "OK" at bounding box center [256, 148] width 18 height 10
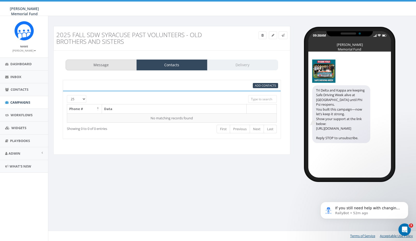
click at [104, 65] on link "Message" at bounding box center [101, 65] width 71 height 11
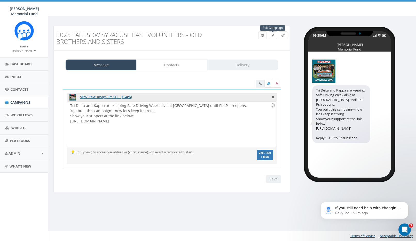
click at [272, 35] on icon at bounding box center [272, 35] width 3 height 3
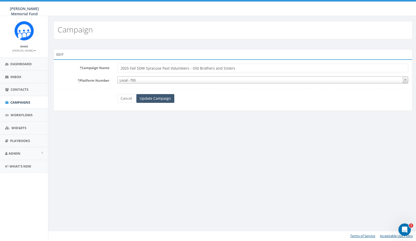
click at [152, 97] on input "Update Campaign" at bounding box center [155, 98] width 38 height 9
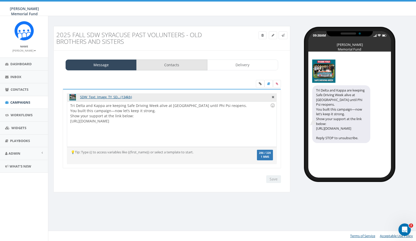
click at [172, 66] on link "Contacts" at bounding box center [171, 65] width 71 height 11
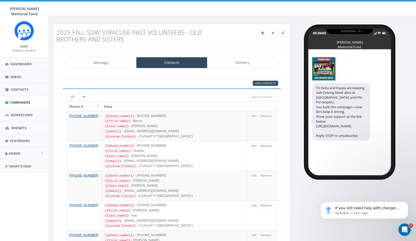
scroll to position [0, 0]
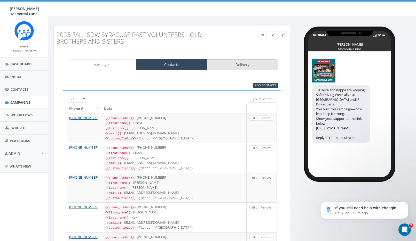
click at [240, 63] on link "Delivery" at bounding box center [242, 64] width 71 height 11
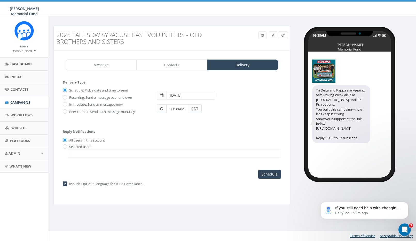
click at [186, 96] on input "[DATE]" at bounding box center [190, 95] width 48 height 9
click at [194, 130] on td "10" at bounding box center [195, 128] width 8 height 8
type input "[DATE]"
click at [157, 123] on form "Delivery Type Schedule: Pick a date and time to send Recurring: Send a message …" at bounding box center [172, 102] width 218 height 44
click at [175, 107] on input "09:38AM" at bounding box center [177, 108] width 22 height 9
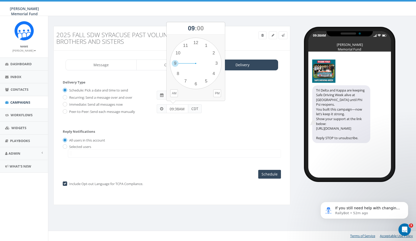
click at [175, 107] on input "09:38AM" at bounding box center [177, 108] width 22 height 9
type input "11:00 AM"
click at [224, 120] on form "Delivery Type Schedule: Pick a date and time to send Recurring: Send a message …" at bounding box center [172, 102] width 218 height 44
click at [269, 171] on input "Schedule" at bounding box center [269, 174] width 23 height 9
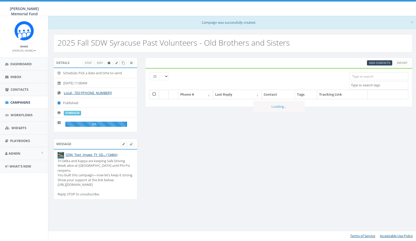
select select
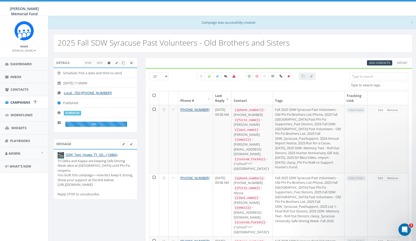
click at [21, 101] on span "Campaigns" at bounding box center [20, 102] width 20 height 5
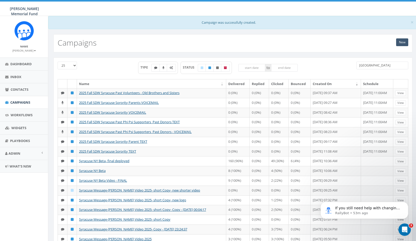
click at [399, 39] on link "New" at bounding box center [402, 42] width 12 height 8
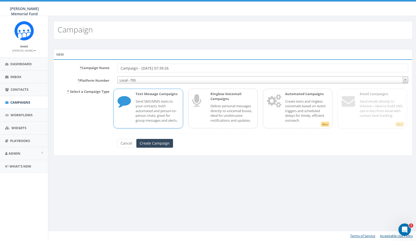
click at [137, 107] on p "Send SMS/MMS texts to your contacts, both automated and person-to-person chats,…" at bounding box center [156, 111] width 43 height 24
click at [144, 67] on input "Campaign - [DATE] 07:39:26" at bounding box center [262, 68] width 291 height 9
paste input "2025 Fall SDW 2024 Phi Psi Volunteers-2024 Brothers_TEXT"
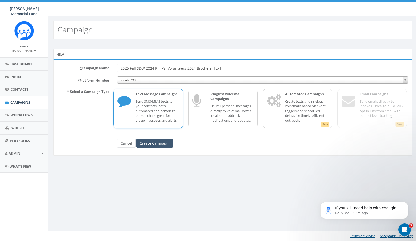
click at [161, 142] on input "Create Campaign" at bounding box center [154, 143] width 37 height 9
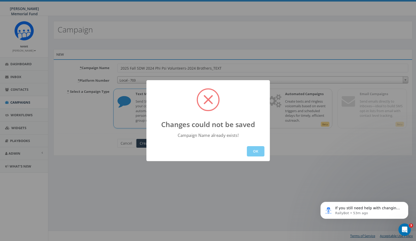
click at [253, 152] on button "OK" at bounding box center [256, 151] width 18 height 10
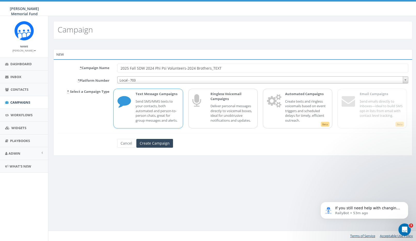
click at [128, 68] on input "2025 Fall SDW 2024 Phi Psi Volunteers-2024 Brothers_TEXT" at bounding box center [262, 68] width 291 height 9
drag, startPoint x: 129, startPoint y: 68, endPoint x: 115, endPoint y: 67, distance: 14.5
click at [115, 67] on div "2025 Fall SDW 2024 Phi Psi Volunteers-2024 Brothers_TEXT" at bounding box center [262, 68] width 298 height 9
type input "Fall 2025 SDW 2024 Phi Psi Volunteers-2024 Brothers_TEXT"
click at [149, 141] on input "Create Campaign" at bounding box center [154, 143] width 37 height 9
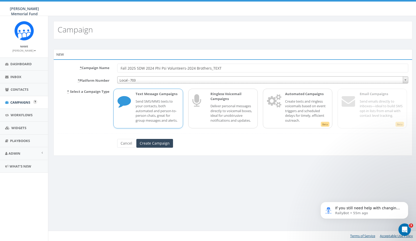
click at [18, 100] on span "Campaigns" at bounding box center [20, 102] width 20 height 5
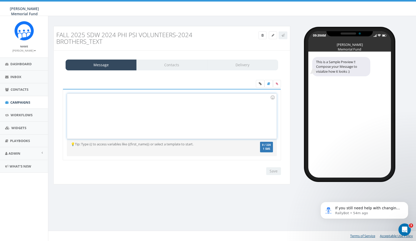
click at [87, 104] on div at bounding box center [171, 116] width 209 height 45
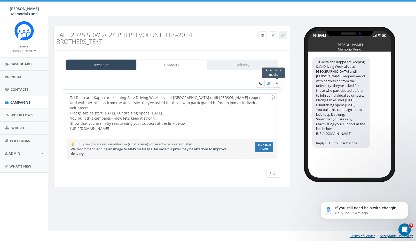
click at [276, 83] on icon at bounding box center [276, 83] width 2 height 3
click at [0, 0] on input "file" at bounding box center [0, 0] width 0 height 0
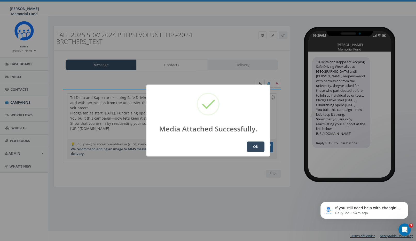
click at [255, 147] on button "OK" at bounding box center [256, 147] width 18 height 10
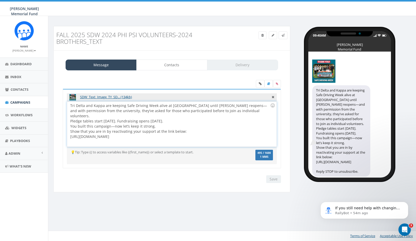
drag, startPoint x: 161, startPoint y: 132, endPoint x: 190, endPoint y: 132, distance: 28.1
click at [190, 132] on div "Tri Delta and Kappa are keeping Safe Driving Week alive at Syracuse until Phi P…" at bounding box center [171, 124] width 209 height 45
click at [217, 134] on div "Tri Delta and Kappa are keeping Safe Driving Week alive at Syracuse until Phi P…" at bounding box center [171, 124] width 209 height 45
click at [168, 65] on link "Contacts" at bounding box center [171, 65] width 71 height 11
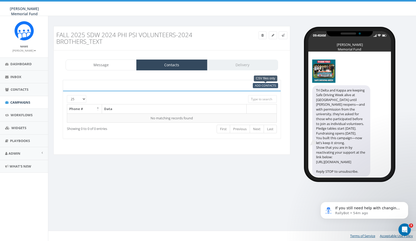
click at [265, 85] on span "Add Contacts" at bounding box center [265, 86] width 21 height 4
select select
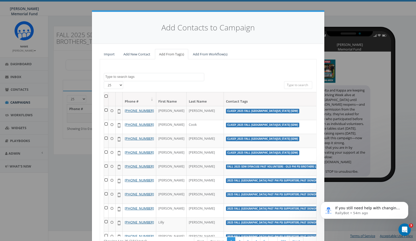
click at [152, 76] on textarea "Search" at bounding box center [154, 77] width 99 height 5
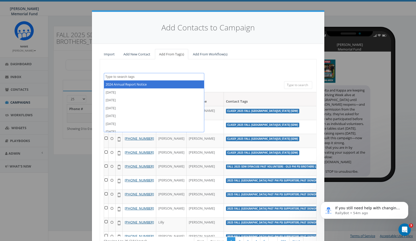
paste textarea "Tri Delta and Kappa are keeping Safe Driving Week alive at Syracuse until Phi P…"
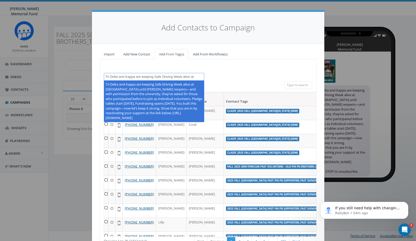
scroll to position [41, 0]
drag, startPoint x: 132, startPoint y: 76, endPoint x: 95, endPoint y: 74, distance: 36.2
click at [95, 75] on div "Import Add New Contact Add From Tag(s) Add From Workflow(s) 2024 Annual Report …" at bounding box center [208, 162] width 232 height 236
type textarea "Tri Delta and Kappa are keeping Safe Driving Week alive at Syracuse until Phi P…"
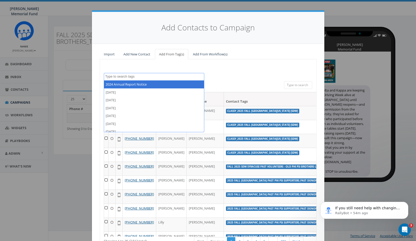
scroll to position [0, 0]
click at [135, 77] on textarea "Search" at bounding box center [154, 77] width 99 height 5
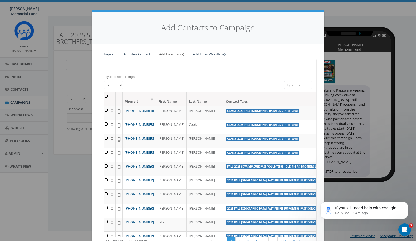
paste textarea "2025 Fall SDW 2024 Phi Psi Volunteers-2024 Brothers_TEXT"
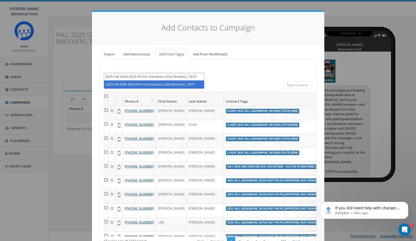
type textarea "2025 Fall SDW 2024 Phi Psi Volunteers-2024 Brothers_TEXT"
select select "2025 Fall SDW 2024 Phi Psi Volunteers-2024 Brothers_TEXT"
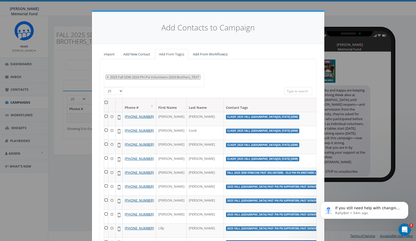
click at [105, 106] on th at bounding box center [106, 105] width 4 height 14
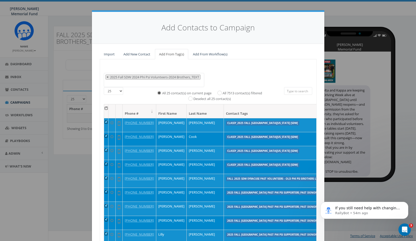
click at [108, 77] on span "×" at bounding box center [108, 77] width 2 height 5
select select
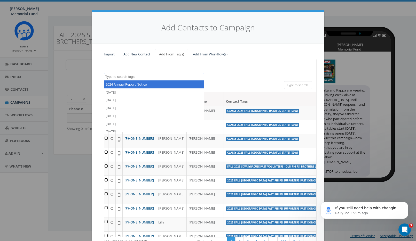
scroll to position [0, 0]
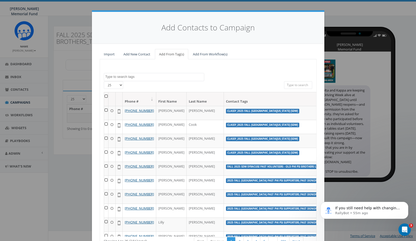
click at [20, 101] on div "Add Contacts to Campaign Import Add New Contact Add From Tag(s) Add From Workfl…" at bounding box center [208, 120] width 416 height 241
click at [21, 102] on div "Add Contacts to Campaign Import Add New Contact Add From Tag(s) Add From Workfl…" at bounding box center [208, 120] width 416 height 241
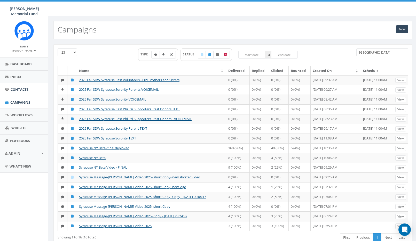
click at [21, 89] on span "Contacts" at bounding box center [20, 89] width 18 height 5
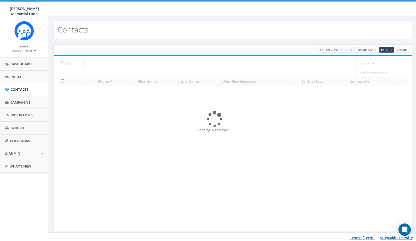
select select
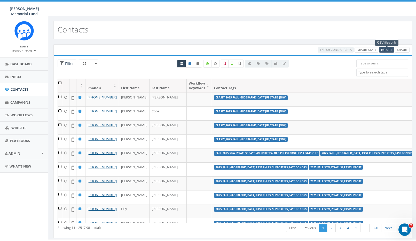
click at [387, 50] on span "Import" at bounding box center [386, 50] width 11 height 4
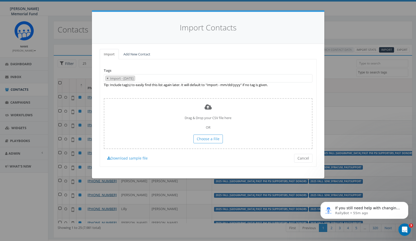
click at [107, 78] on span "×" at bounding box center [108, 78] width 2 height 5
select select
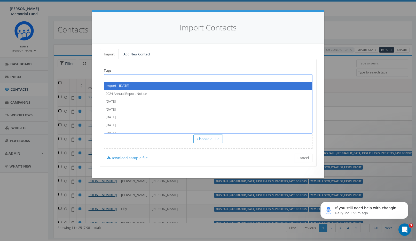
paste textarea "NEW Fall 2025 SDW 2024 Phi Psi Volunteers-2024 Brothers_TEXT"
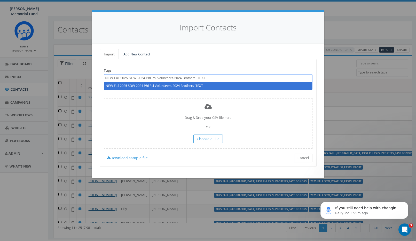
type textarea "NEW Fall 2025 SDW 2024 Phi Psi Volunteers-2024 Brothers_TEXT"
select select "NEW Fall 2025 SDW 2024 Phi Psi Volunteers-2024 Brothers_TEXT"
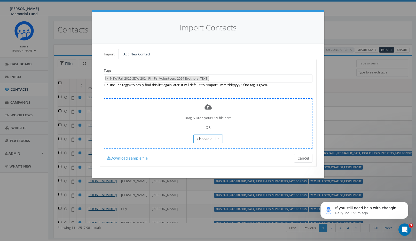
click at [215, 139] on span "Choose a File" at bounding box center [208, 138] width 23 height 5
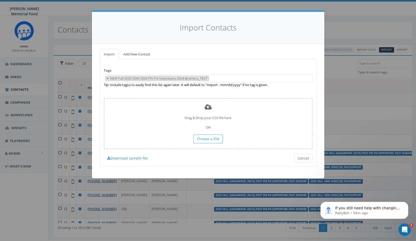
click at [107, 78] on span "×" at bounding box center [108, 78] width 2 height 5
select select
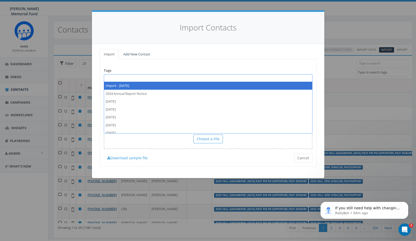
click at [111, 78] on span at bounding box center [208, 78] width 208 height 8
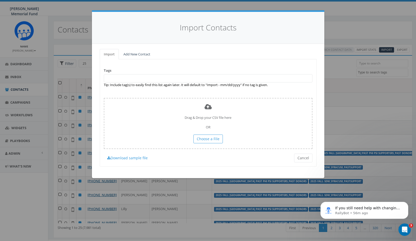
paste textarea "NEW Fall 2025 SDW 2024 Phi Psi Volunteers-2024 Brothers_LIST"
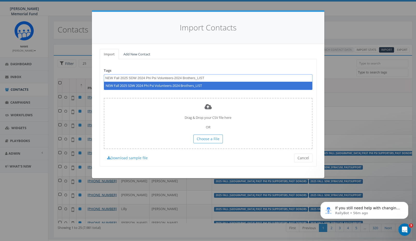
type textarea "NEW Fall 2025 SDW 2024 Phi Psi Volunteers-2024 Brothers_LIST"
select select "NEW Fall 2025 SDW 2024 Phi Psi Volunteers-2024 Brothers_LIST"
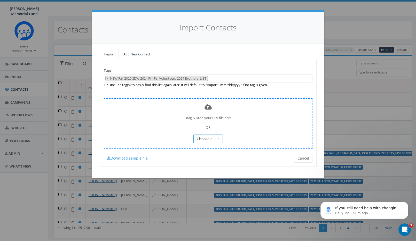
click at [211, 139] on span "Choose a File" at bounding box center [208, 138] width 23 height 5
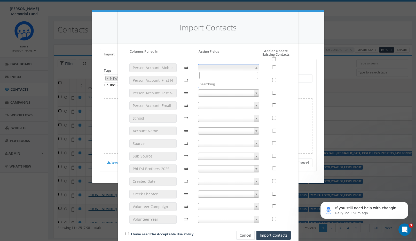
click at [233, 66] on span at bounding box center [228, 67] width 61 height 7
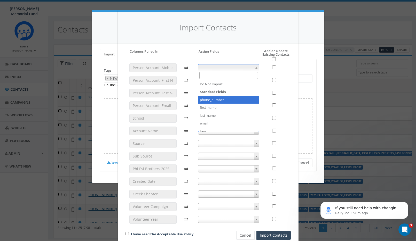
select select "phone_number"
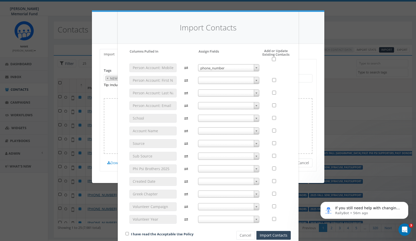
click at [230, 79] on span at bounding box center [228, 80] width 61 height 7
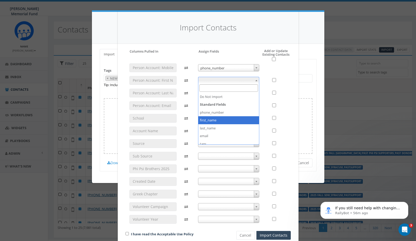
select select "first_name"
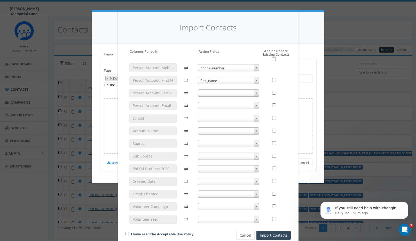
click at [234, 92] on span at bounding box center [228, 92] width 61 height 7
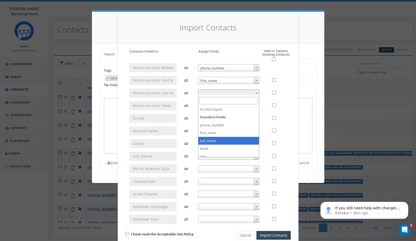
select select "last_name"
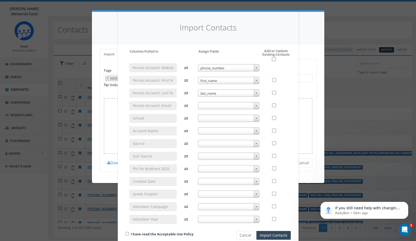
click at [226, 117] on span at bounding box center [228, 118] width 61 height 7
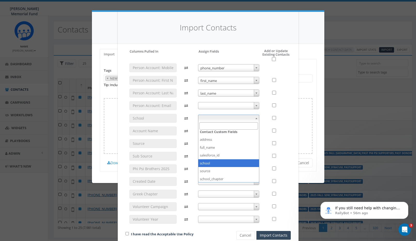
select select "school"
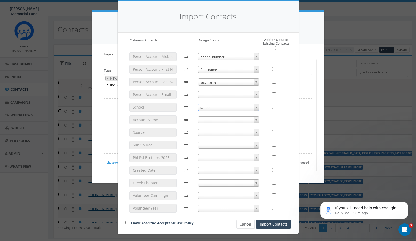
scroll to position [11, 0]
click at [217, 183] on span at bounding box center [228, 183] width 61 height 7
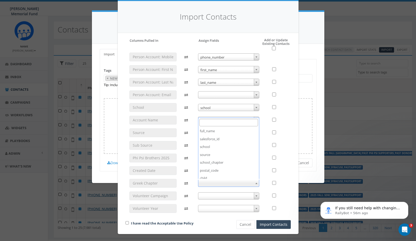
scroll to position [74, 0]
select select "school_chapter"
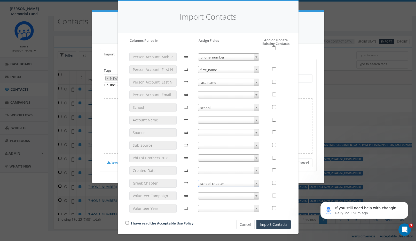
scroll to position [8, 0]
click at [128, 221] on input "checkbox" at bounding box center [126, 222] width 3 height 3
checkbox input "true"
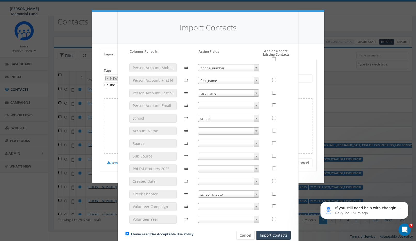
scroll to position [0, 0]
click at [273, 58] on input "checkbox" at bounding box center [274, 59] width 4 height 4
checkbox input "true"
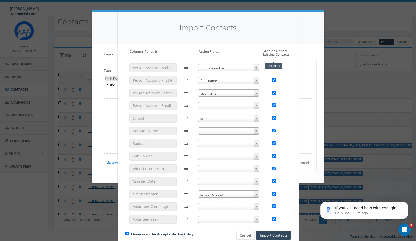
checkbox input "true"
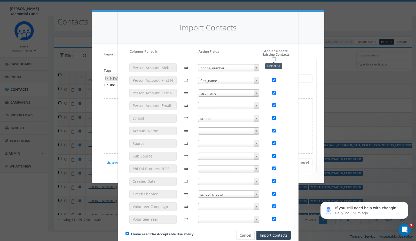
checkbox input "true"
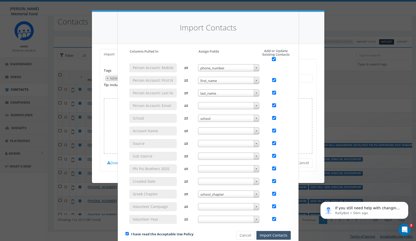
click at [280, 235] on button "Import Contacts" at bounding box center [273, 235] width 34 height 9
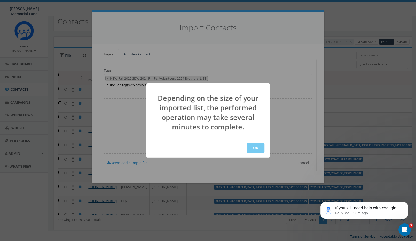
click at [256, 148] on button "OK" at bounding box center [256, 148] width 18 height 10
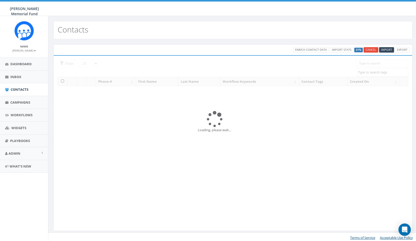
select select
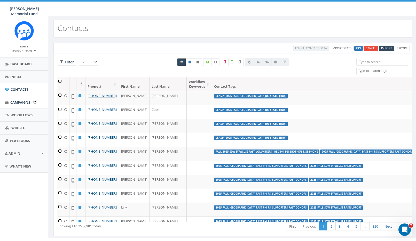
click at [24, 102] on span "Campaigns" at bounding box center [20, 102] width 20 height 5
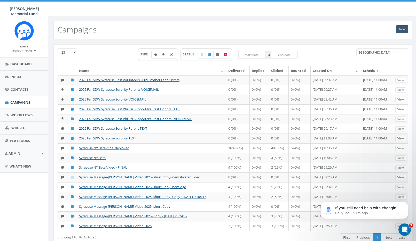
click at [401, 29] on link "New" at bounding box center [402, 29] width 12 height 8
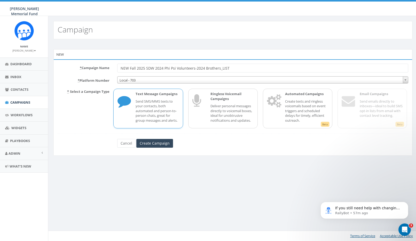
click at [232, 69] on input "NEW Fall 2025 SDW 2024 Phi Psi Volunteers-2024 Brothers_LIST" at bounding box center [262, 68] width 291 height 9
type input "NEW Fall 2025 SDW 2024 Phi Psi Volunteers-2024 Brothers_TEXT"
click at [156, 119] on p "Send SMS/MMS texts to your contacts, both automated and person-to-person chats,…" at bounding box center [156, 111] width 43 height 24
click at [153, 141] on input "Create Campaign" at bounding box center [154, 143] width 37 height 9
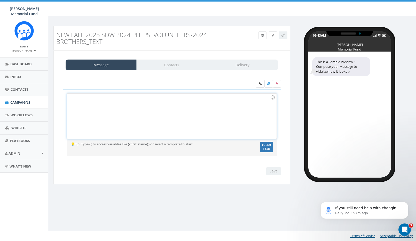
click at [145, 117] on div at bounding box center [171, 116] width 209 height 45
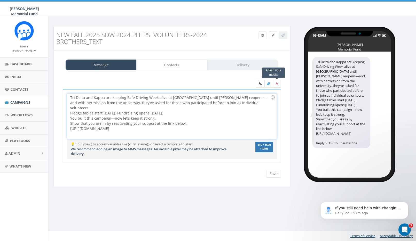
click at [276, 83] on icon at bounding box center [276, 83] width 2 height 3
click at [0, 0] on input "file" at bounding box center [0, 0] width 0 height 0
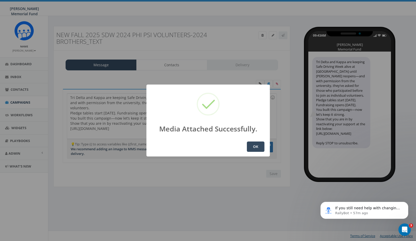
click at [249, 146] on button "OK" at bounding box center [256, 147] width 18 height 10
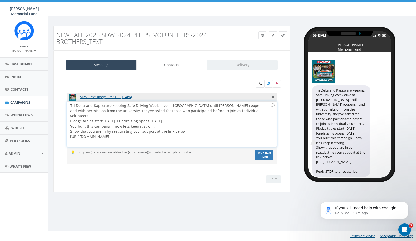
drag, startPoint x: 145, startPoint y: 132, endPoint x: 157, endPoint y: 134, distance: 12.6
click at [158, 134] on div "Tri Delta and Kappa are keeping Safe Driving Week alive at [GEOGRAPHIC_DATA] un…" at bounding box center [171, 124] width 209 height 45
click at [175, 61] on link "Contacts" at bounding box center [171, 65] width 71 height 11
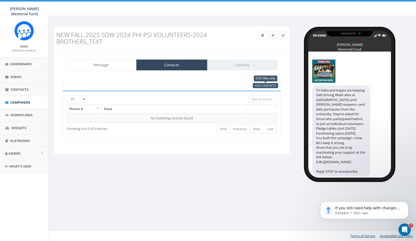
click at [270, 86] on span "Add Contacts" at bounding box center [265, 86] width 21 height 4
select select
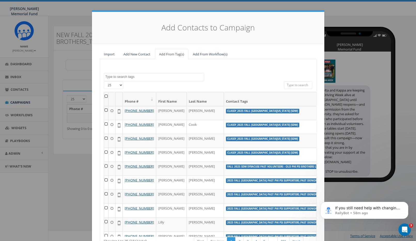
click at [124, 76] on textarea "Search" at bounding box center [154, 77] width 99 height 5
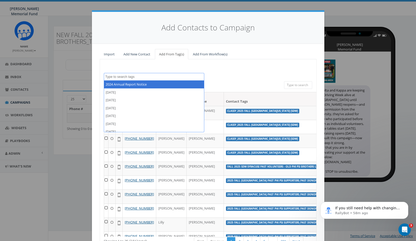
paste textarea "NEW Fall 2025 SDW 2024 Phi Psi Volunteers-2024 Brothers_LIST"
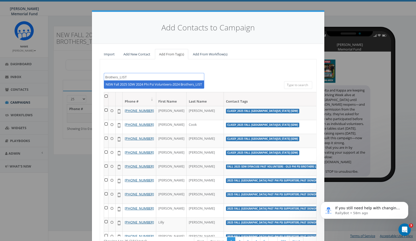
type textarea "NEW Fall 2025 SDW 2024 Phi Psi Volunteers-2024 Brothers_LIST"
select select "NEW Fall 2025 SDW 2024 Phi Psi Volunteers-2024 Brothers_LIST"
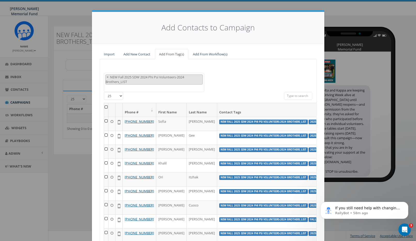
click at [106, 107] on th at bounding box center [106, 110] width 4 height 14
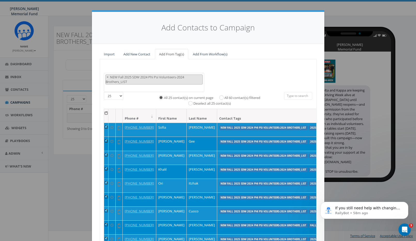
click at [221, 97] on input "All 60 contact(s) filtered" at bounding box center [222, 97] width 3 height 3
radio input "true"
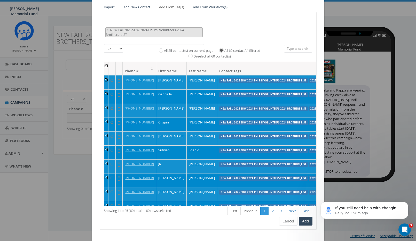
scroll to position [115, 0]
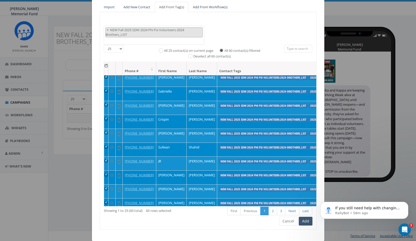
click at [304, 219] on button "Add" at bounding box center [305, 221] width 14 height 9
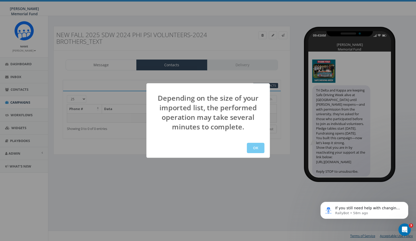
click at [254, 149] on button "OK" at bounding box center [256, 148] width 18 height 10
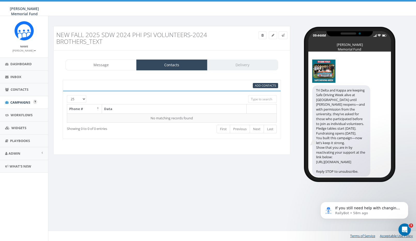
click at [25, 100] on span "Campaigns" at bounding box center [20, 102] width 20 height 5
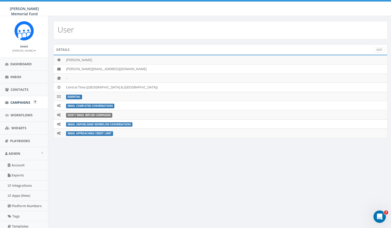
click at [26, 100] on span "Campaigns" at bounding box center [20, 102] width 20 height 5
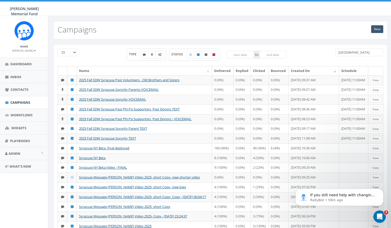
click at [375, 29] on link "New" at bounding box center [377, 29] width 12 height 8
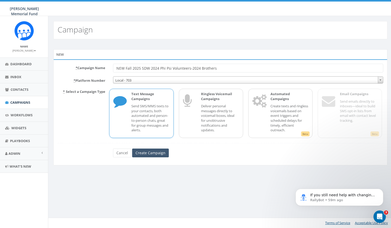
type input "NEW Fall 2025 SDW 2024 Phi Psi Volunteers-2024 Brothers"
click at [150, 151] on input "Create Campaign" at bounding box center [150, 153] width 37 height 9
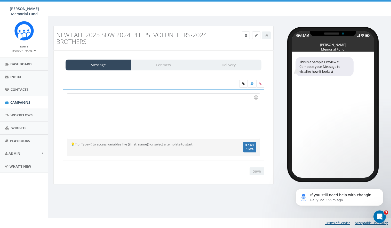
click at [120, 107] on div at bounding box center [163, 116] width 192 height 45
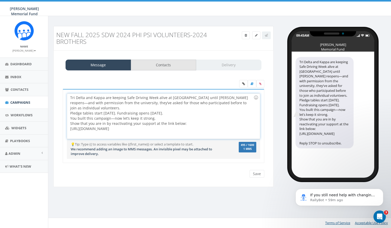
click at [168, 65] on link "Contacts" at bounding box center [164, 65] width 66 height 11
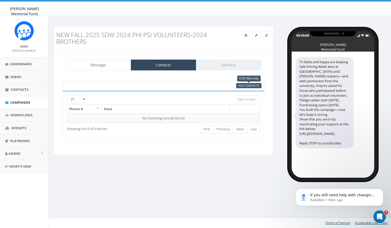
click at [256, 85] on span "Add Contacts" at bounding box center [248, 86] width 21 height 4
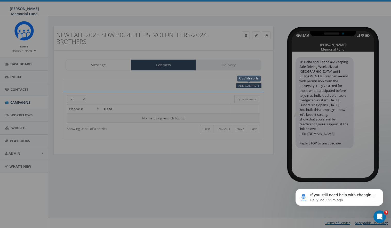
select select
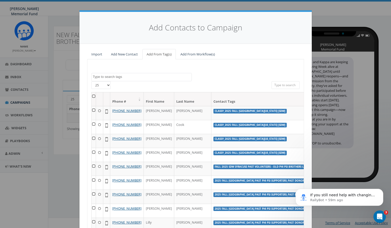
click at [120, 75] on textarea "Search" at bounding box center [142, 77] width 99 height 5
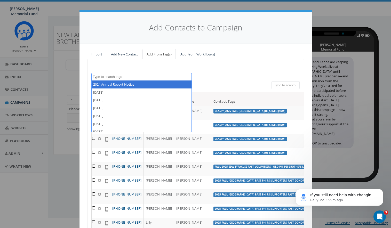
paste textarea "NEW Fall 2025 SDW 2024 Phi Psi Volunteers-2024 Brothers"
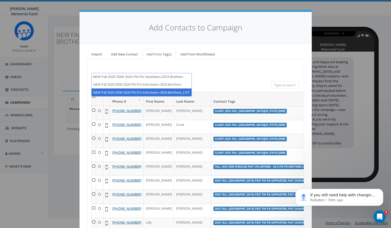
type textarea "NEW Fall 2025 SDW 2024 Phi Psi Volunteers-2024 Brothers"
select select "NEW Fall 2025 SDW 2024 Phi Psi Volunteers-2024 Brothers_LIST"
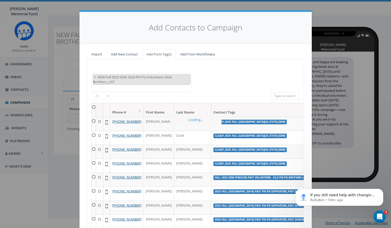
scroll to position [2618, 0]
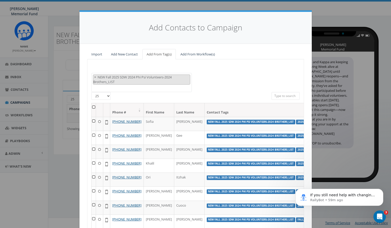
click at [93, 105] on th at bounding box center [94, 110] width 4 height 14
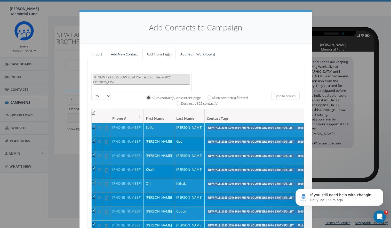
click at [212, 96] on label "All 60 contact(s) filtered" at bounding box center [230, 97] width 36 height 5
click at [208, 96] on input "All 60 contact(s) filtered" at bounding box center [209, 97] width 3 height 3
radio input "true"
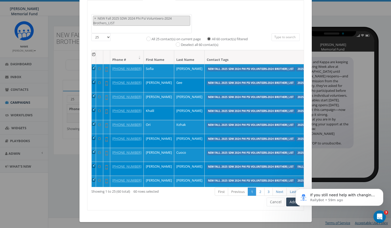
scroll to position [59, 0]
click at [288, 200] on button "Add" at bounding box center [293, 202] width 14 height 9
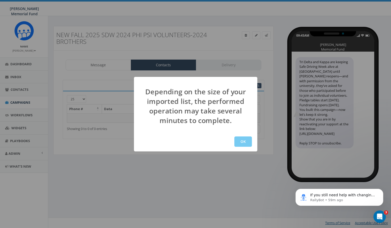
click at [248, 143] on button "OK" at bounding box center [243, 141] width 18 height 10
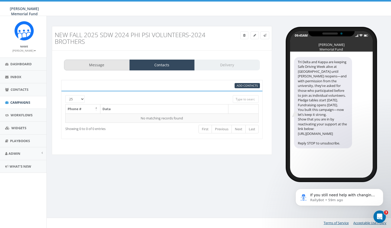
click at [97, 65] on link "Message" at bounding box center [97, 65] width 66 height 11
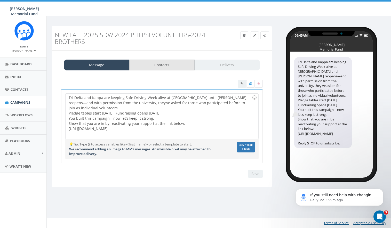
click at [158, 64] on link "Contacts" at bounding box center [162, 65] width 66 height 11
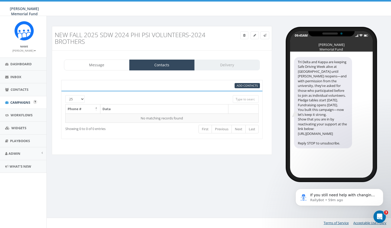
click at [22, 101] on span "Campaigns" at bounding box center [20, 102] width 20 height 5
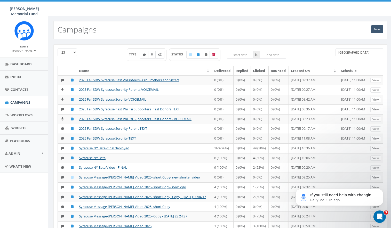
click at [377, 28] on link "New" at bounding box center [377, 29] width 12 height 8
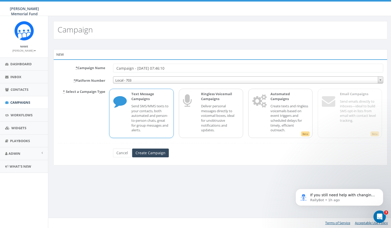
paste input "NEW Fall 2025 SDW 2024 Phi Psi Volunteers-2024 Brothers"
click at [135, 108] on p "Send SMS/MMS texts to your contacts, both automated and person-to-person chats,…" at bounding box center [150, 118] width 38 height 29
click at [151, 151] on input "Create Campaign" at bounding box center [150, 153] width 37 height 9
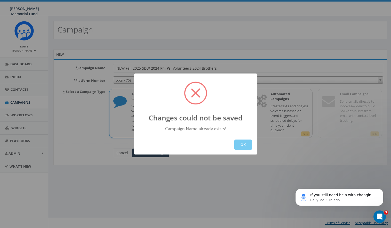
click at [242, 145] on button "OK" at bounding box center [243, 145] width 18 height 10
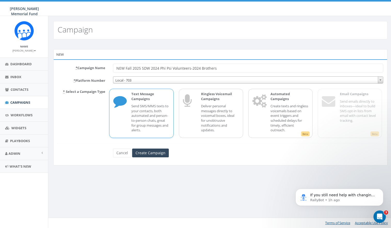
click at [124, 68] on input "NEW Fall 2025 SDW 2024 Phi Psi Volunteers-2024 Brothers" at bounding box center [248, 68] width 270 height 9
type input "NEW_ Fall 2025 SDW 2024 Phi Psi Volunteers-2024 Brothers"
click at [148, 152] on input "Create Campaign" at bounding box center [150, 153] width 37 height 9
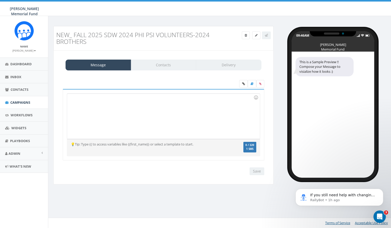
click at [114, 102] on div at bounding box center [163, 116] width 192 height 45
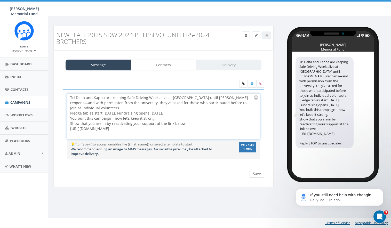
click at [255, 174] on input "Save" at bounding box center [256, 174] width 15 height 8
click at [19, 100] on span "Campaigns" at bounding box center [20, 102] width 20 height 5
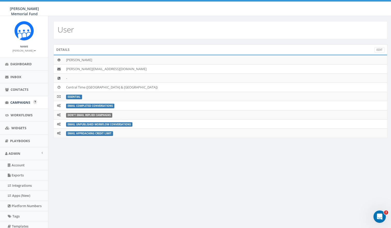
click at [15, 102] on span "Campaigns" at bounding box center [20, 102] width 20 height 5
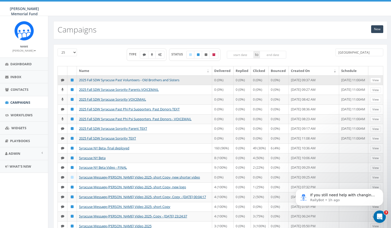
click at [130, 79] on link "2025 Fall SDW Syracuse Past Volunteers - Old Brothers and Sisters" at bounding box center [129, 80] width 100 height 5
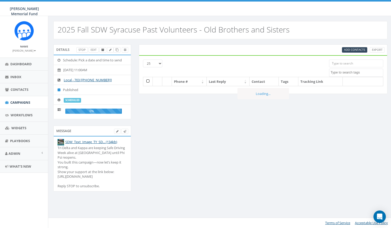
select select
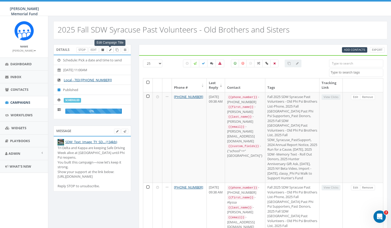
click at [110, 50] on icon at bounding box center [110, 49] width 2 height 3
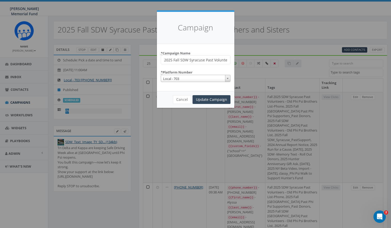
click at [223, 59] on input "2025 Fall SDW Syracuse Past Volunteers - Old Brothers and Sisters" at bounding box center [196, 59] width 70 height 9
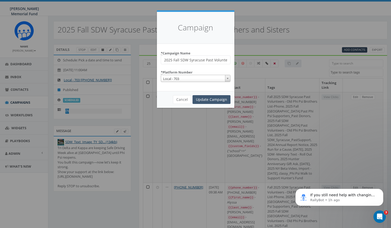
type input "2025 Fall SDW Syracuse Past Volunteers - Old Brothers and Sisters TEXT"
click at [216, 98] on input "Update Campaign" at bounding box center [211, 99] width 38 height 9
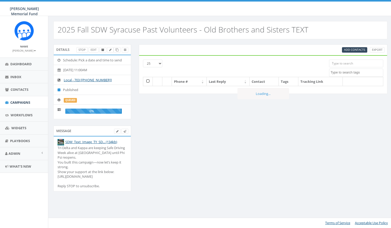
select select
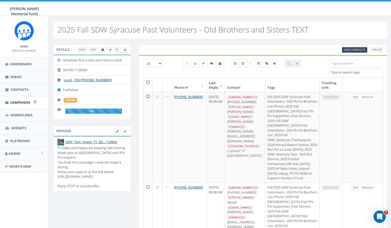
click at [19, 101] on span "Campaigns" at bounding box center [20, 102] width 20 height 5
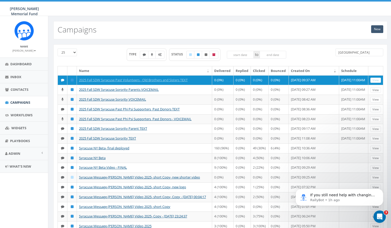
click at [376, 31] on link "New" at bounding box center [377, 29] width 12 height 8
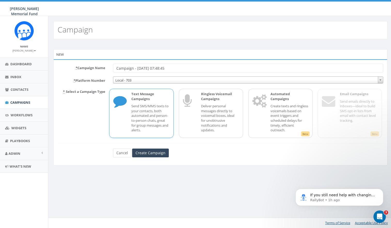
click at [121, 151] on link "Cancel" at bounding box center [122, 153] width 18 height 9
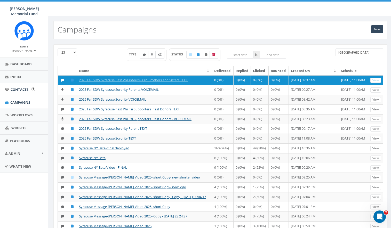
click at [22, 89] on span "Contacts" at bounding box center [20, 89] width 18 height 5
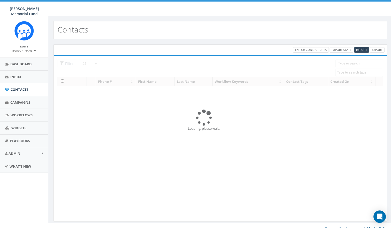
select select
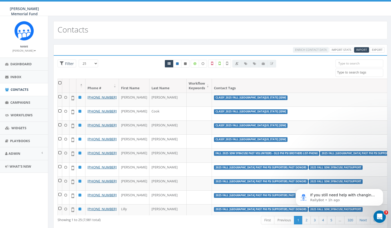
click at [344, 63] on input "search" at bounding box center [359, 64] width 48 height 8
paste input "Tri Delta and Kappa are keeping Safe Driving Week alive at Syracuse until Phi P…"
type input "Tri Delta and Kappa are keeping Safe Driving Week alive at Syracuse until Phi P…"
click at [351, 73] on textarea "Search" at bounding box center [360, 72] width 46 height 5
paste textarea "NEW Fall 2025 SDW 2024 Phi Psi Volunteers-2024 Brothers"
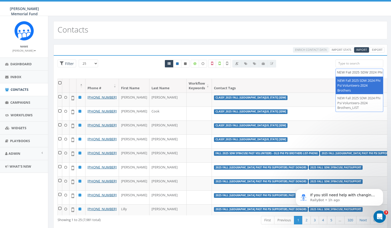
scroll to position [4, 0]
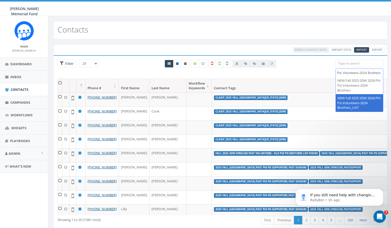
type textarea "NEW Fall 2025 SDW 2024 Phi Psi Volunteers-2024 Brothers"
select select "NEW Fall 2025 SDW 2024 Phi Psi Volunteers-2024 Brothers_LIST"
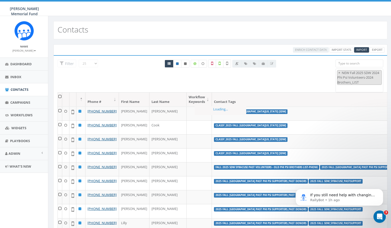
scroll to position [0, 0]
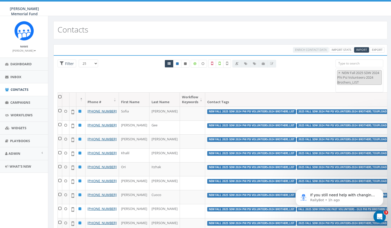
click at [59, 96] on th at bounding box center [60, 100] width 4 height 14
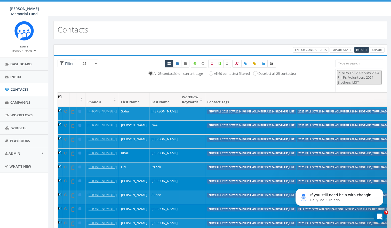
click at [210, 73] on input "All 60 contact(s) filtered" at bounding box center [211, 72] width 3 height 3
radio input "true"
click at [263, 62] on icon at bounding box center [263, 63] width 3 height 3
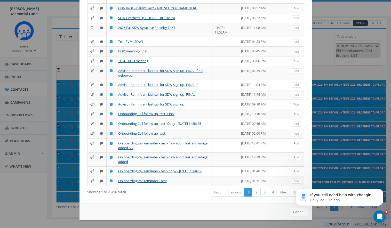
scroll to position [179, 0]
drag, startPoint x: 417, startPoint y: 235, endPoint x: 299, endPoint y: 211, distance: 120.2
click at [299, 211] on body "If you still need help with changing your voicemail campaign name or anything e…" at bounding box center [339, 196] width 99 height 32
click at [296, 212] on body "If you still need help with changing your voicemail campaign name or anything e…" at bounding box center [339, 196] width 99 height 32
click html "If you still need help with changing your voicemail campaign name or anything e…"
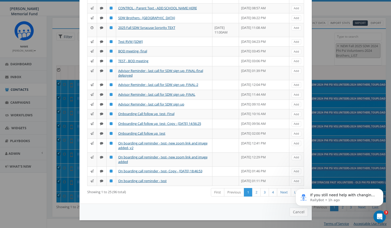
click at [292, 211] on body "If you still need help with changing your voicemail campaign name or anything e…" at bounding box center [339, 196] width 99 height 32
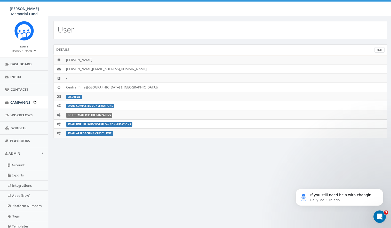
click at [24, 100] on span "Campaigns" at bounding box center [20, 102] width 20 height 5
